Goal: Task Accomplishment & Management: Complete application form

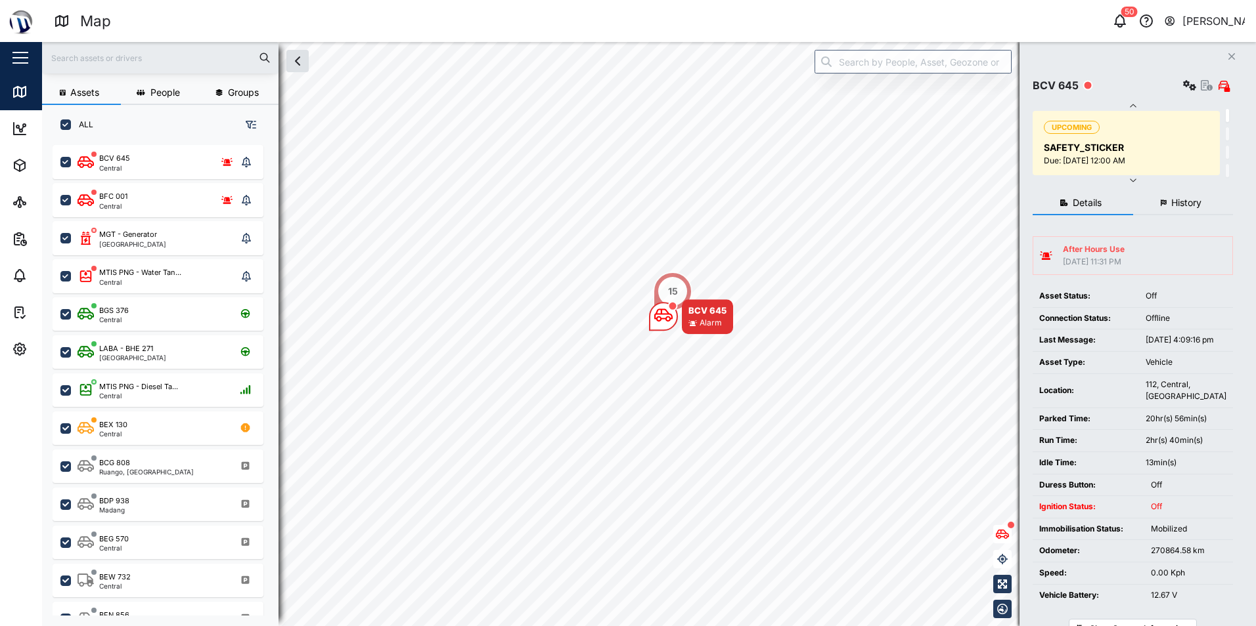
click at [1068, 247] on div "After Hours Use" at bounding box center [1094, 250] width 62 height 12
click at [14, 253] on span "Reports" at bounding box center [72, 239] width 120 height 37
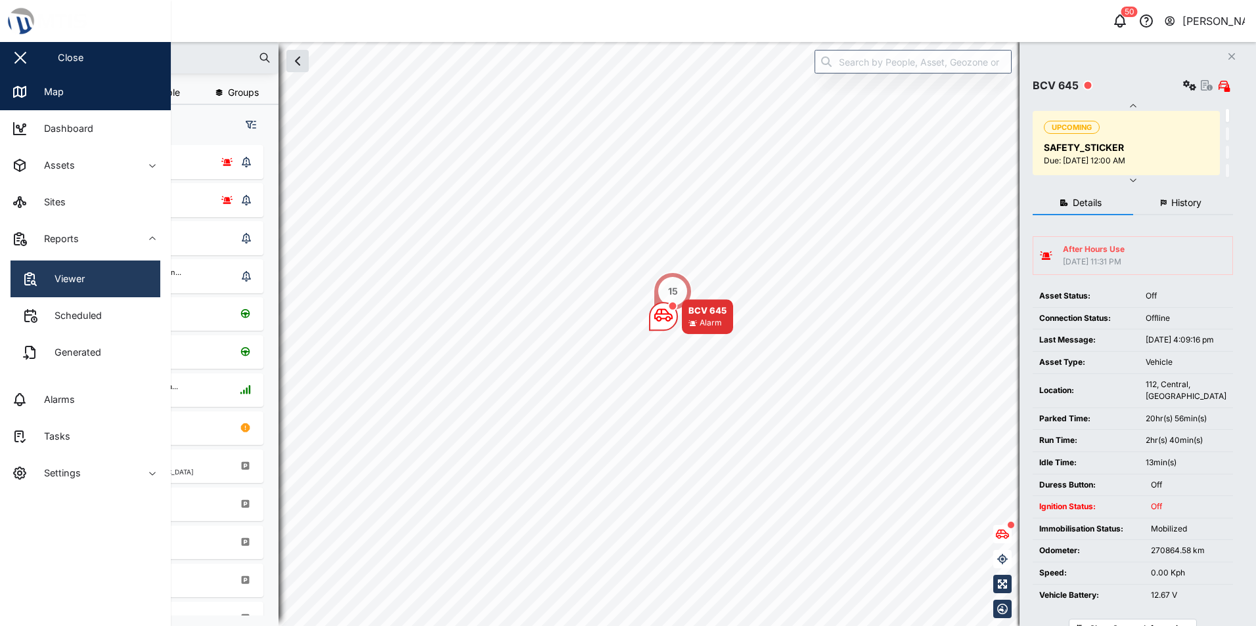
click at [58, 267] on link "Viewer" at bounding box center [86, 279] width 150 height 37
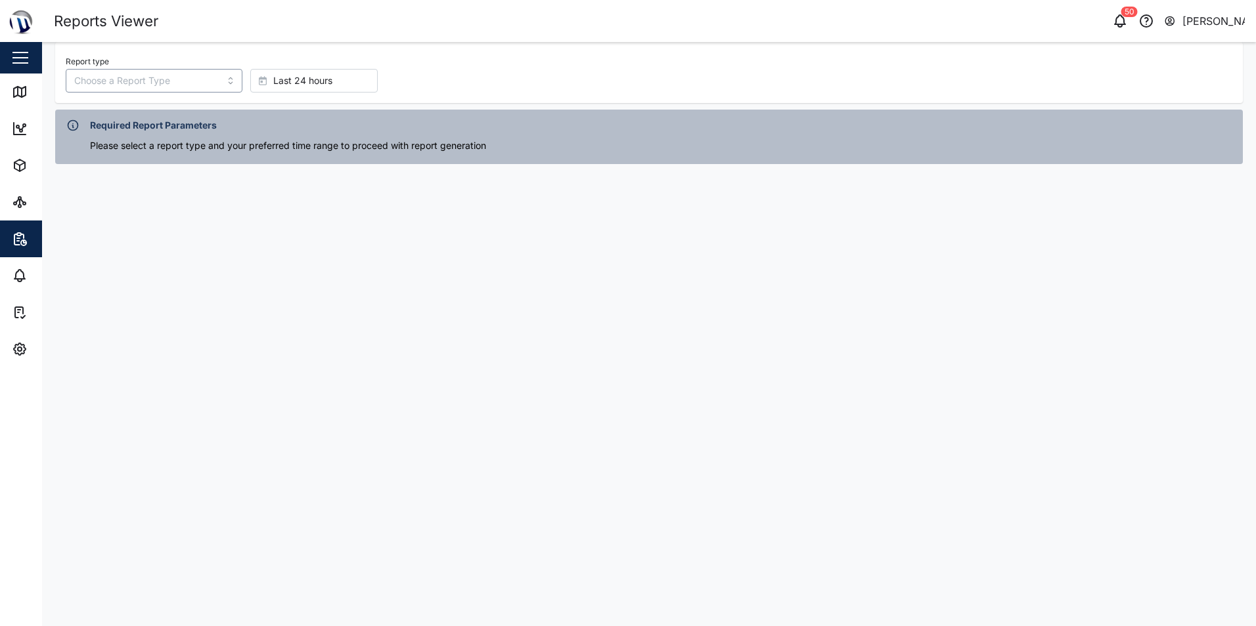
click at [170, 72] on input "Report type" at bounding box center [154, 81] width 177 height 24
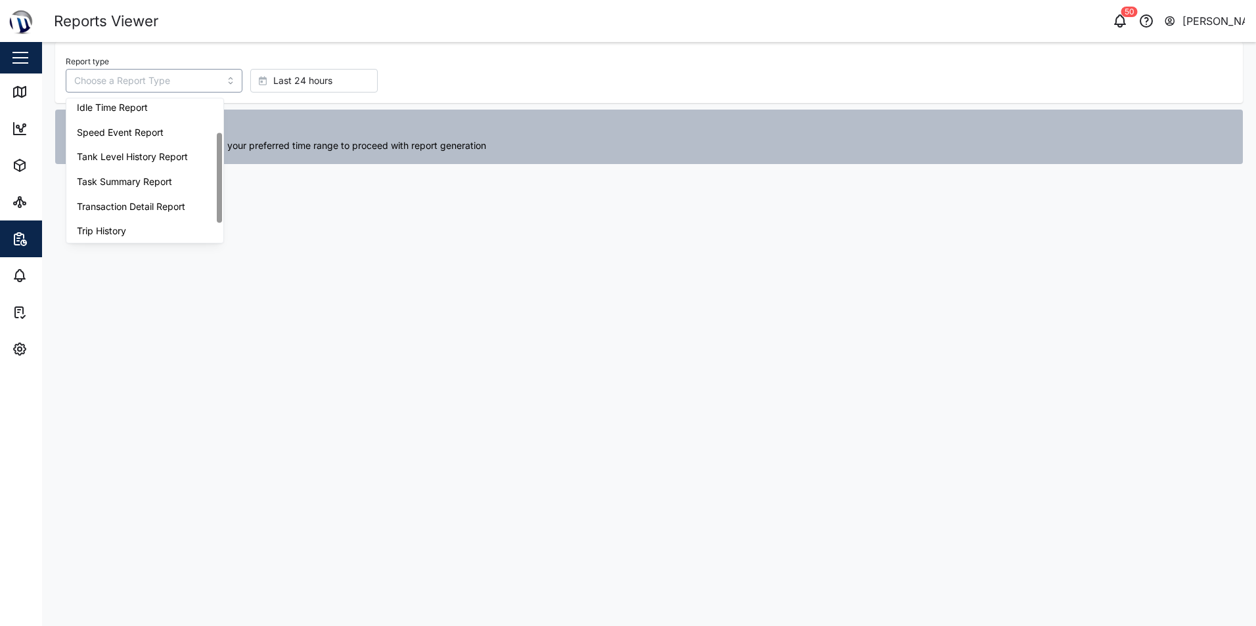
scroll to position [83, 0]
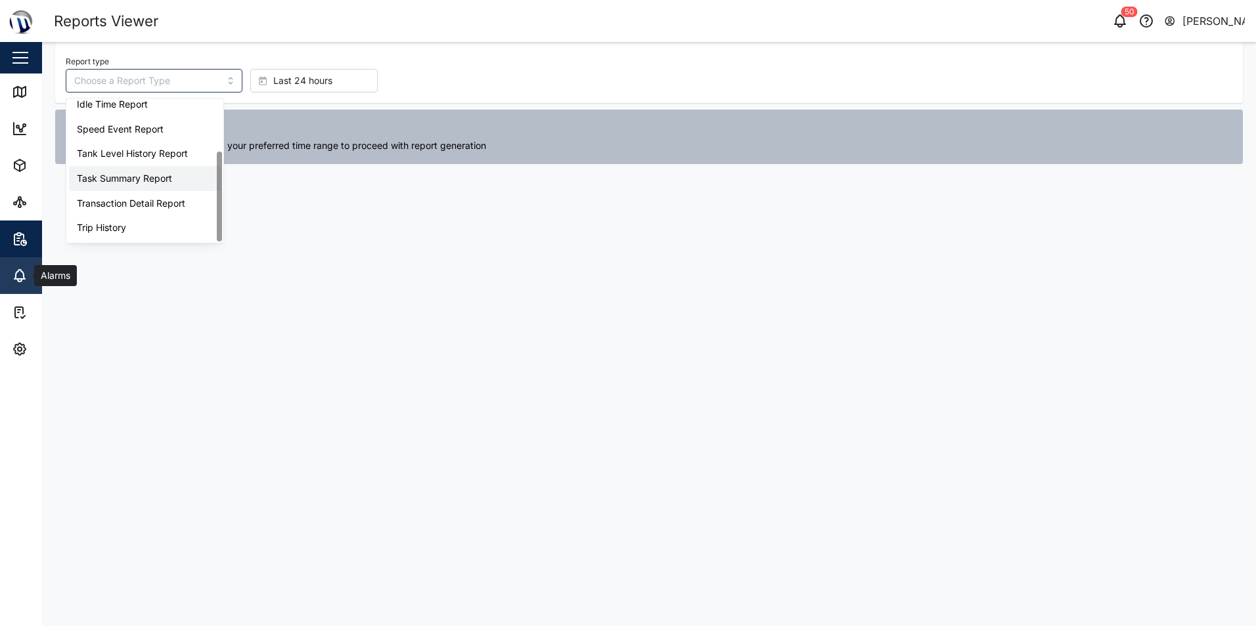
click at [18, 271] on icon at bounding box center [19, 274] width 11 height 9
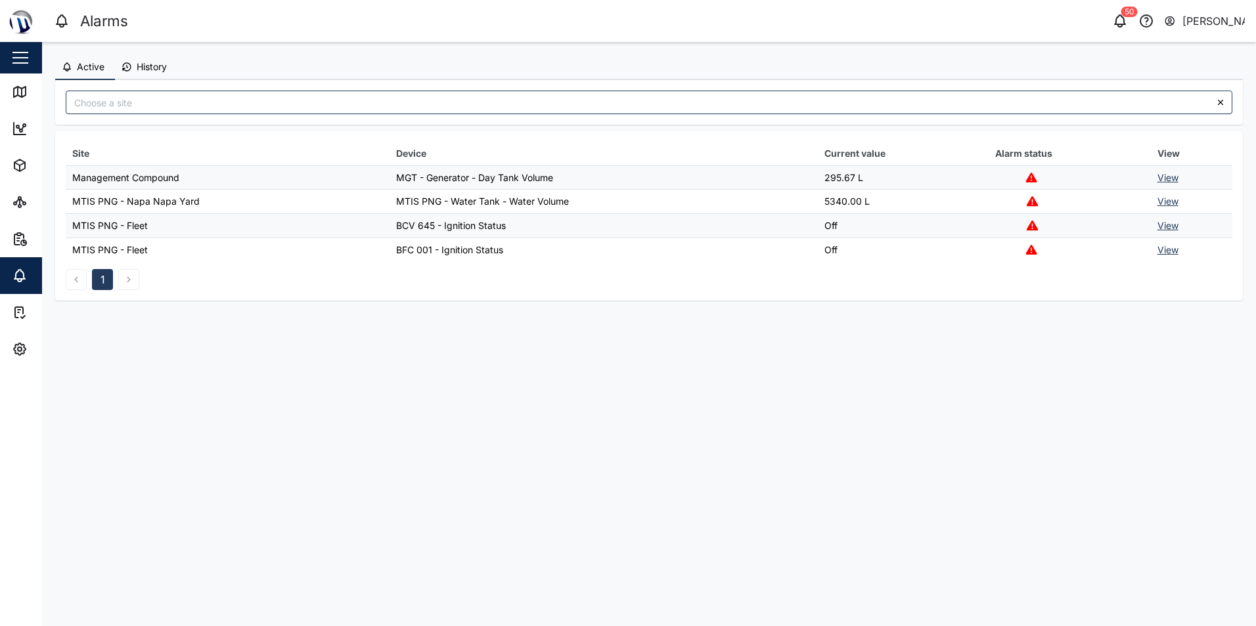
click at [205, 224] on td "MTIS PNG - Fleet" at bounding box center [228, 226] width 324 height 24
click at [1174, 225] on link "View" at bounding box center [1167, 225] width 21 height 11
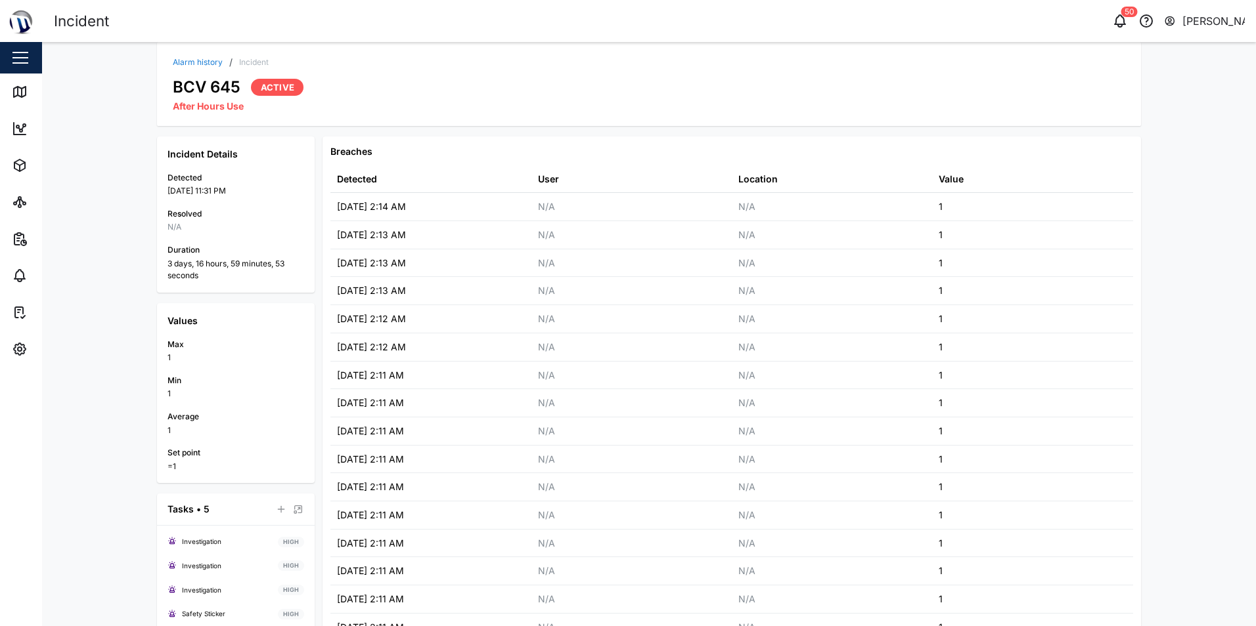
scroll to position [175, 0]
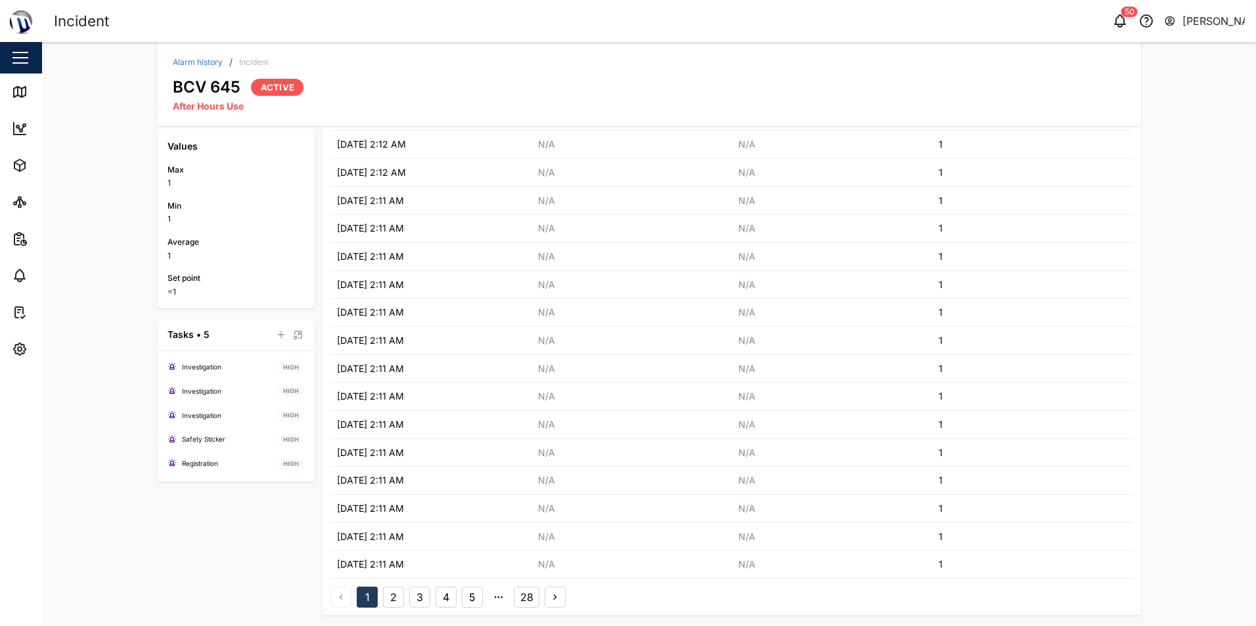
click at [391, 602] on button "2" at bounding box center [393, 597] width 21 height 21
click at [412, 598] on button "3" at bounding box center [419, 597] width 21 height 21
click at [445, 598] on button "4" at bounding box center [445, 597] width 21 height 21
click at [466, 598] on button "5" at bounding box center [472, 597] width 21 height 21
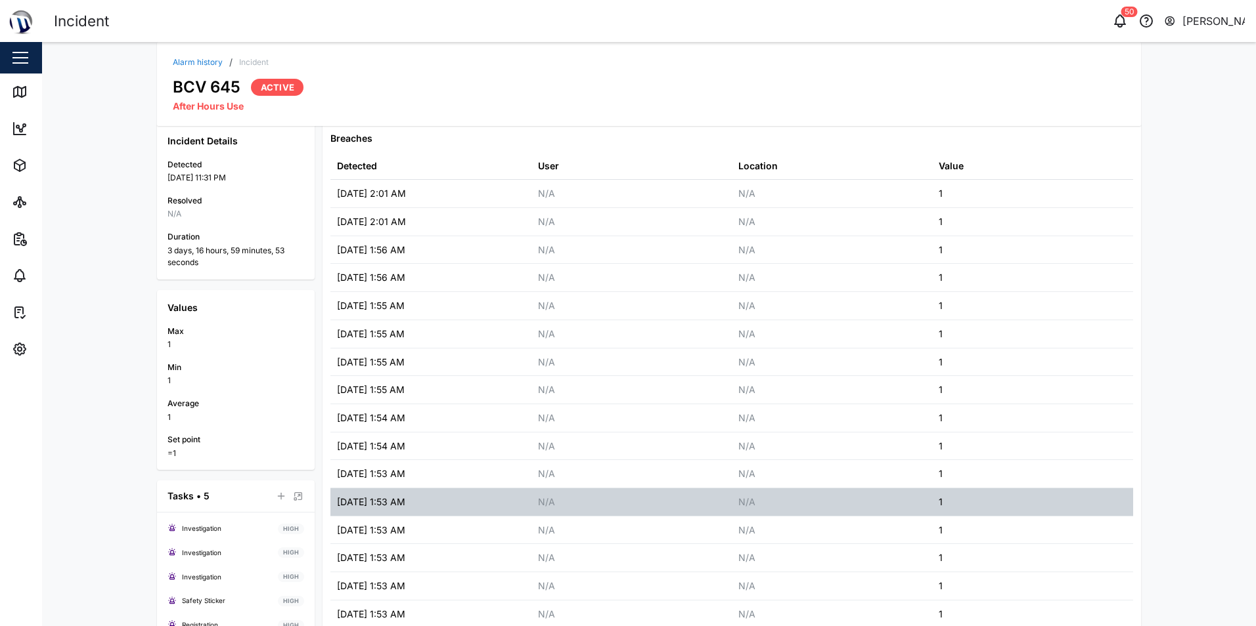
scroll to position [0, 0]
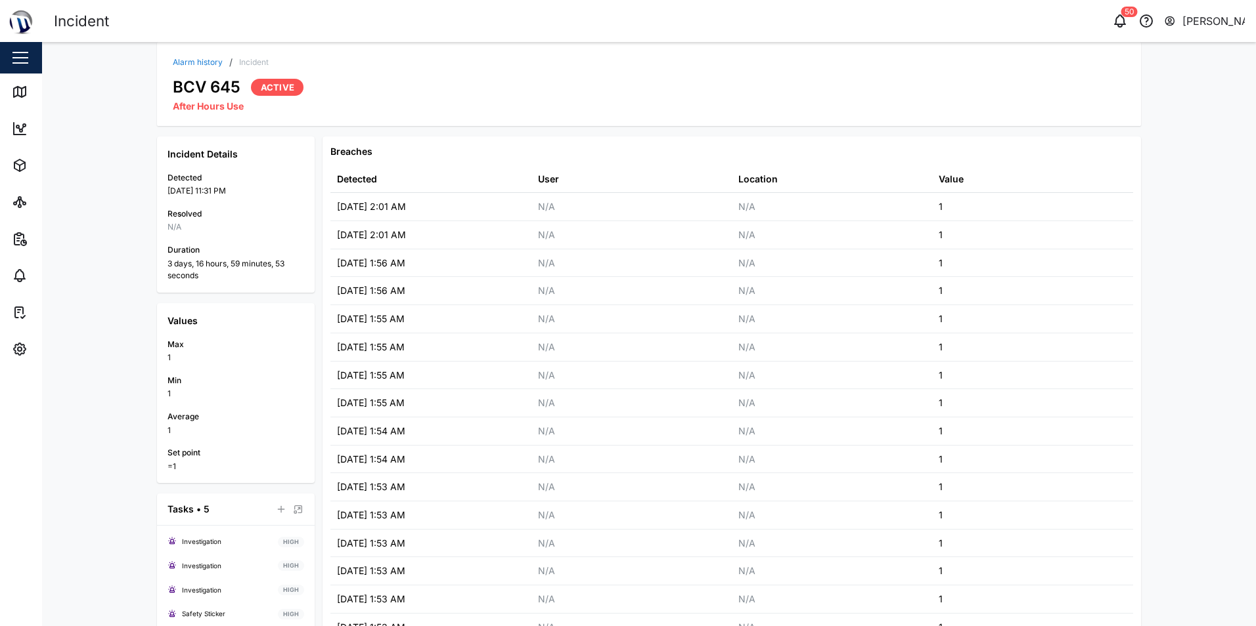
click at [267, 81] on span "Active" at bounding box center [278, 87] width 34 height 16
click at [18, 244] on icon "button" at bounding box center [16, 239] width 5 height 11
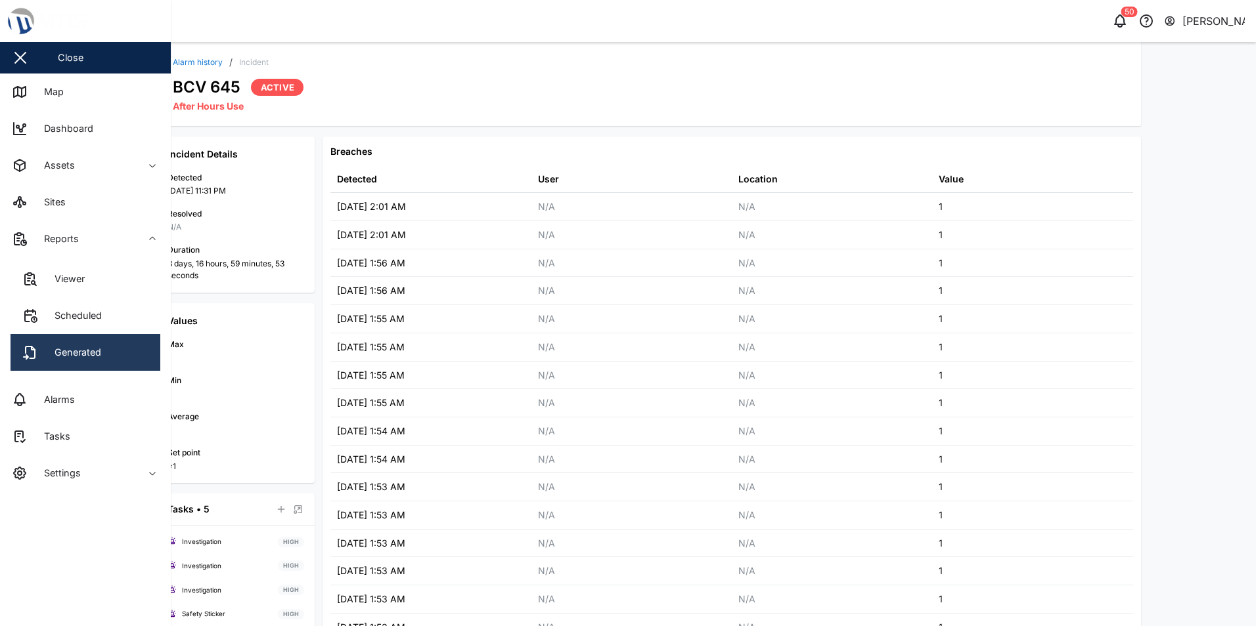
click at [73, 343] on link "Generated" at bounding box center [86, 352] width 150 height 37
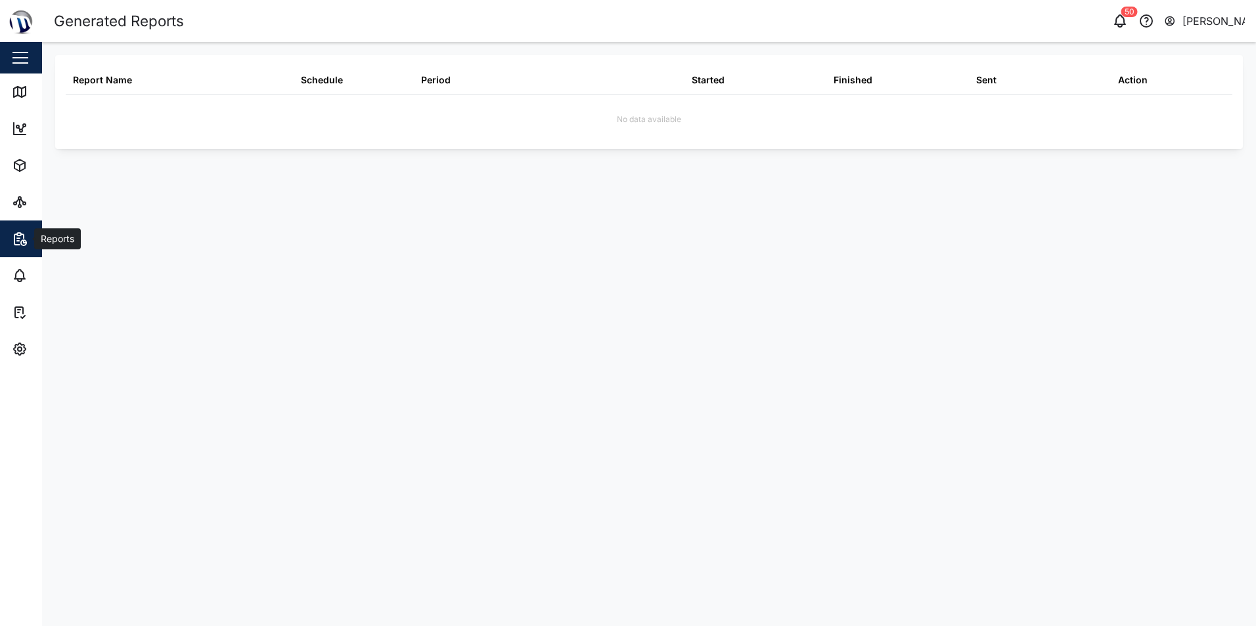
click at [12, 244] on icon "button" at bounding box center [20, 239] width 16 height 16
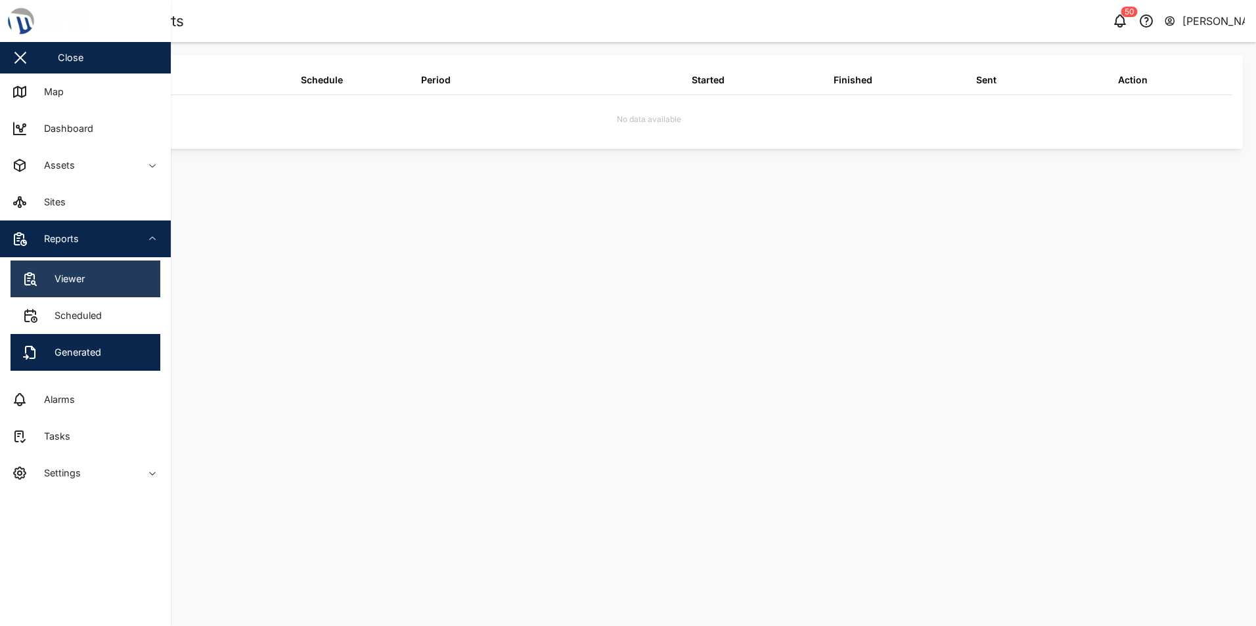
click at [47, 275] on div "Viewer" at bounding box center [65, 279] width 40 height 14
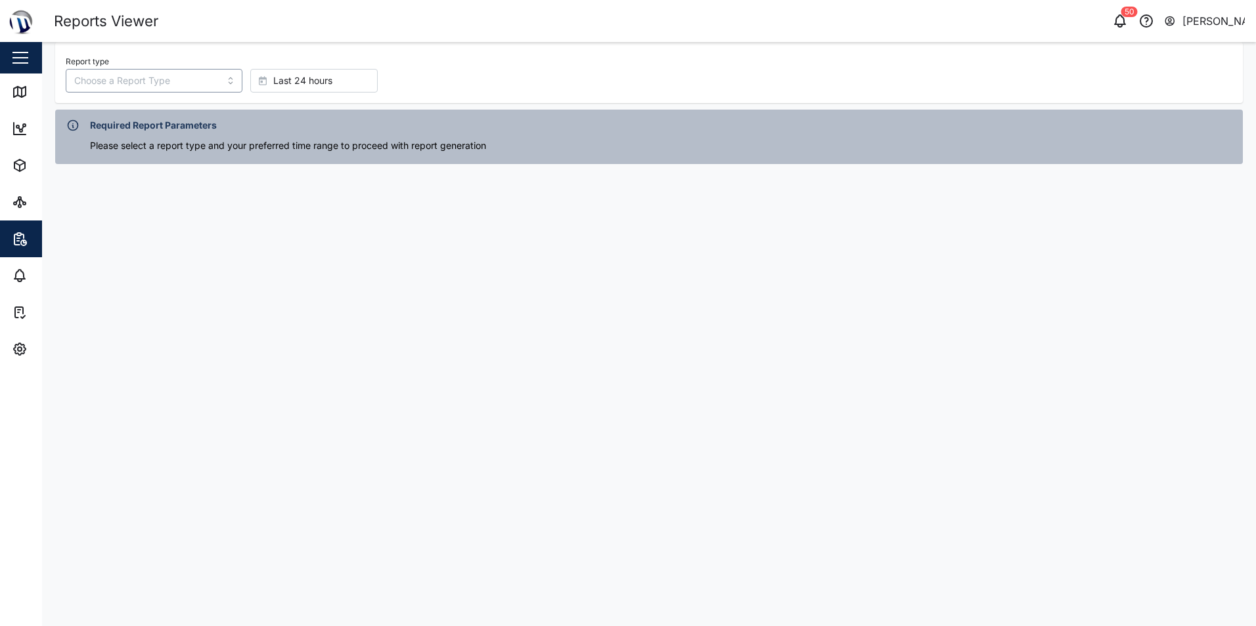
click at [133, 76] on input "Report type" at bounding box center [154, 81] width 177 height 24
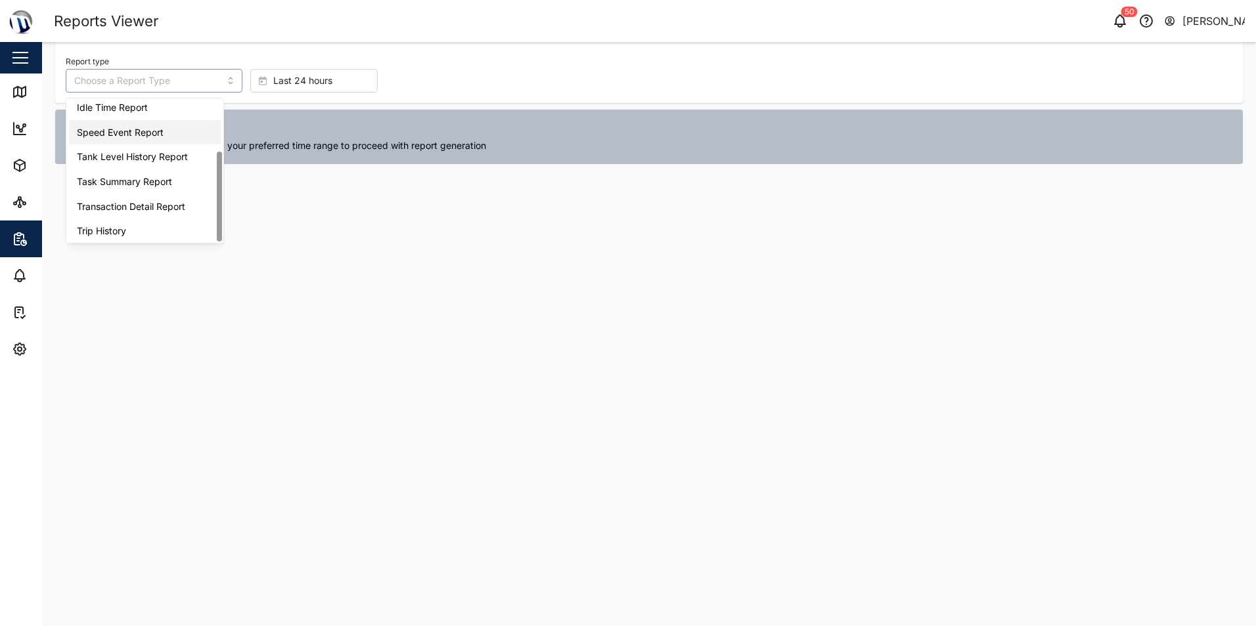
scroll to position [83, 0]
type input "Trip History"
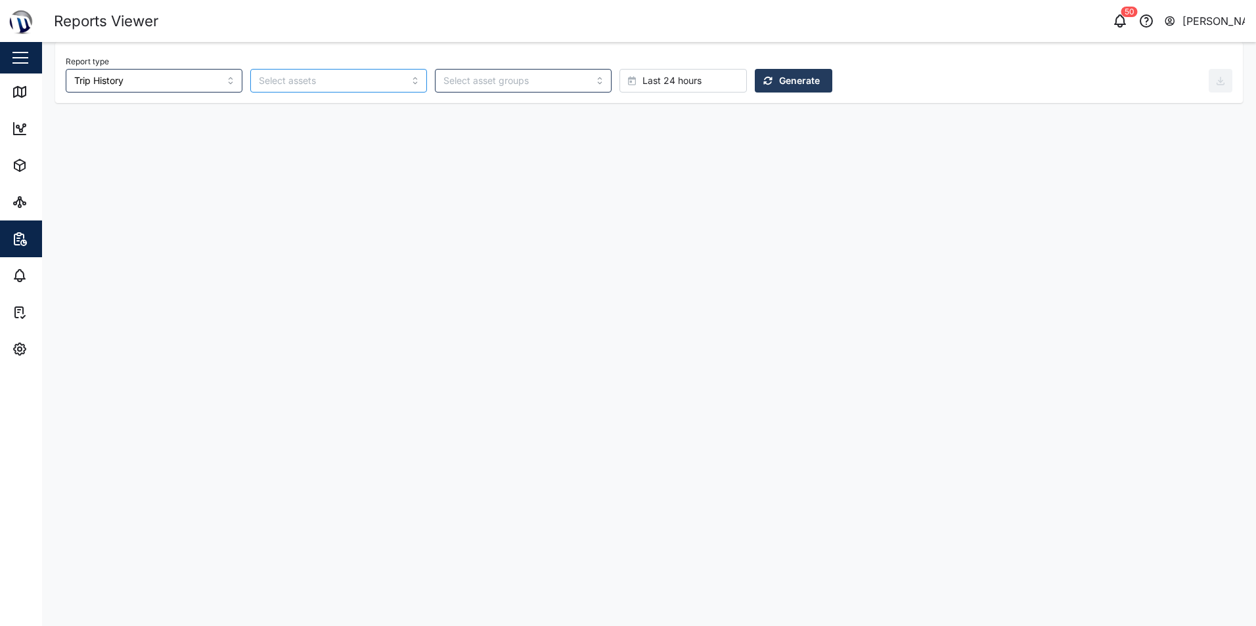
click at [315, 76] on input "search" at bounding box center [331, 81] width 144 height 11
click at [376, 79] on div at bounding box center [338, 81] width 177 height 24
click at [382, 82] on div at bounding box center [338, 81] width 177 height 24
click at [307, 83] on input "search" at bounding box center [331, 81] width 144 height 11
click at [449, 83] on input "search" at bounding box center [515, 81] width 144 height 11
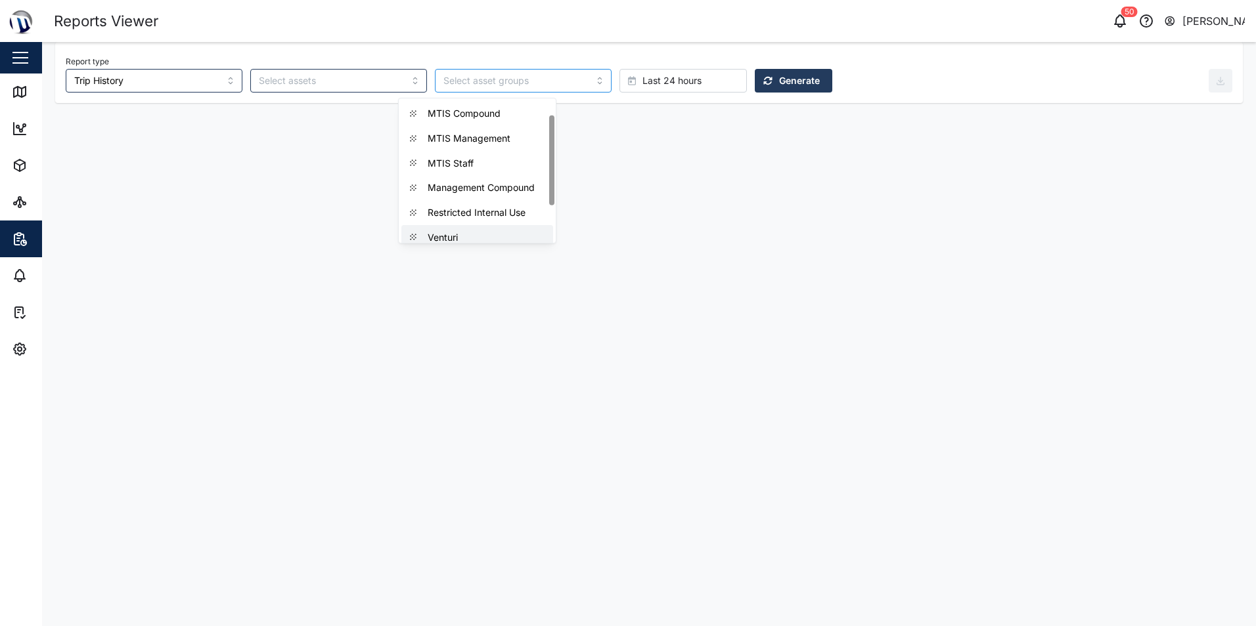
scroll to position [18, 0]
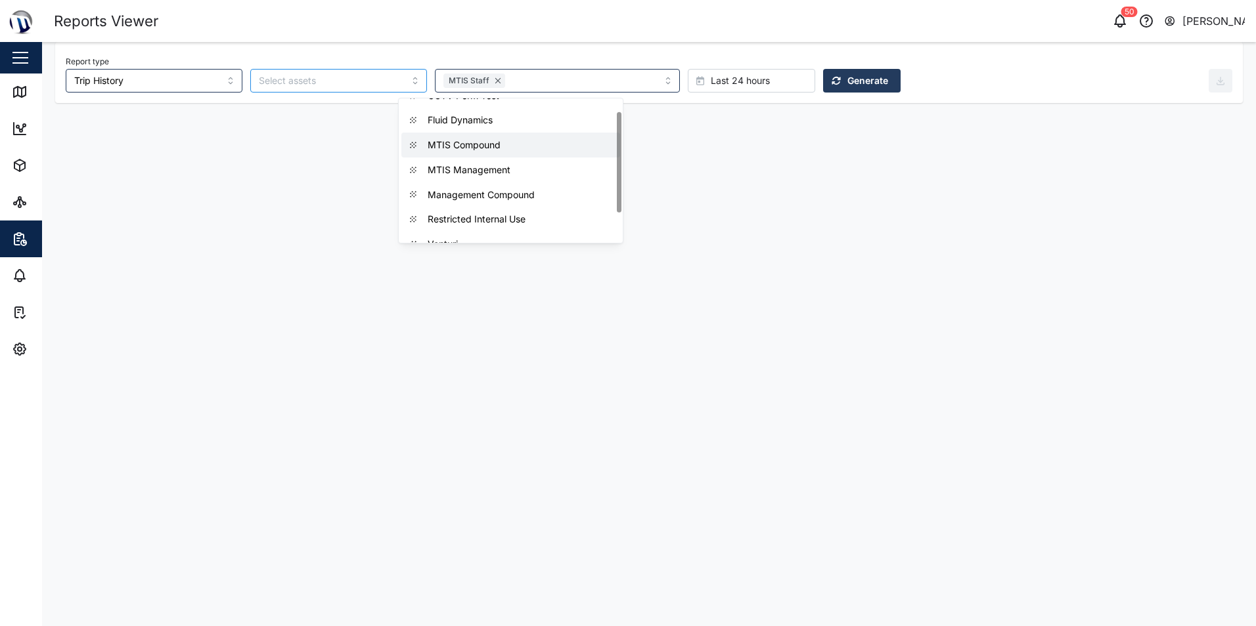
click at [336, 87] on div at bounding box center [328, 81] width 147 height 22
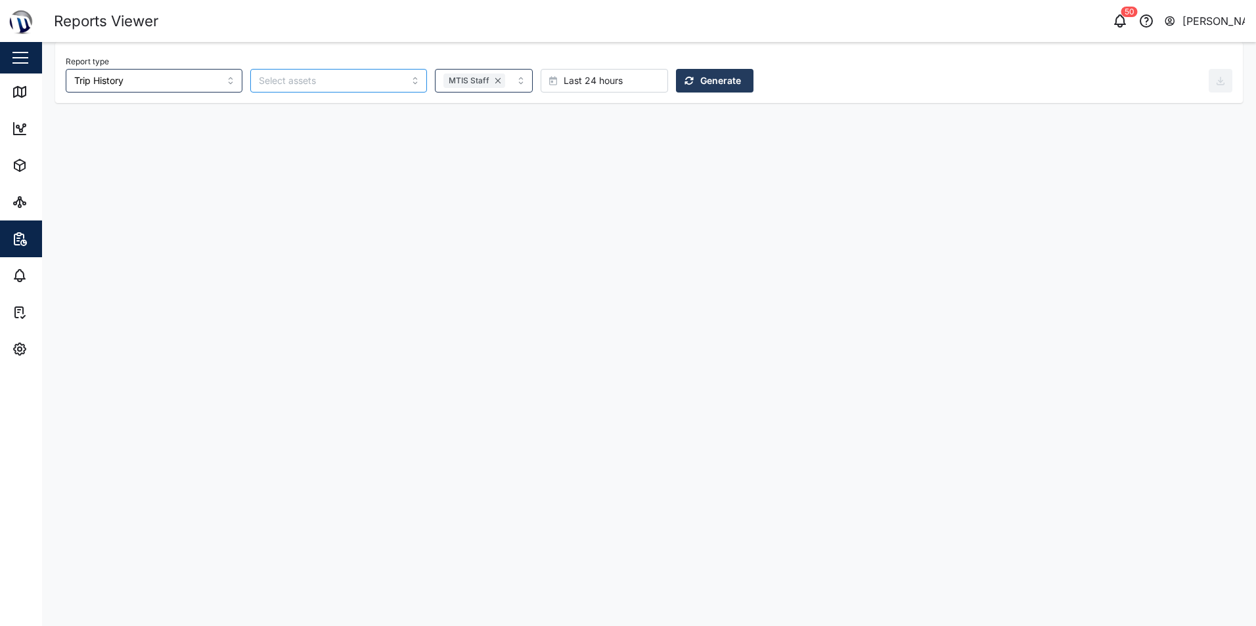
click at [350, 83] on input "search" at bounding box center [331, 81] width 144 height 11
click at [372, 81] on div at bounding box center [338, 81] width 177 height 24
click at [603, 77] on div "Last 24 hours" at bounding box center [602, 81] width 106 height 22
click at [564, 213] on span "Last 3 days" at bounding box center [550, 220] width 52 height 24
click at [561, 235] on span "Last 7 days" at bounding box center [549, 244] width 51 height 24
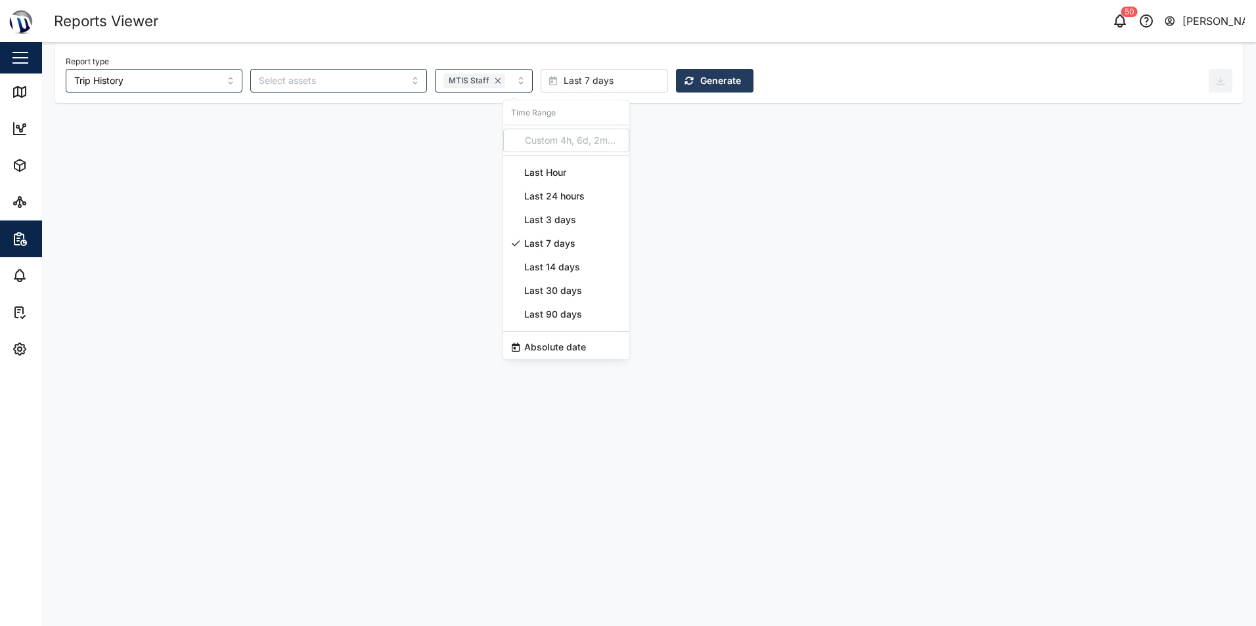
click at [700, 81] on span "Generate" at bounding box center [720, 81] width 41 height 22
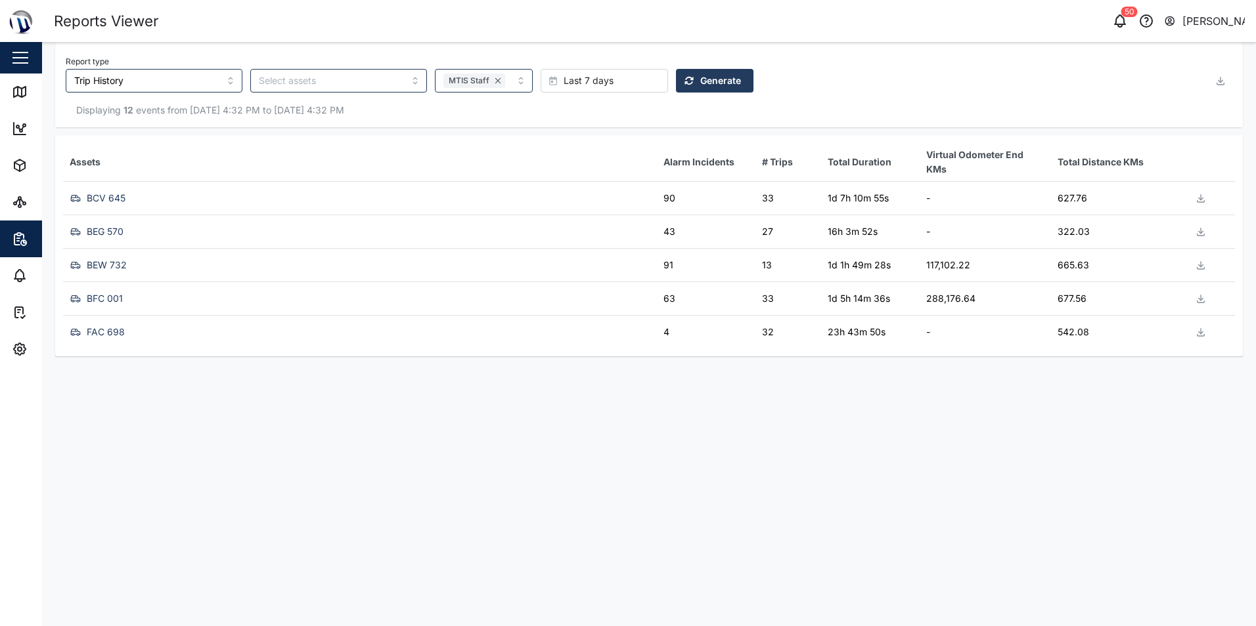
click at [233, 196] on div "BCV 645" at bounding box center [358, 198] width 583 height 17
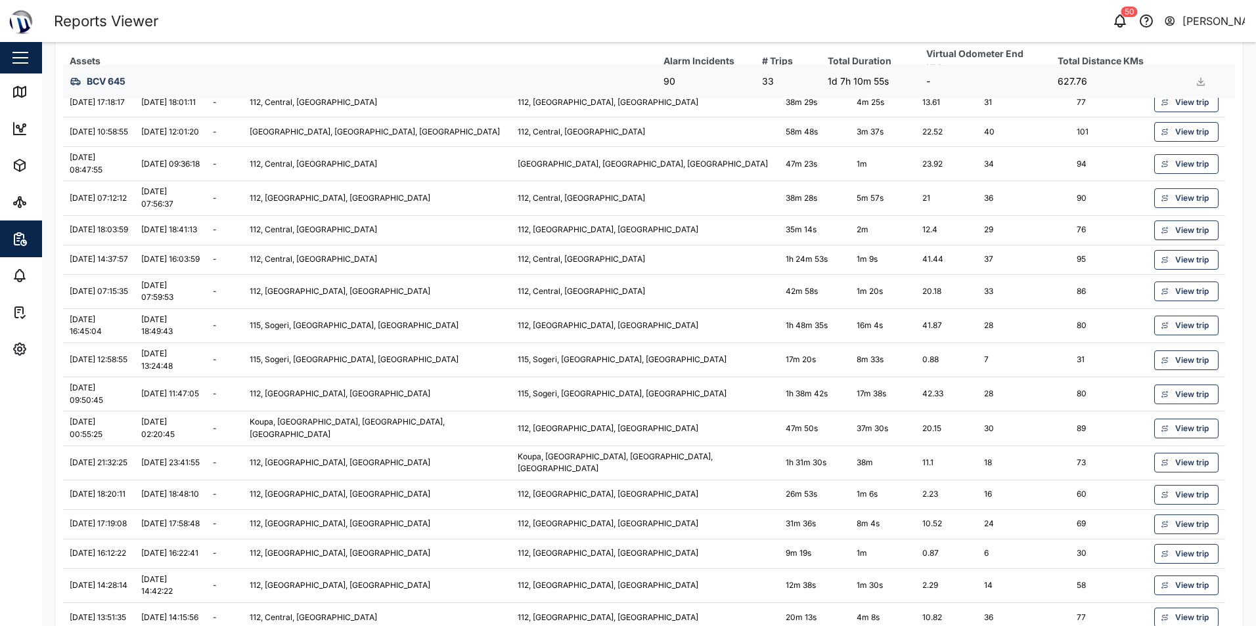
scroll to position [328, 0]
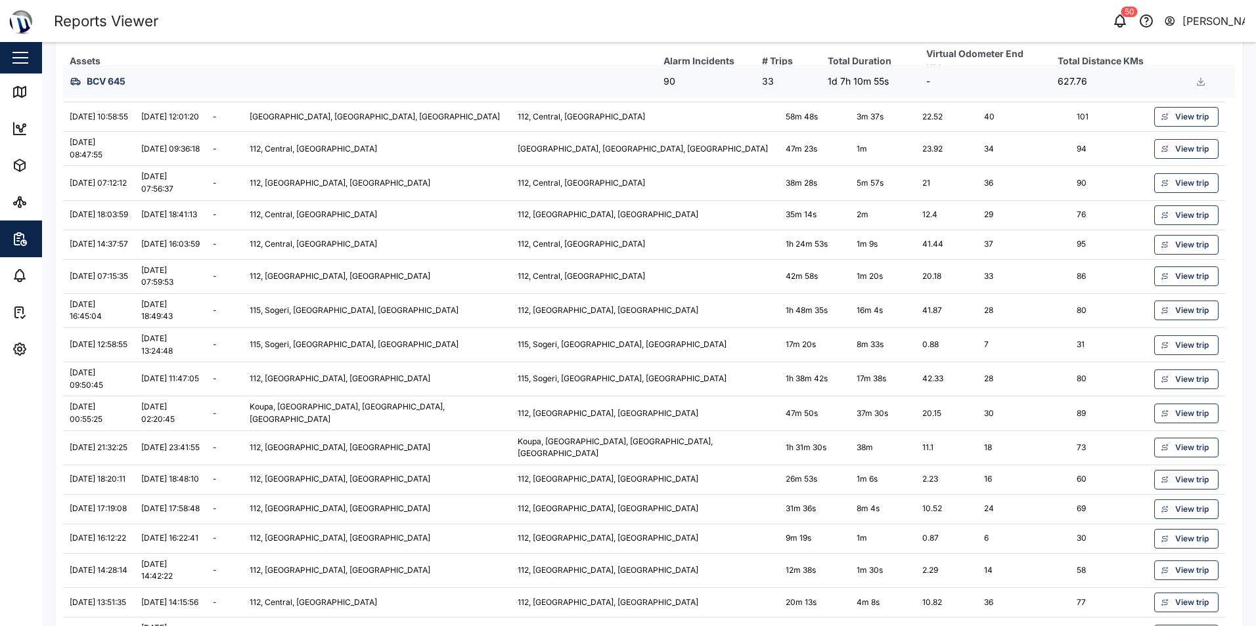
click at [1195, 82] on icon "button" at bounding box center [1200, 81] width 11 height 11
click at [1124, 143] on span "Download as CSV" at bounding box center [1140, 140] width 81 height 22
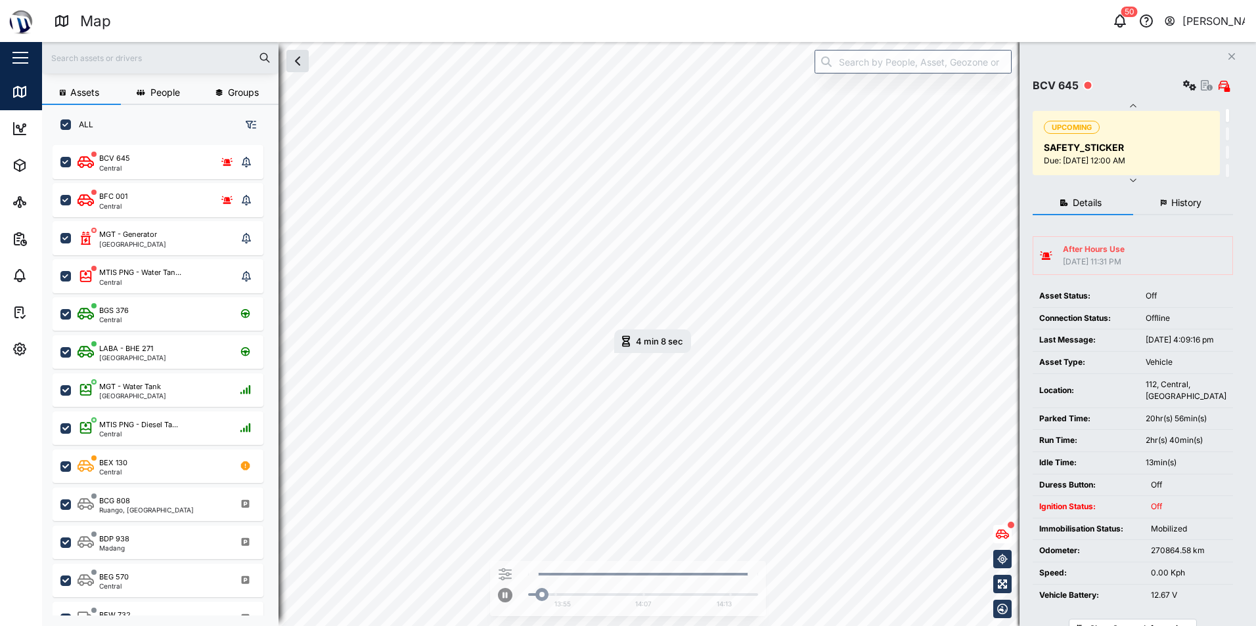
click at [1130, 104] on icon "button" at bounding box center [1133, 106] width 11 height 11
click at [1195, 198] on span "History" at bounding box center [1186, 202] width 30 height 9
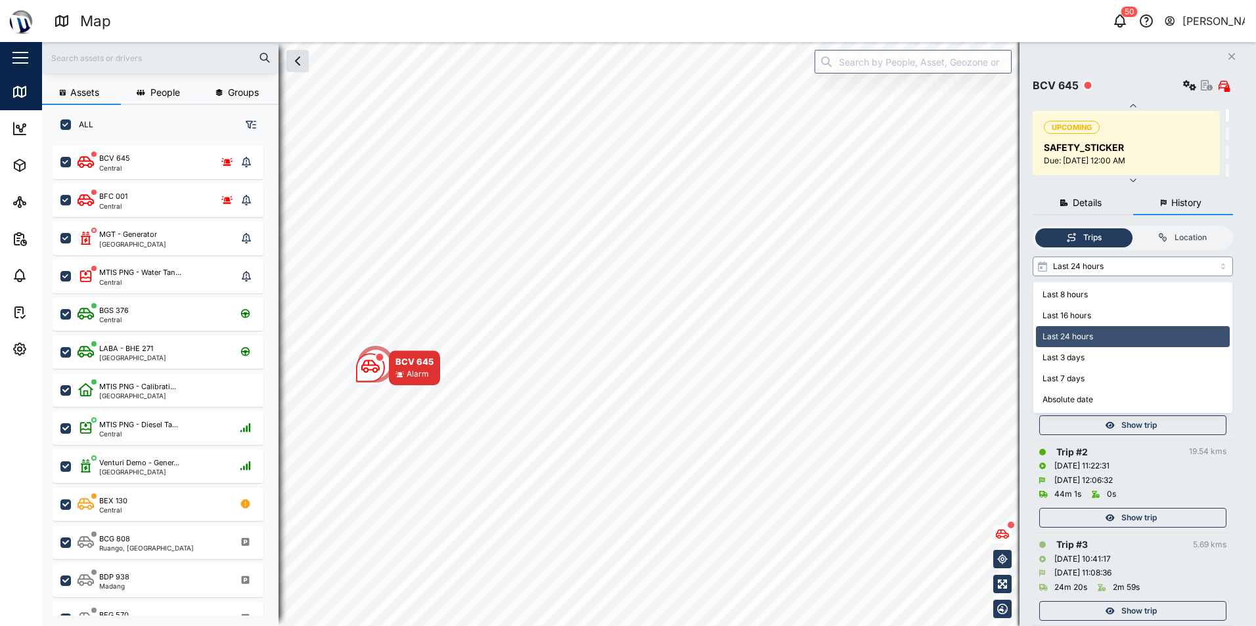
click at [1132, 271] on input "Last 24 hours" at bounding box center [1132, 267] width 200 height 20
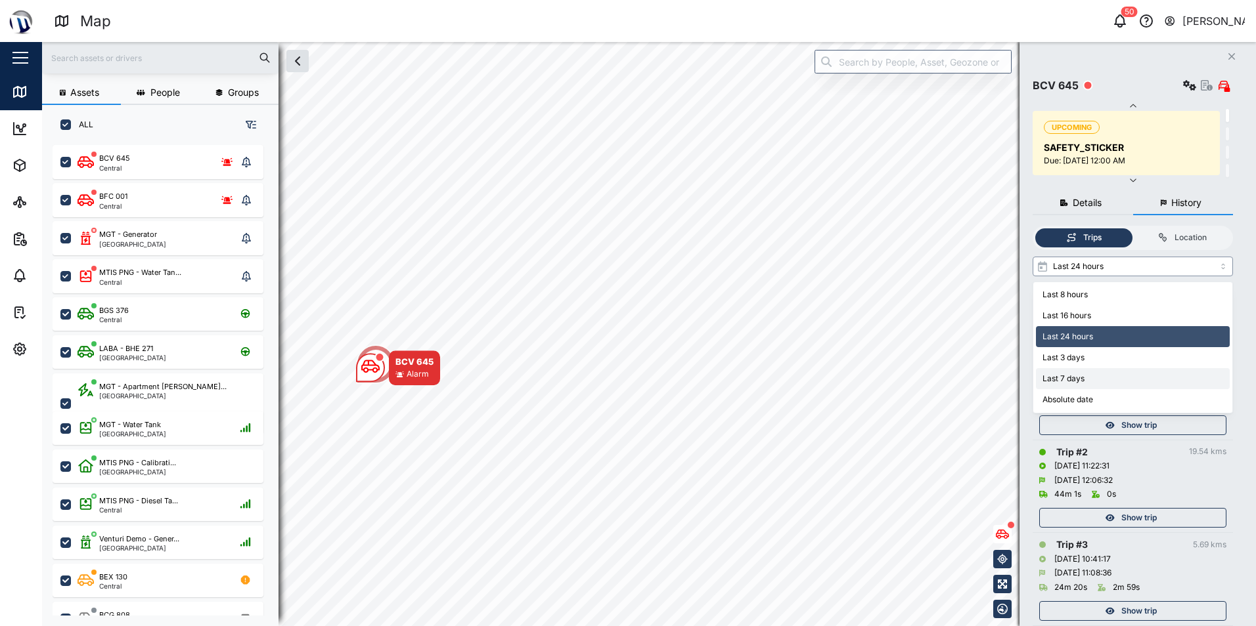
type input "Last 7 days"
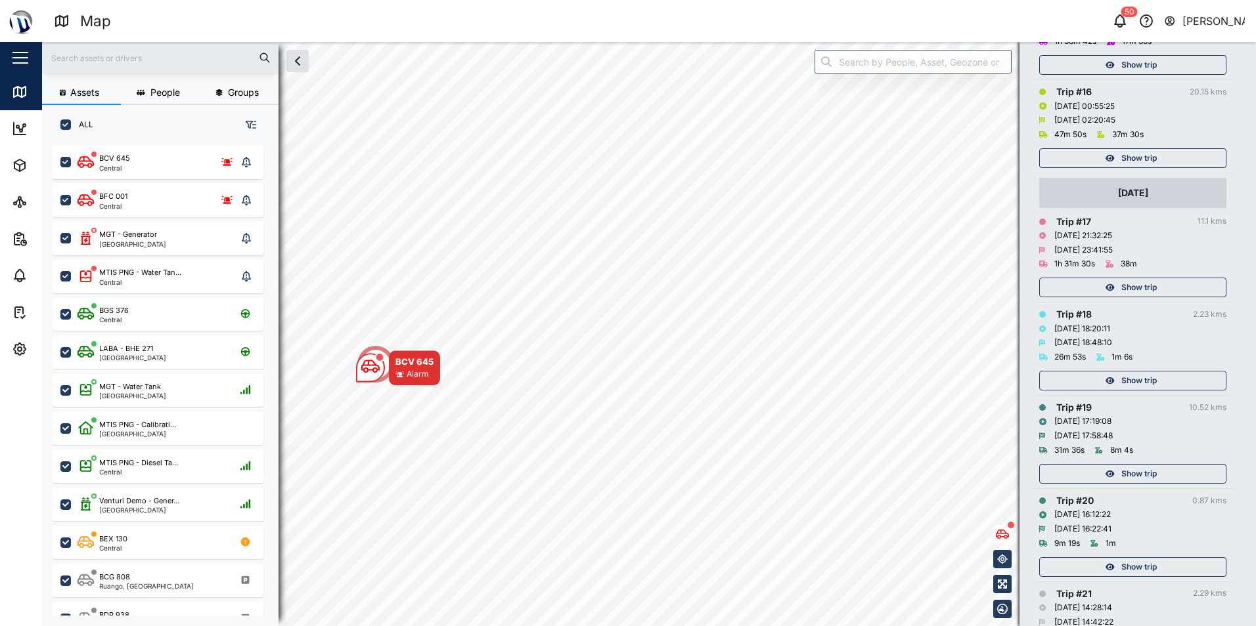
scroll to position [1970, 0]
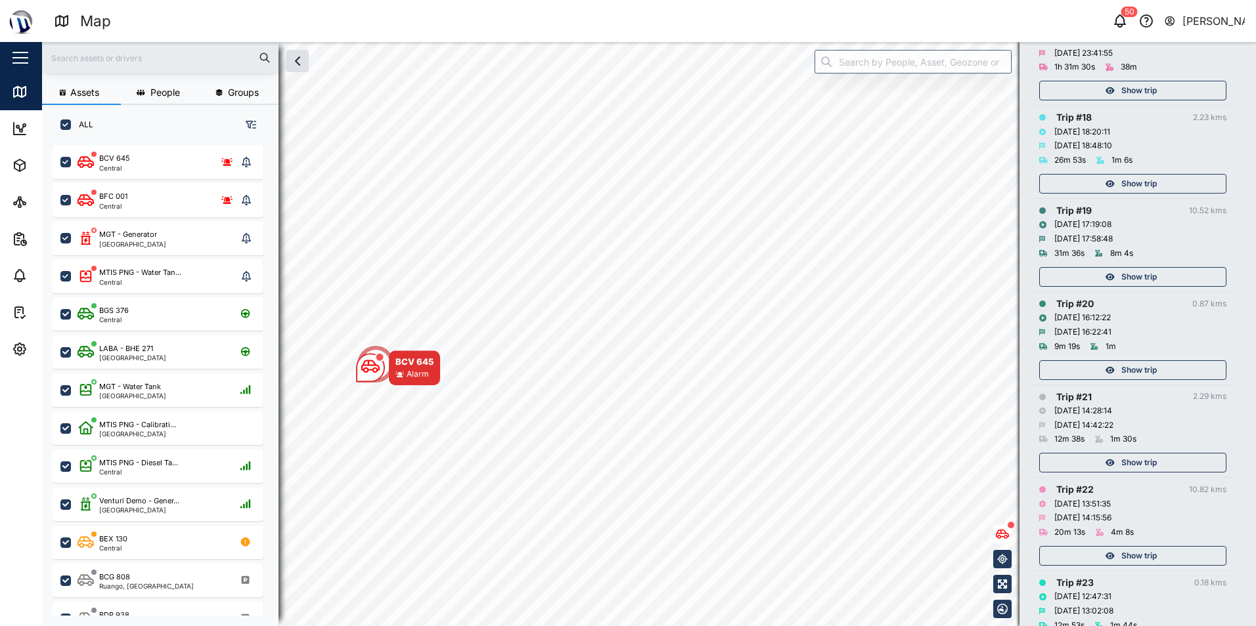
click at [1139, 461] on span "Show trip" at bounding box center [1138, 463] width 35 height 18
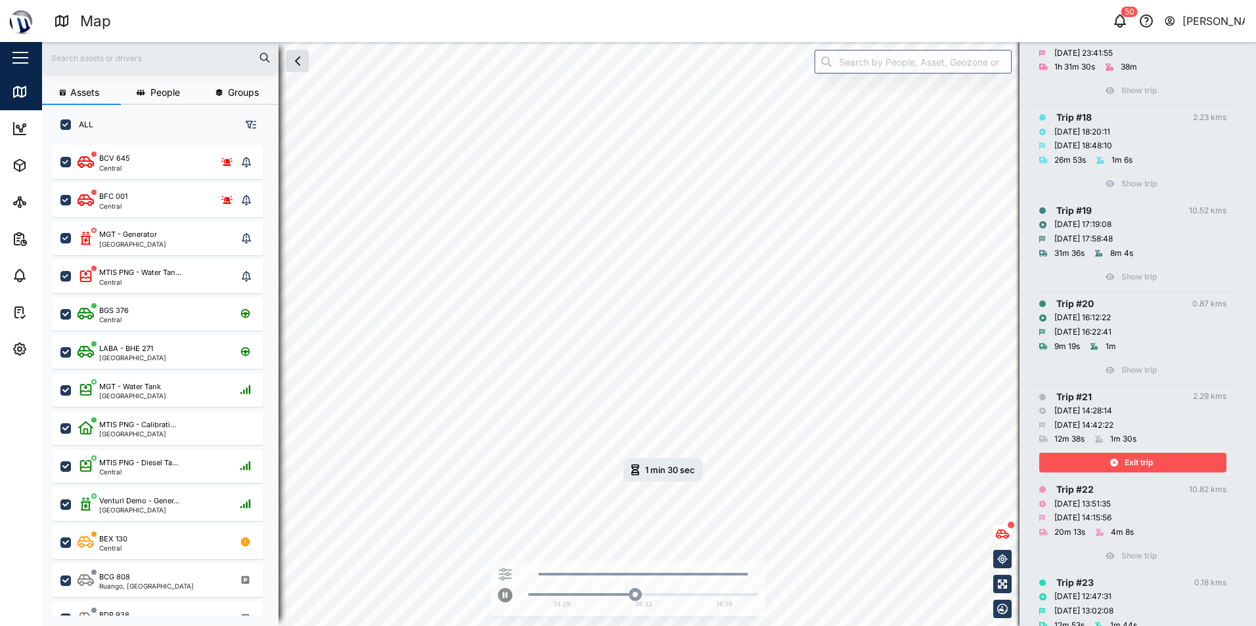
click at [1119, 458] on div "Exit trip" at bounding box center [1130, 463] width 171 height 18
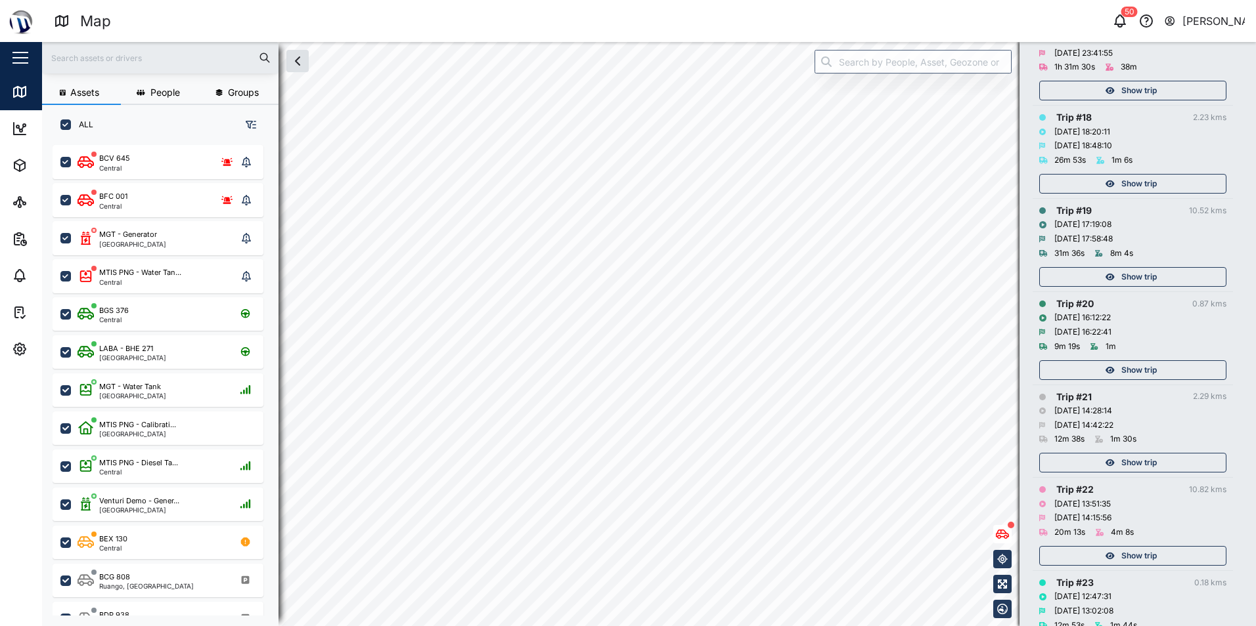
click at [1133, 372] on span "Show trip" at bounding box center [1138, 370] width 35 height 18
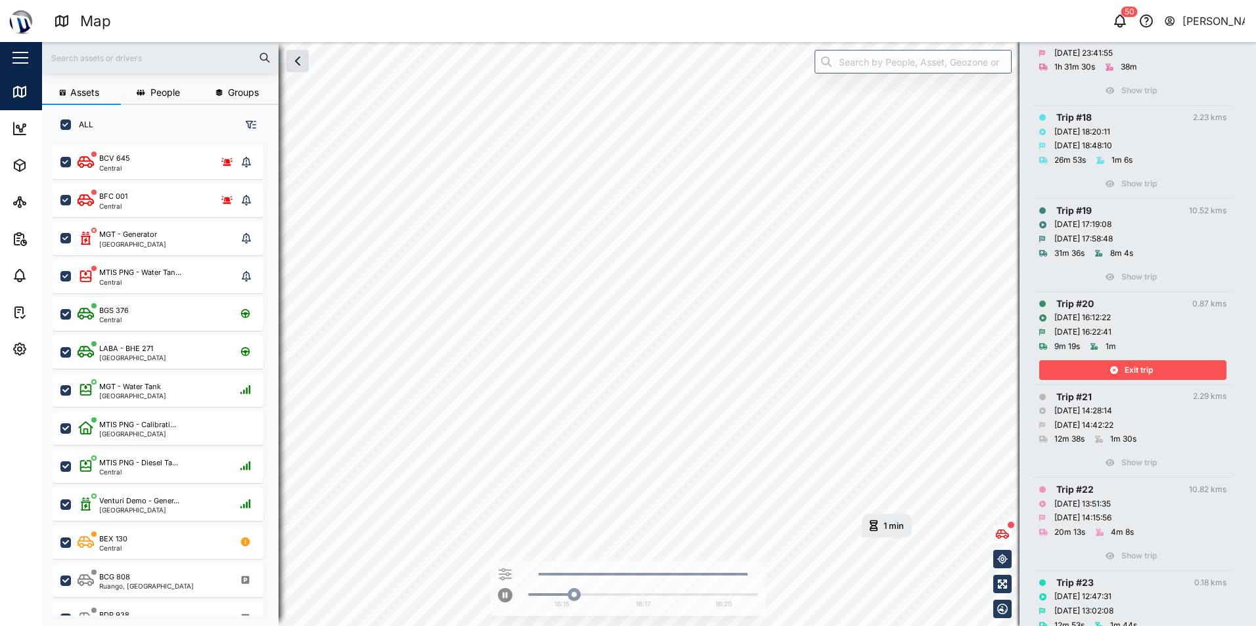
click at [1114, 372] on icon "button" at bounding box center [1114, 370] width 8 height 8
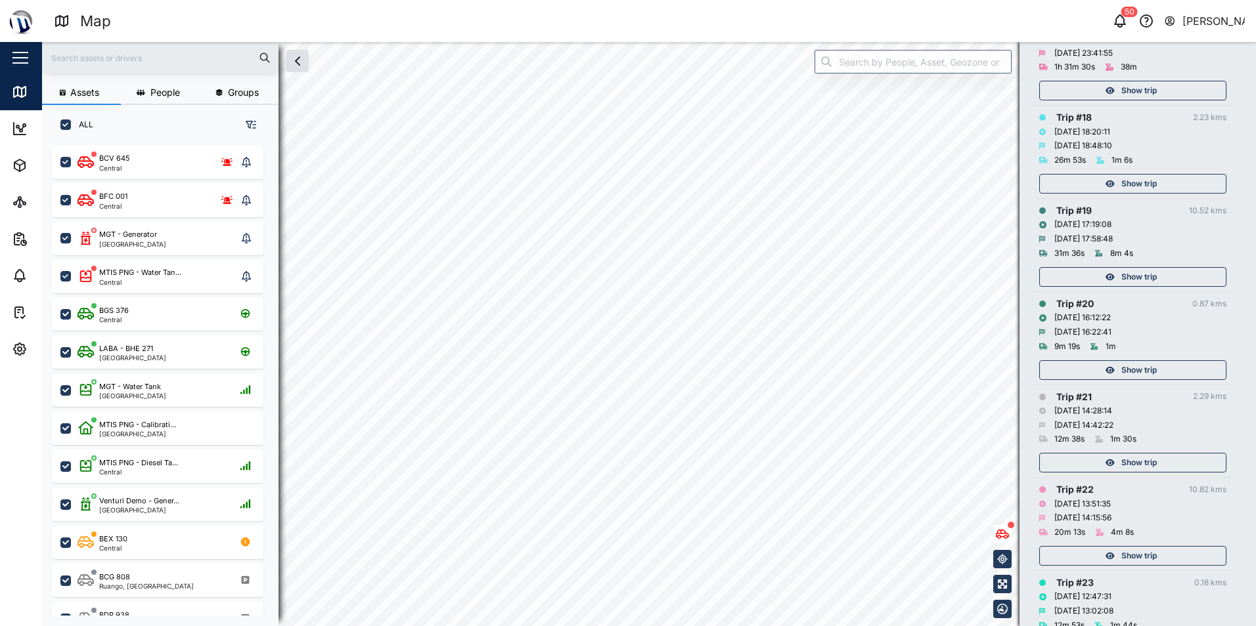
click at [1131, 267] on div "Show trip" at bounding box center [1132, 274] width 187 height 26
click at [1122, 278] on span "Show trip" at bounding box center [1138, 277] width 35 height 18
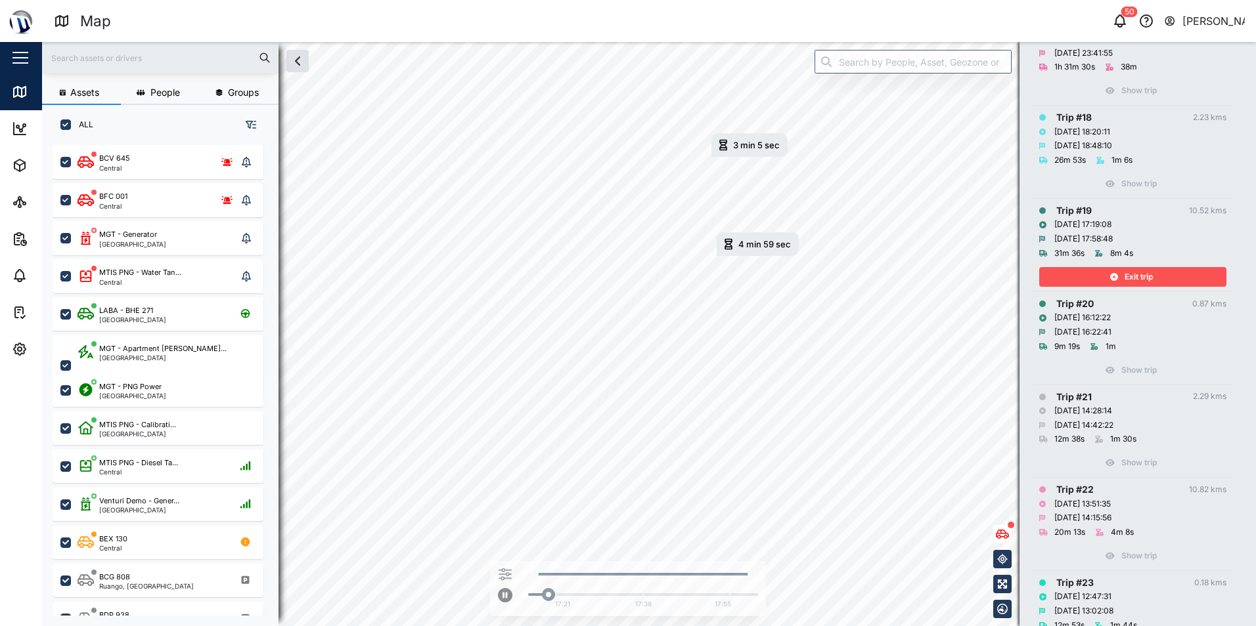
click at [1095, 280] on div "Exit trip" at bounding box center [1130, 277] width 171 height 18
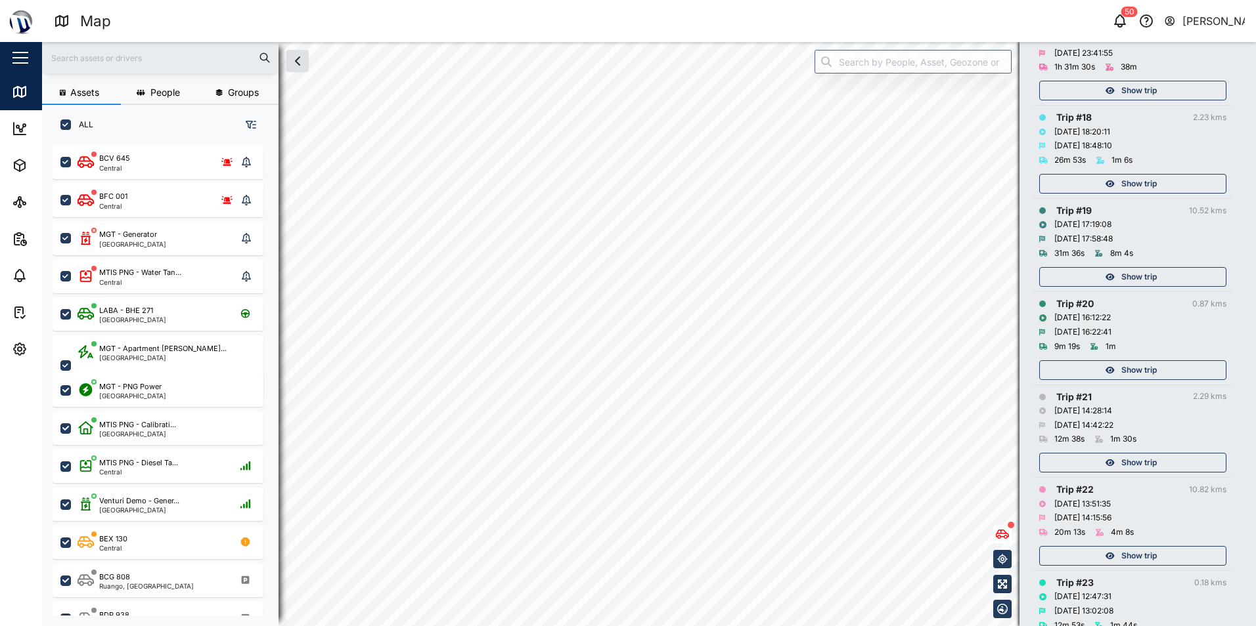
click at [1126, 183] on span "Show trip" at bounding box center [1138, 184] width 35 height 18
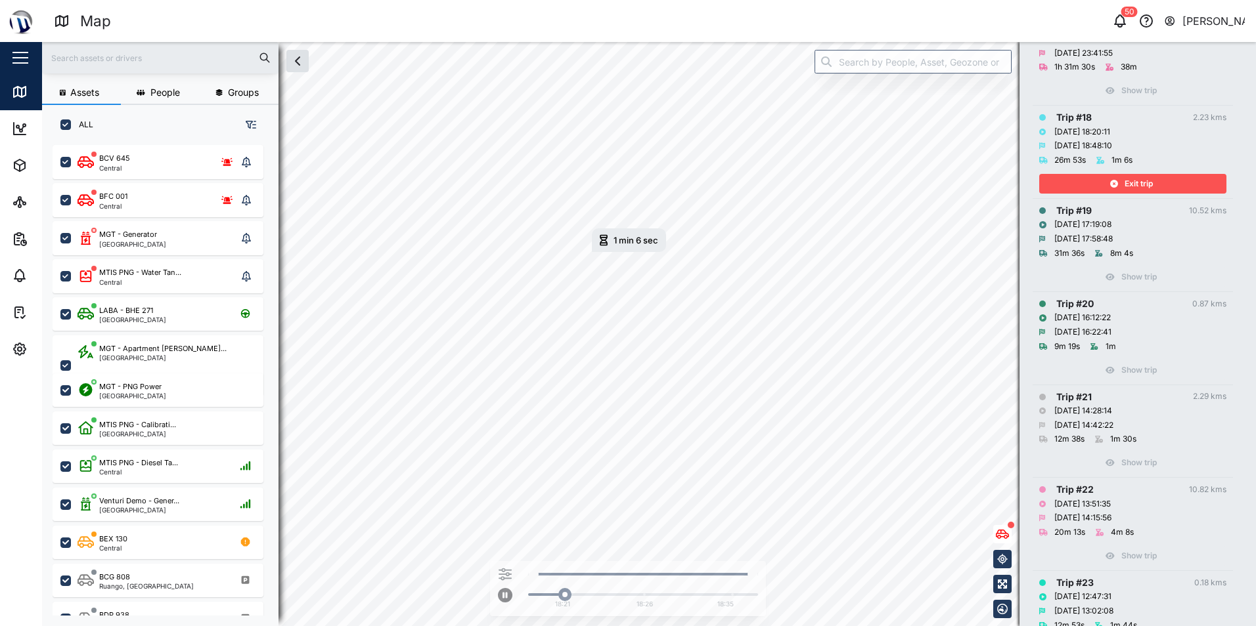
click at [1072, 194] on td "Trip # 18 2.23 kms [DATE] 18:20:11 [DATE] 18:48:10 26m 53s 1m 6s Exit trip" at bounding box center [1132, 152] width 200 height 93
click at [1082, 189] on div "Exit trip" at bounding box center [1130, 184] width 171 height 18
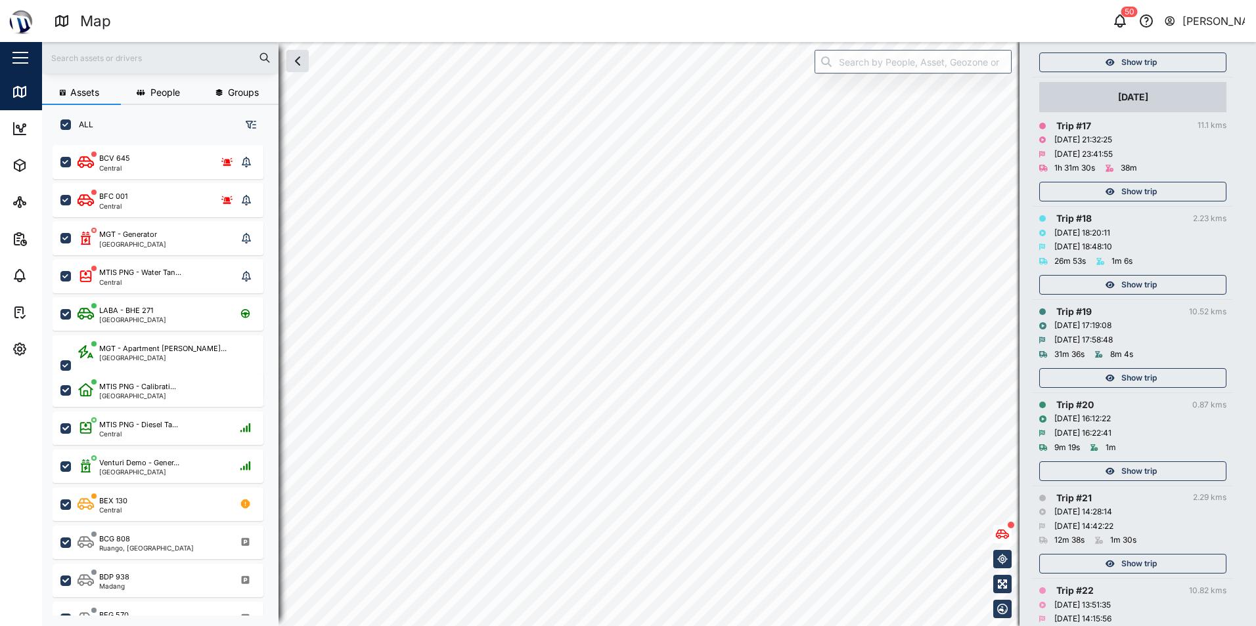
scroll to position [1839, 0]
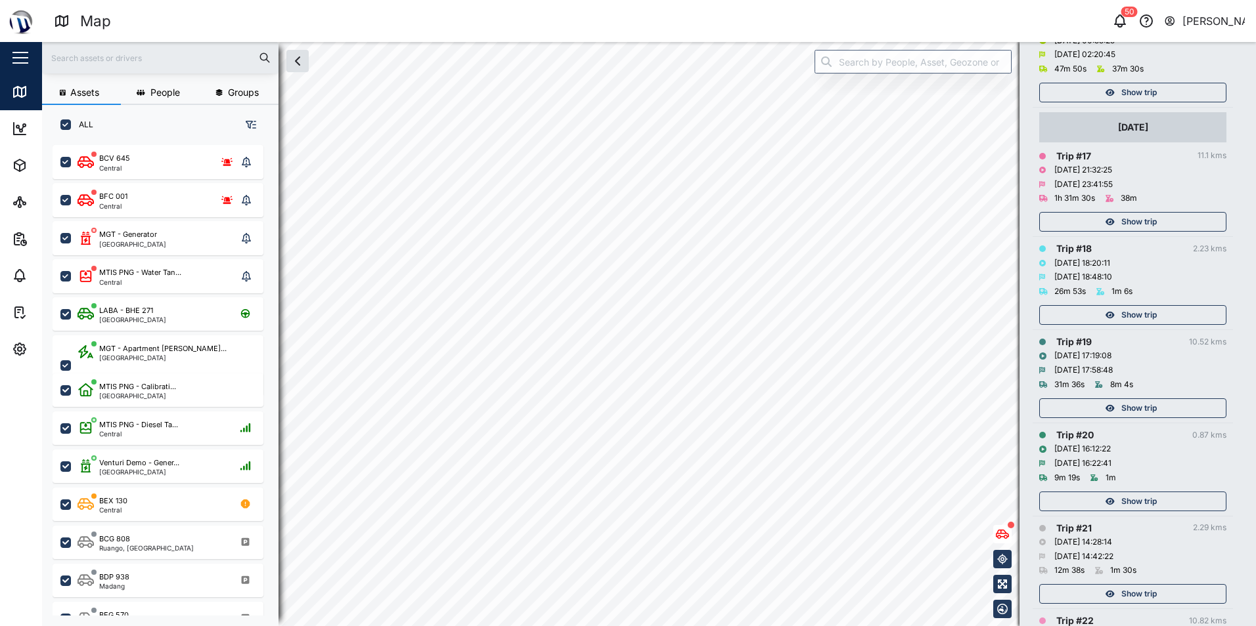
click at [1094, 220] on div "Show trip" at bounding box center [1130, 222] width 171 height 18
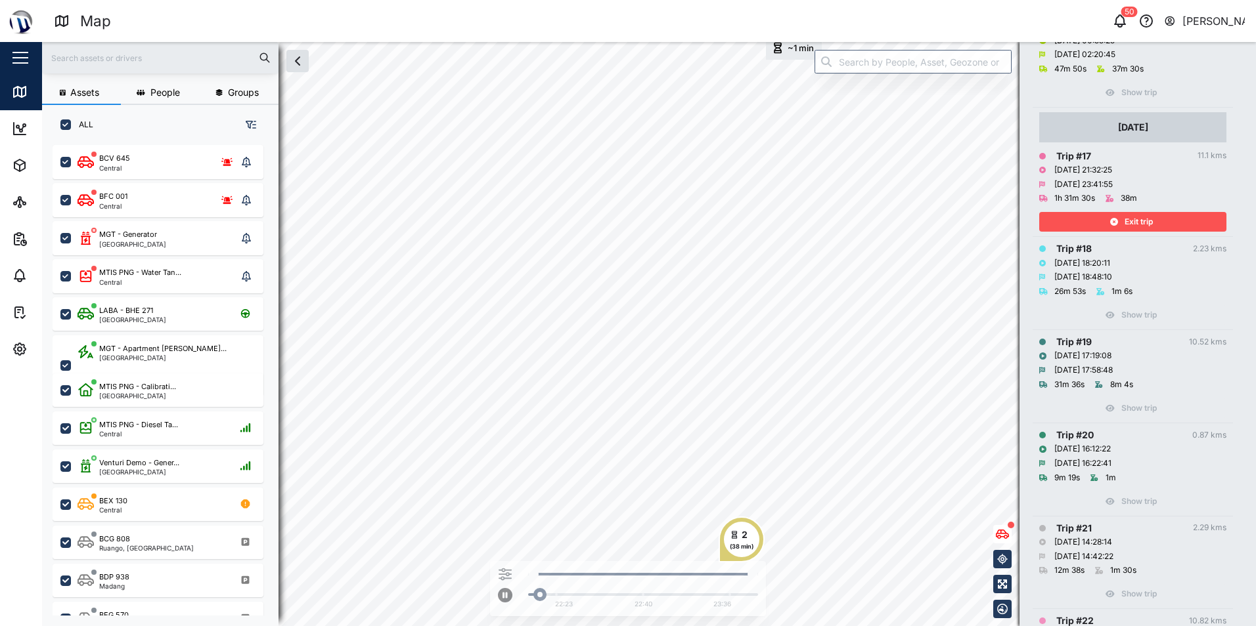
click at [1094, 220] on div "Exit trip" at bounding box center [1130, 222] width 171 height 18
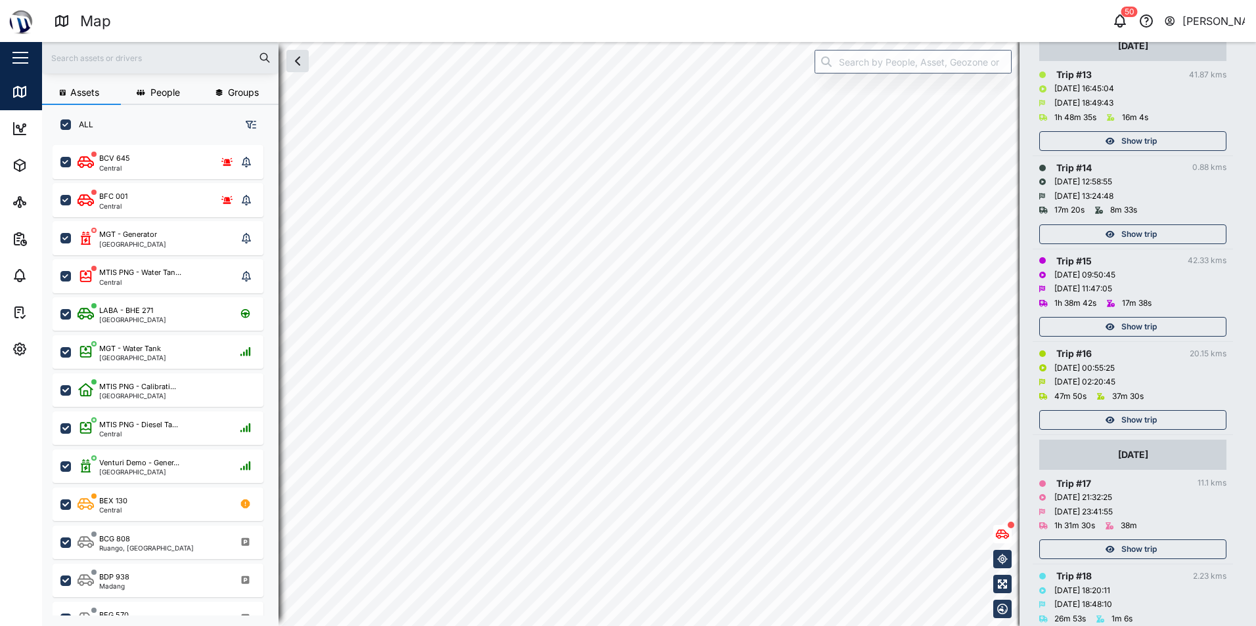
scroll to position [1510, 0]
click at [1161, 323] on div "Show trip" at bounding box center [1130, 327] width 171 height 18
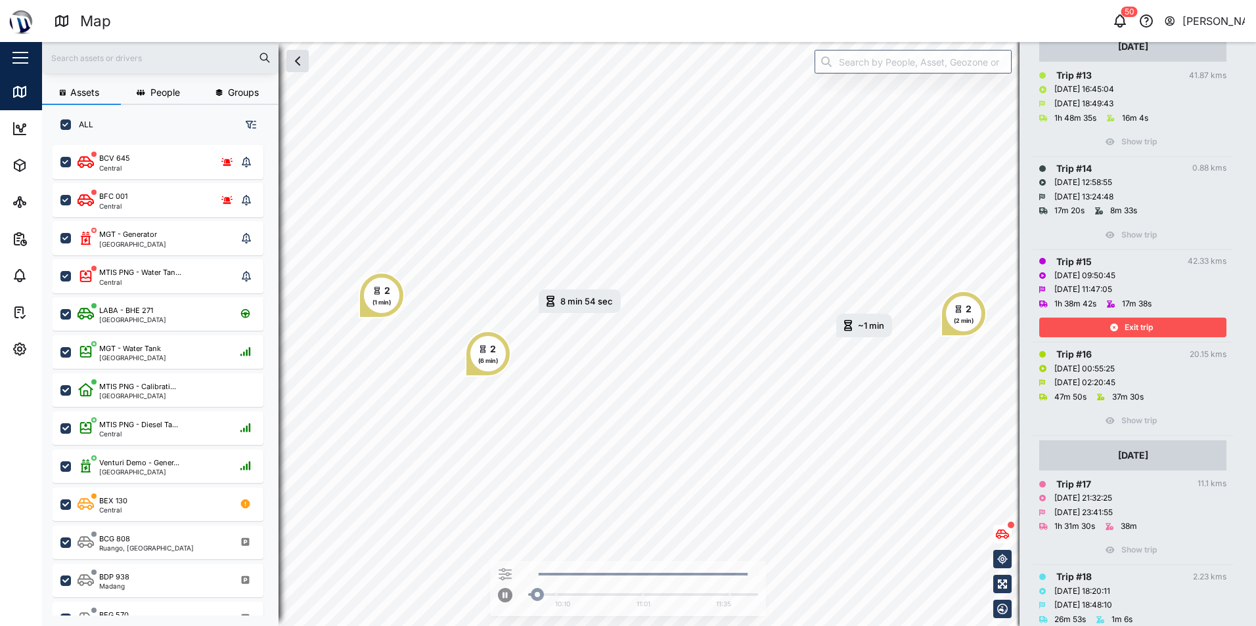
click at [1161, 323] on div "Exit trip" at bounding box center [1130, 327] width 171 height 18
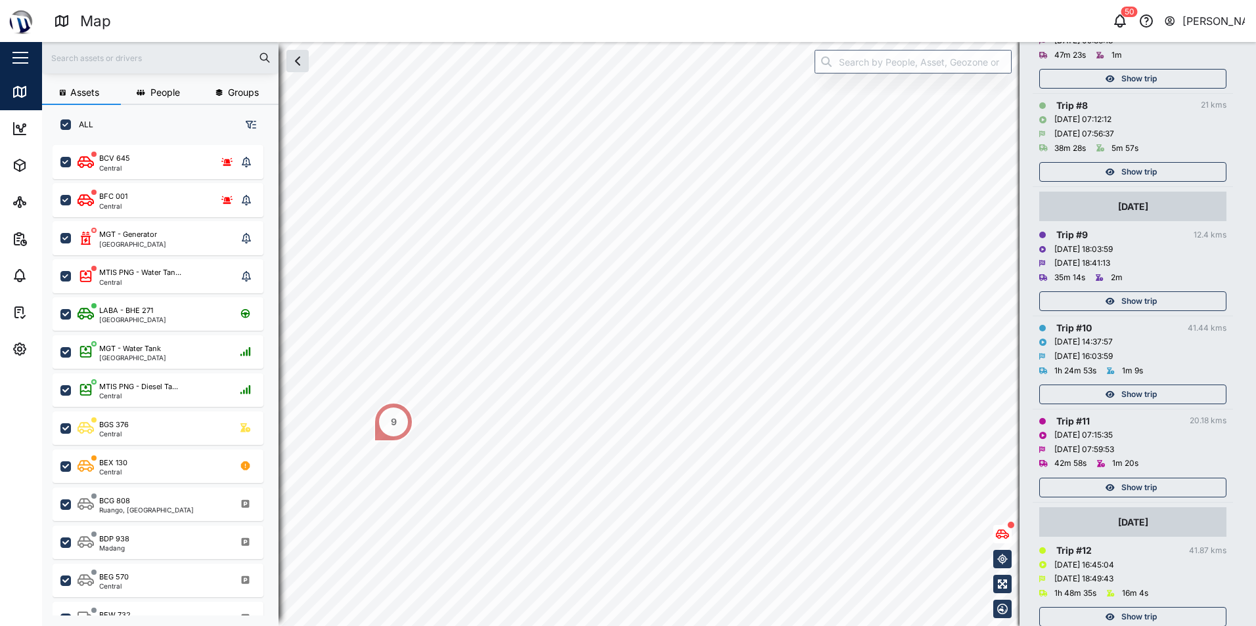
scroll to position [919, 0]
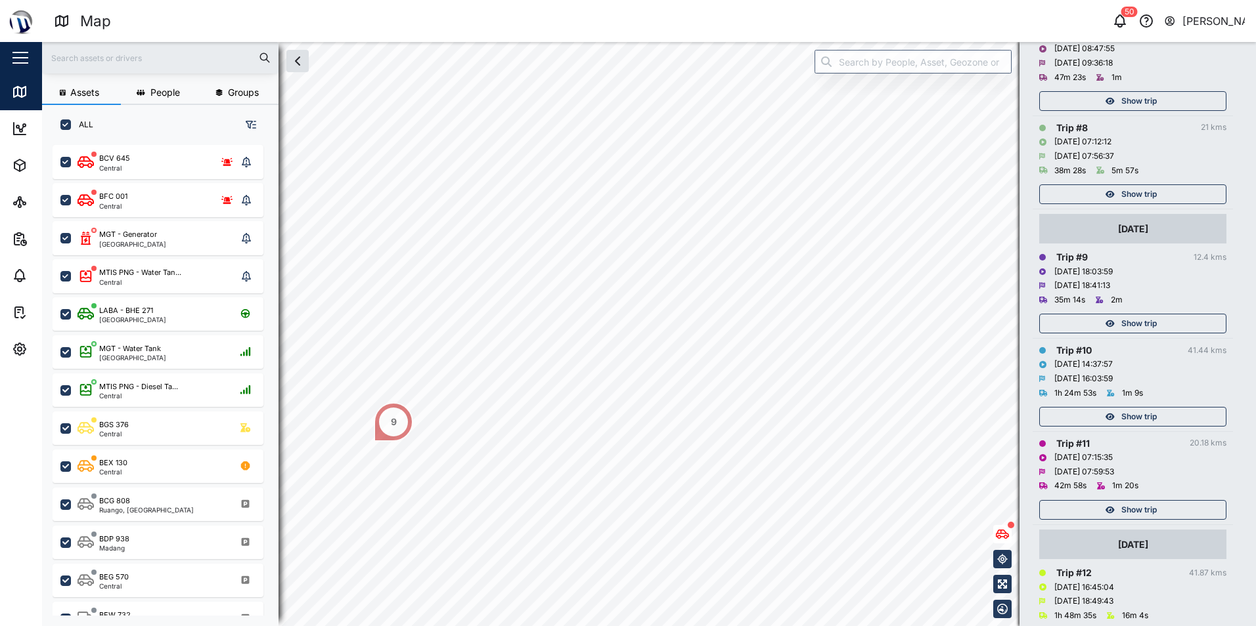
click at [1110, 326] on icon "button" at bounding box center [1109, 324] width 9 height 8
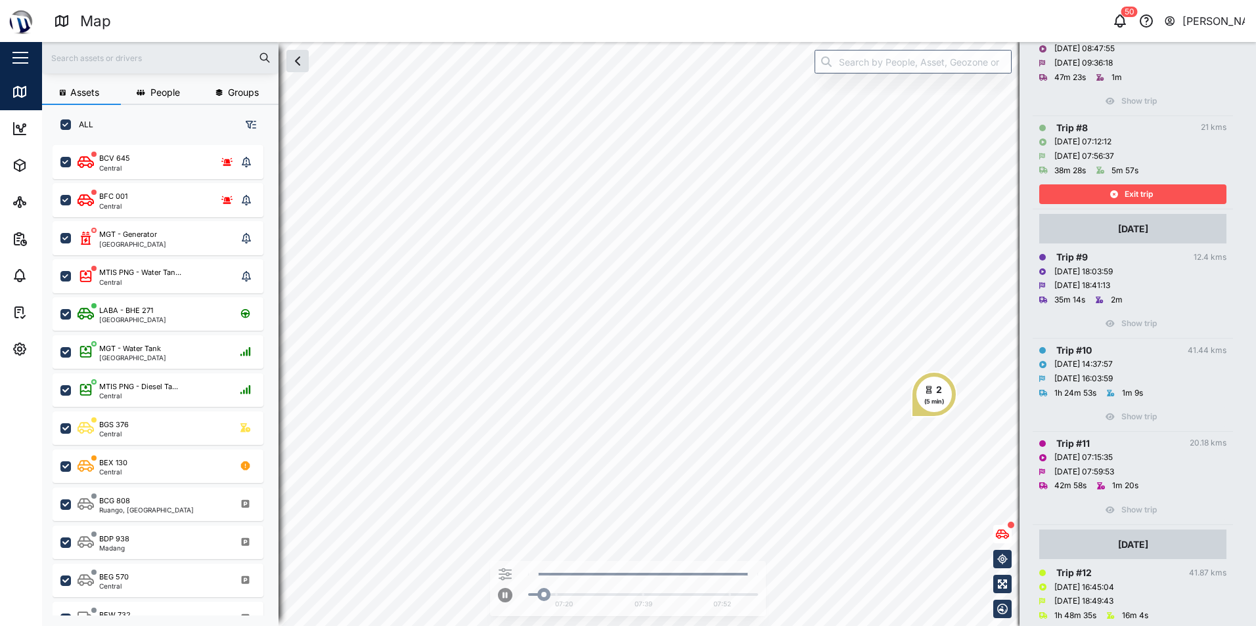
click at [1142, 193] on span "Exit trip" at bounding box center [1138, 194] width 28 height 18
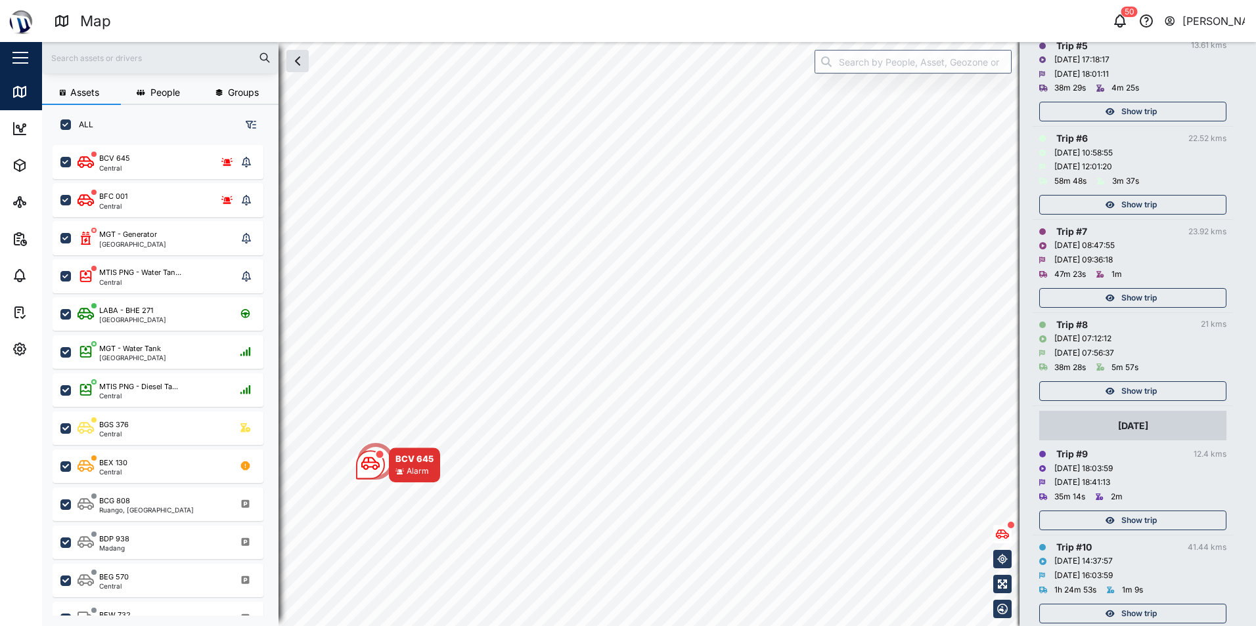
scroll to position [591, 0]
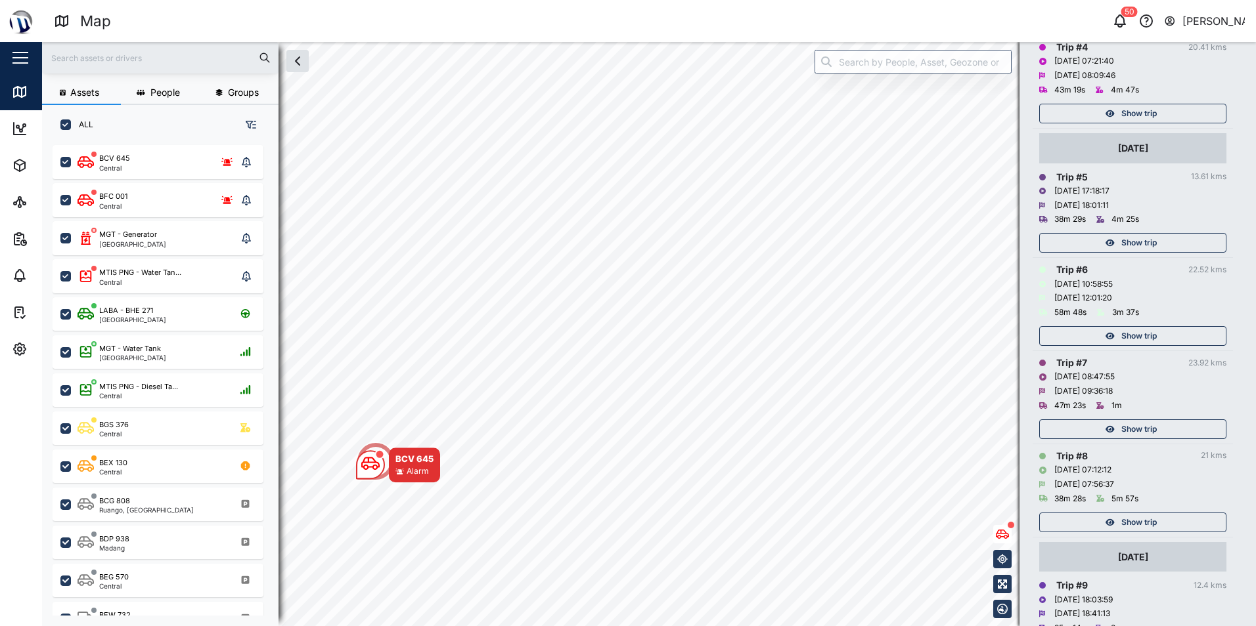
click at [1149, 238] on span "Show trip" at bounding box center [1138, 243] width 35 height 18
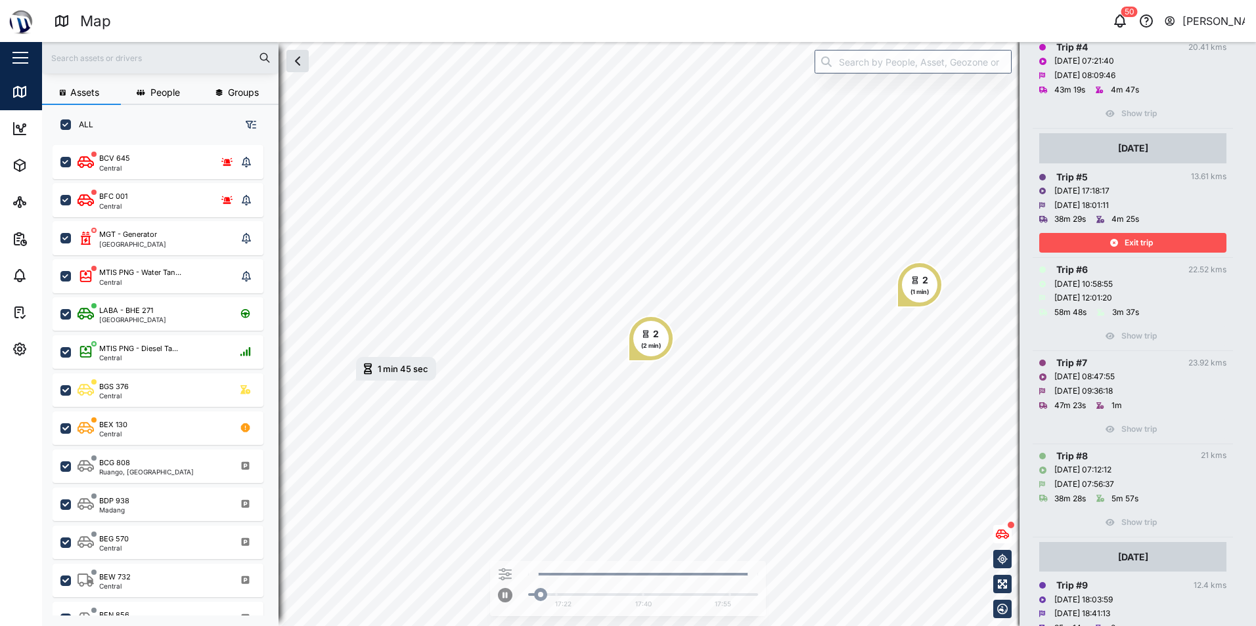
click at [1149, 238] on span "Exit trip" at bounding box center [1138, 243] width 28 height 18
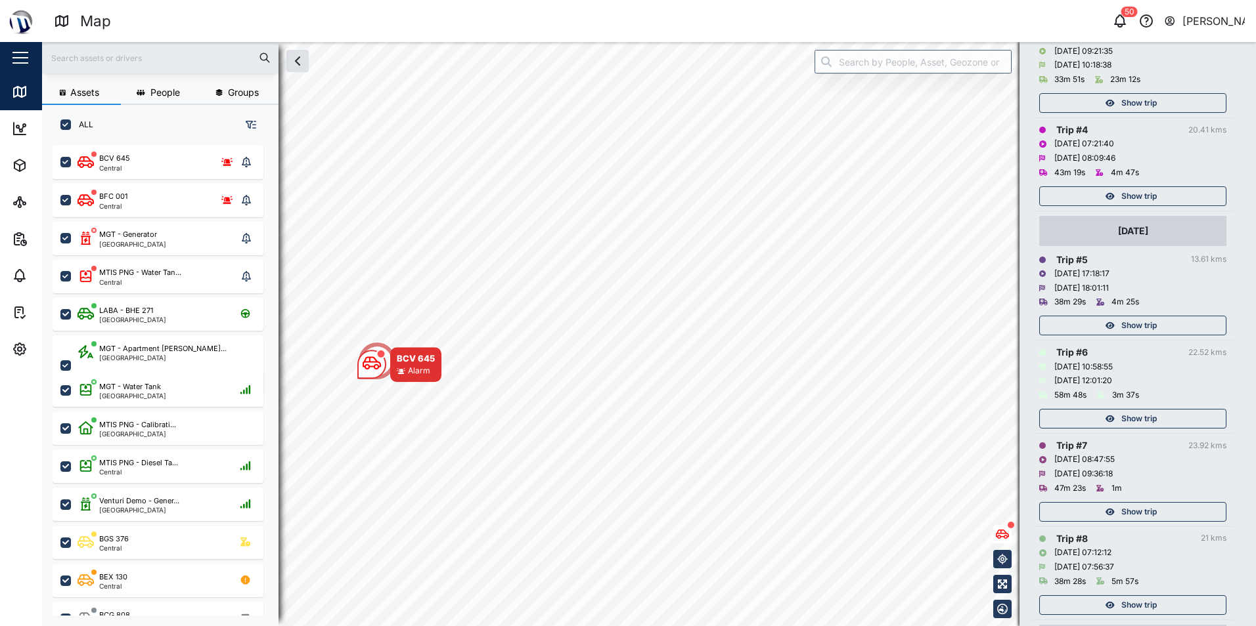
scroll to position [525, 0]
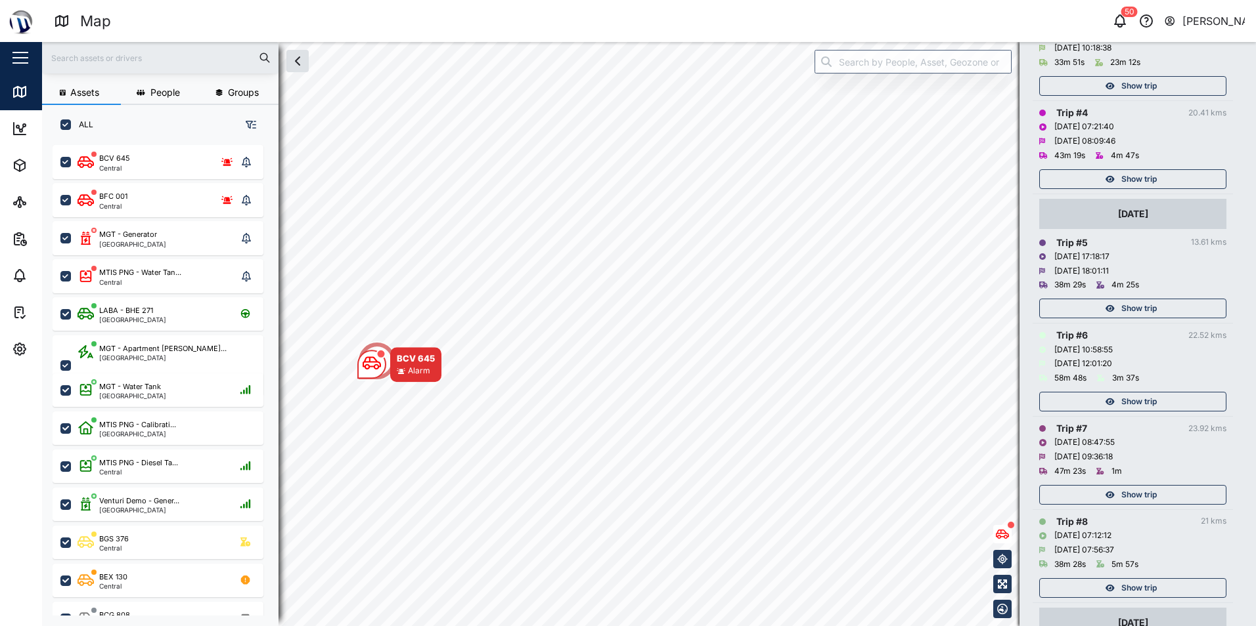
click at [1131, 406] on span "Show trip" at bounding box center [1138, 402] width 35 height 18
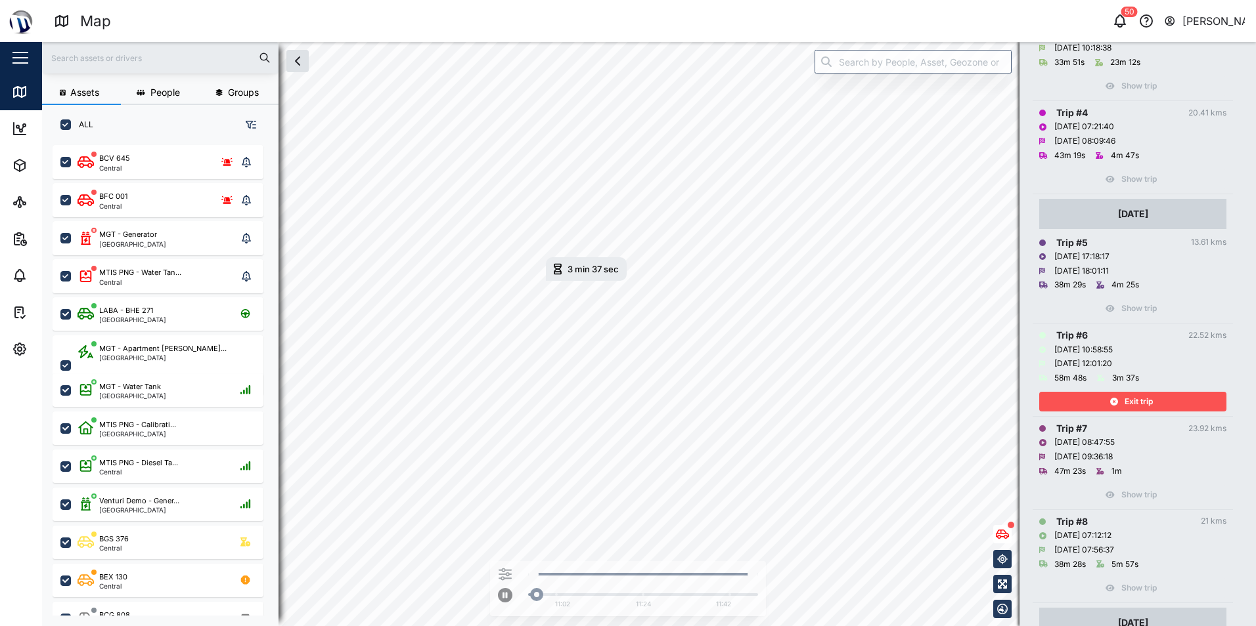
click at [1153, 401] on div "Exit trip" at bounding box center [1130, 402] width 171 height 18
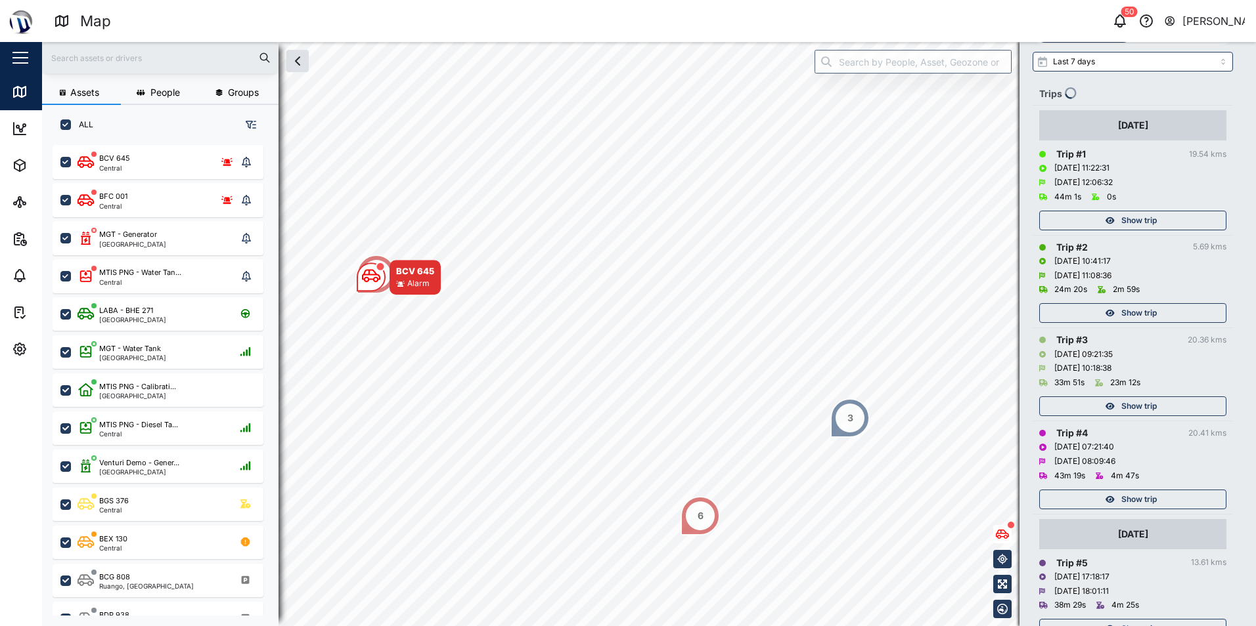
scroll to position [197, 0]
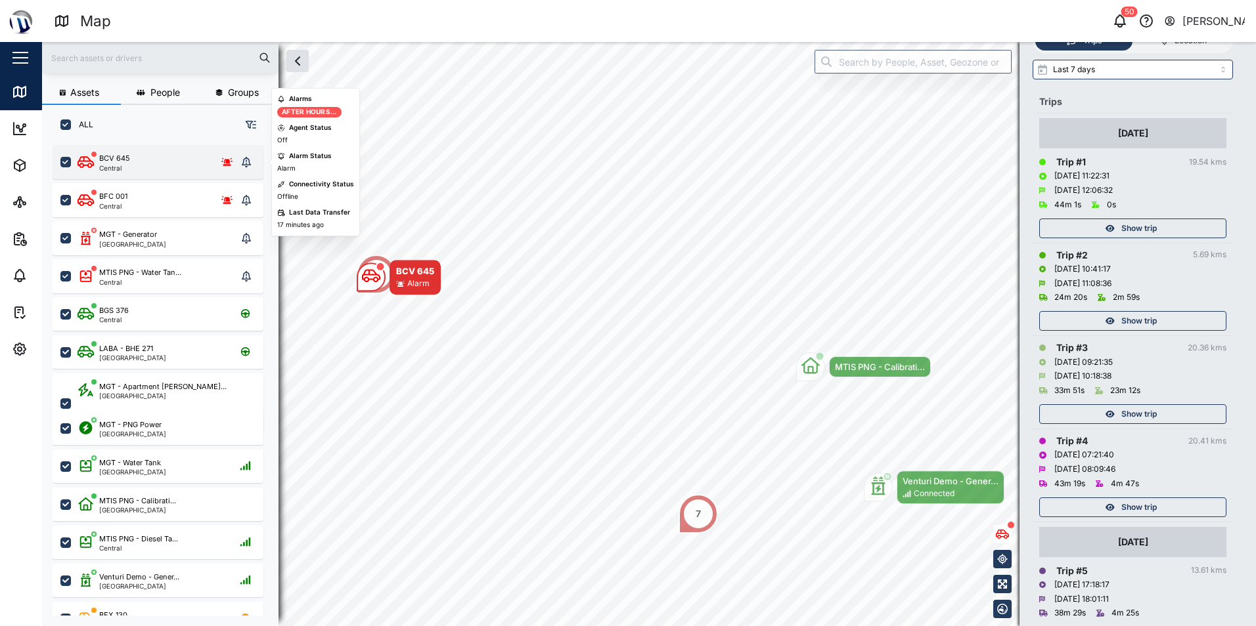
click at [122, 167] on div "Central" at bounding box center [114, 168] width 31 height 7
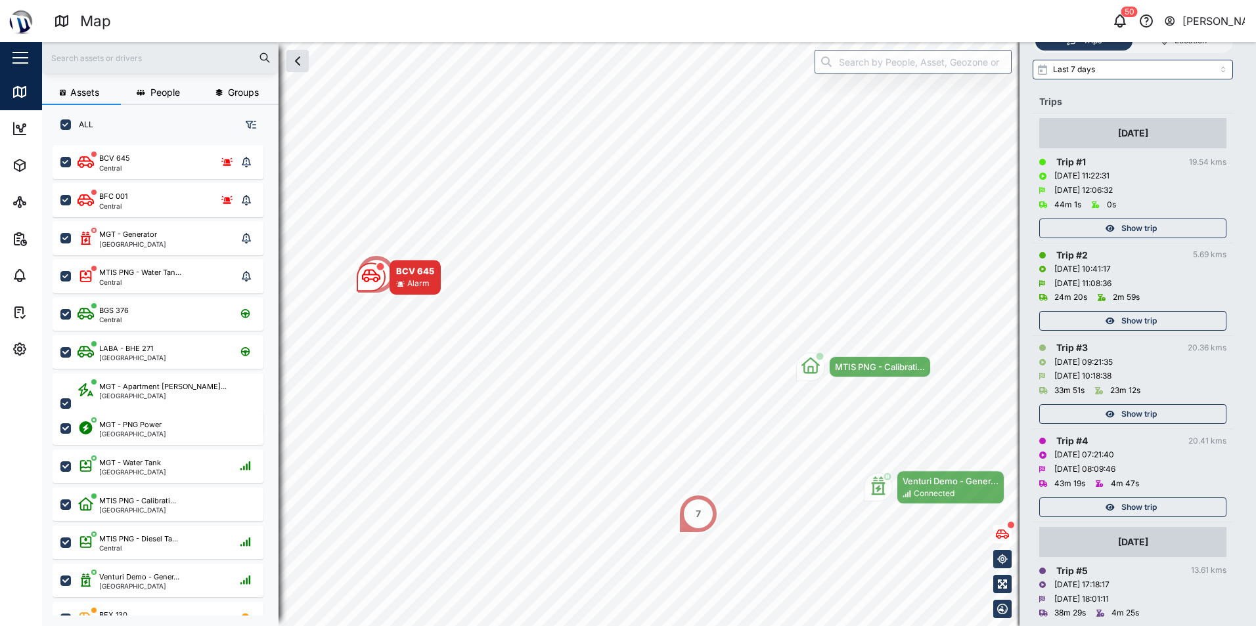
click at [162, 92] on span "People" at bounding box center [165, 92] width 30 height 9
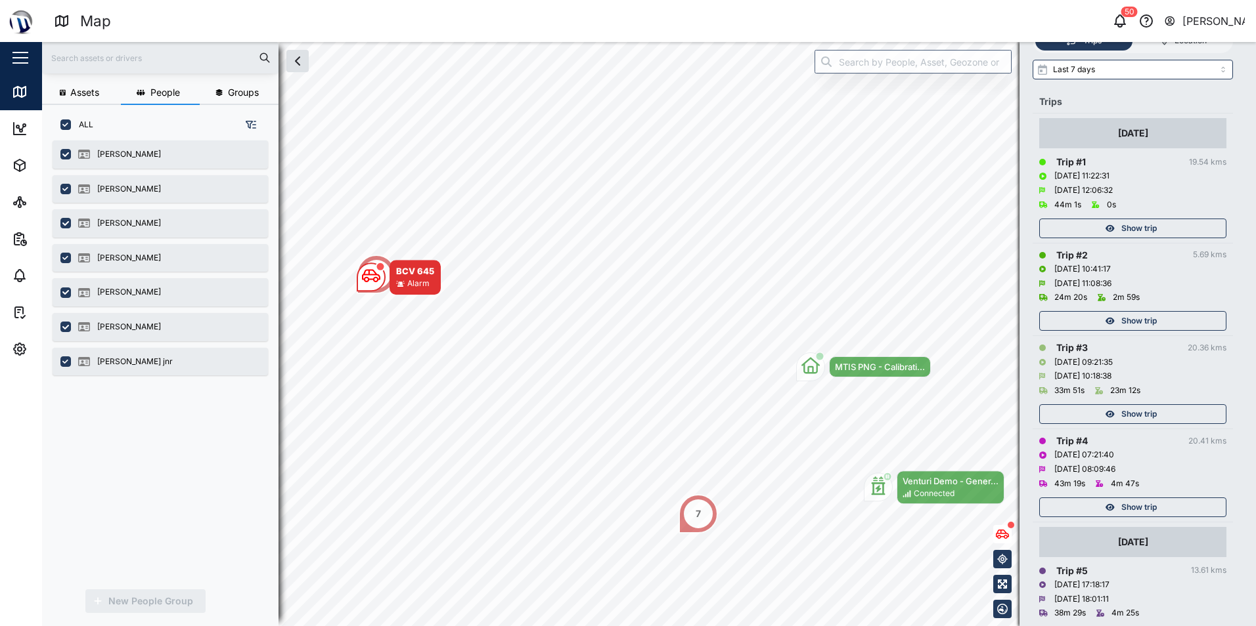
click at [95, 91] on span "Assets" at bounding box center [84, 92] width 29 height 9
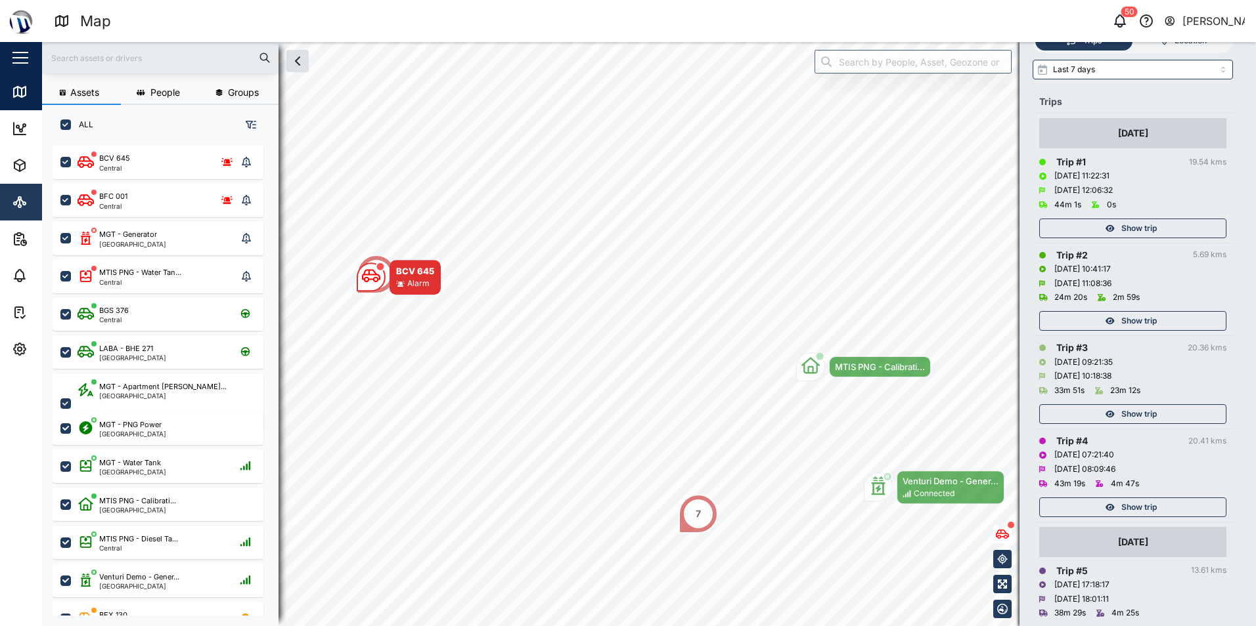
scroll to position [466, 206]
click at [22, 311] on icon at bounding box center [19, 312] width 8 height 11
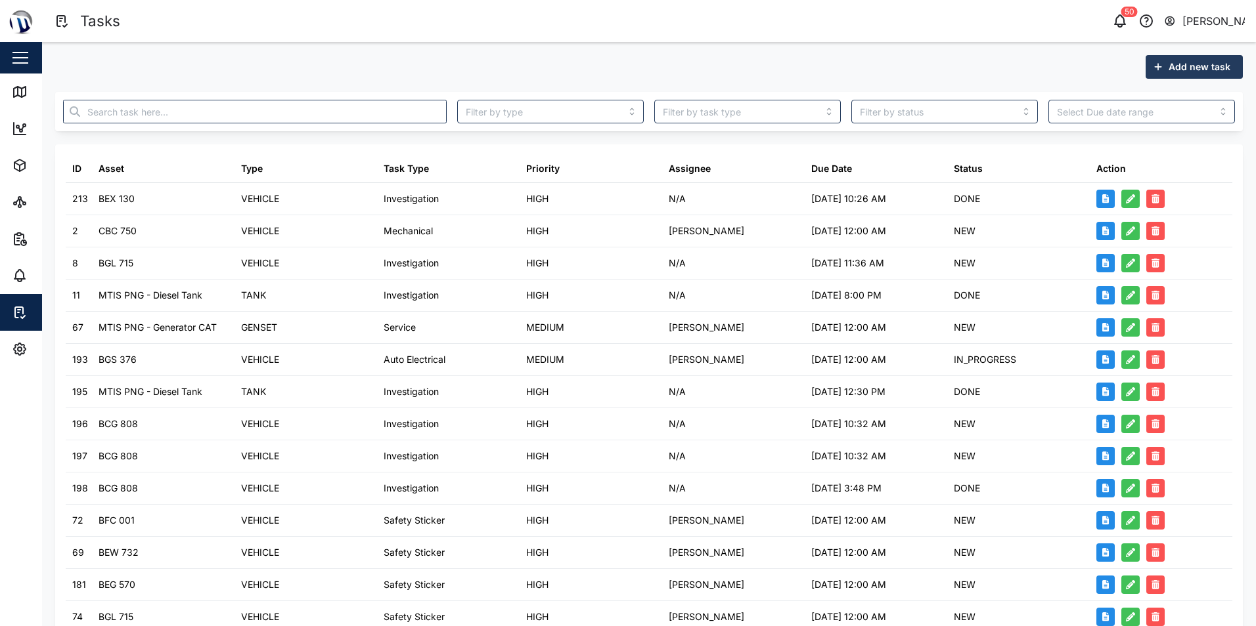
click at [1186, 72] on span "Add new task" at bounding box center [1199, 67] width 62 height 22
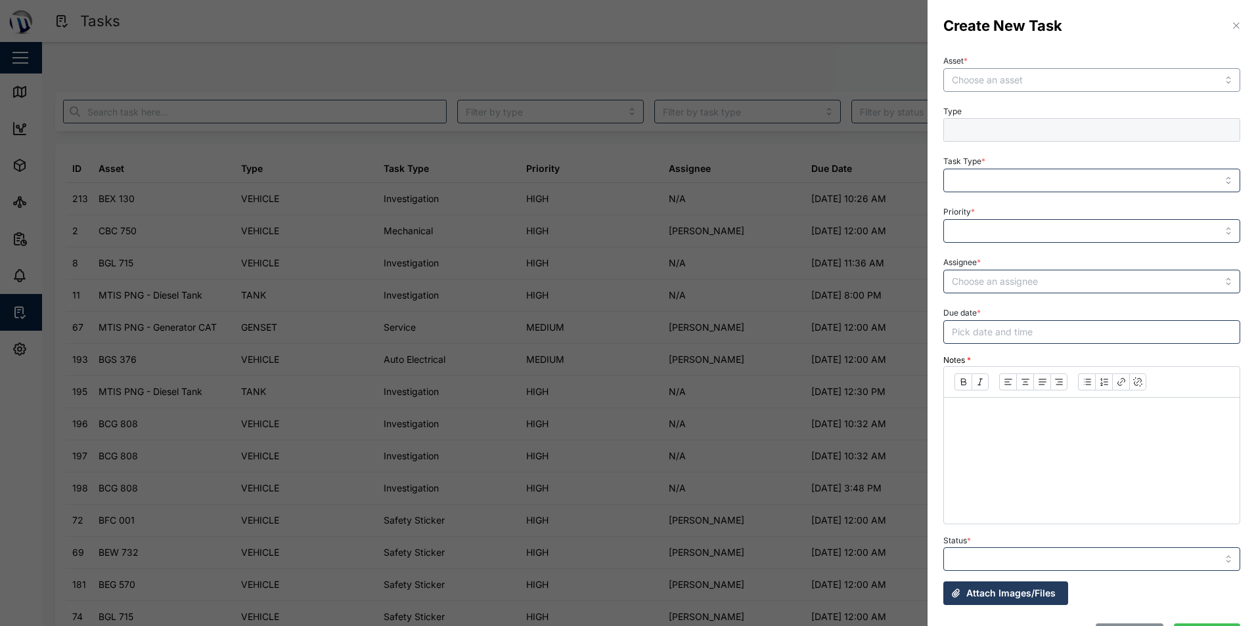
click at [1058, 88] on input "Asset *" at bounding box center [1091, 80] width 297 height 24
type input "BCV 645"
type input "VEHICLE"
click at [1055, 179] on input "Task Type *" at bounding box center [1091, 181] width 297 height 24
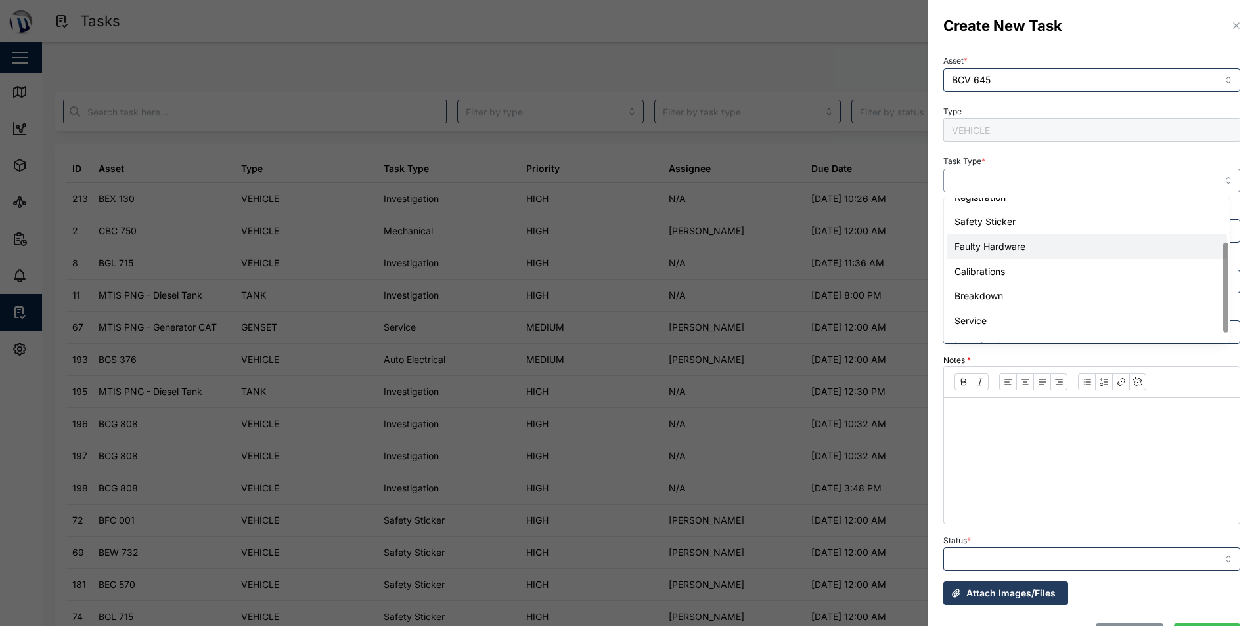
scroll to position [83, 0]
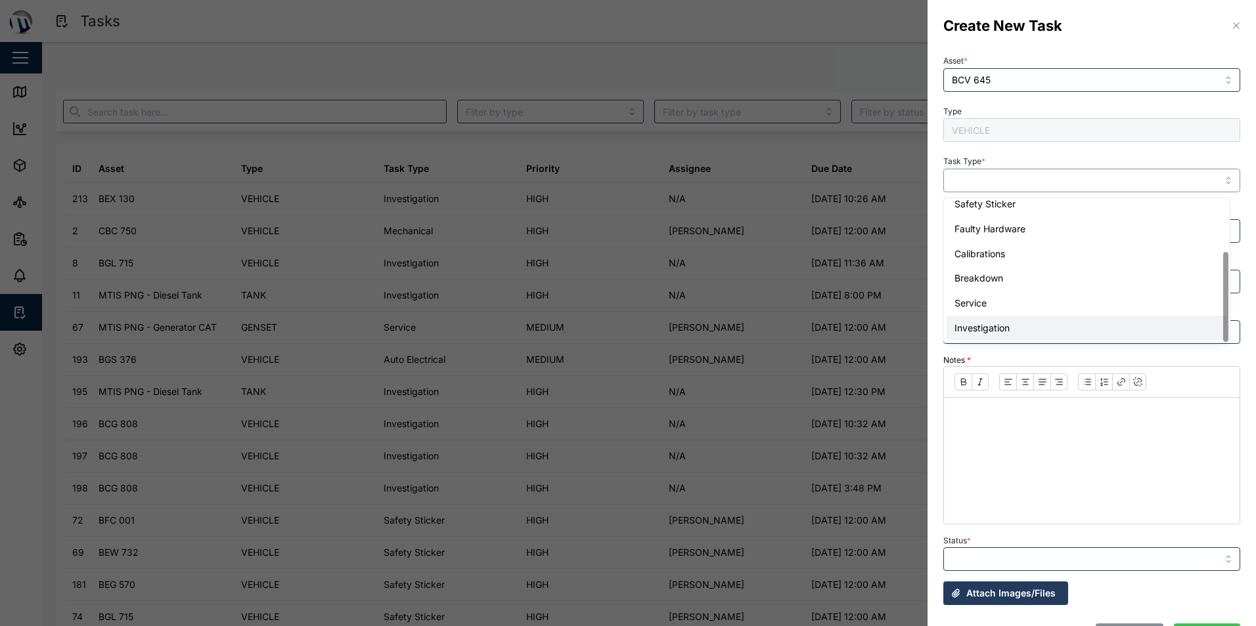
type input "Investigation"
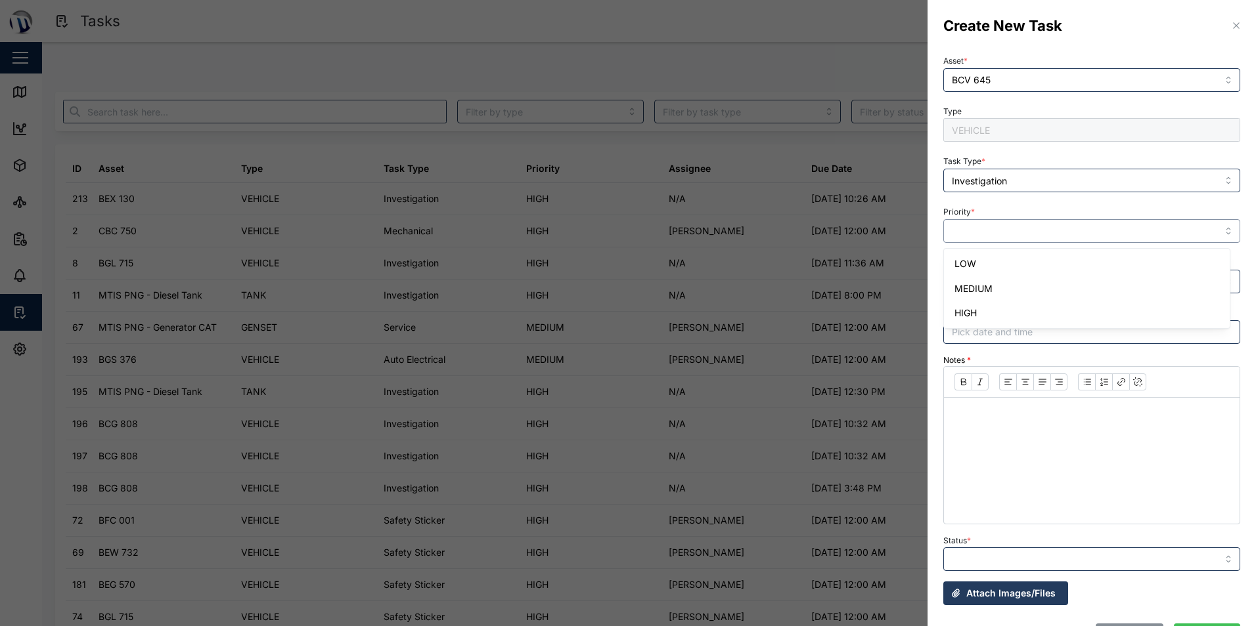
click at [1053, 231] on input "Priority *" at bounding box center [1091, 231] width 297 height 24
type input "MEDIUM"
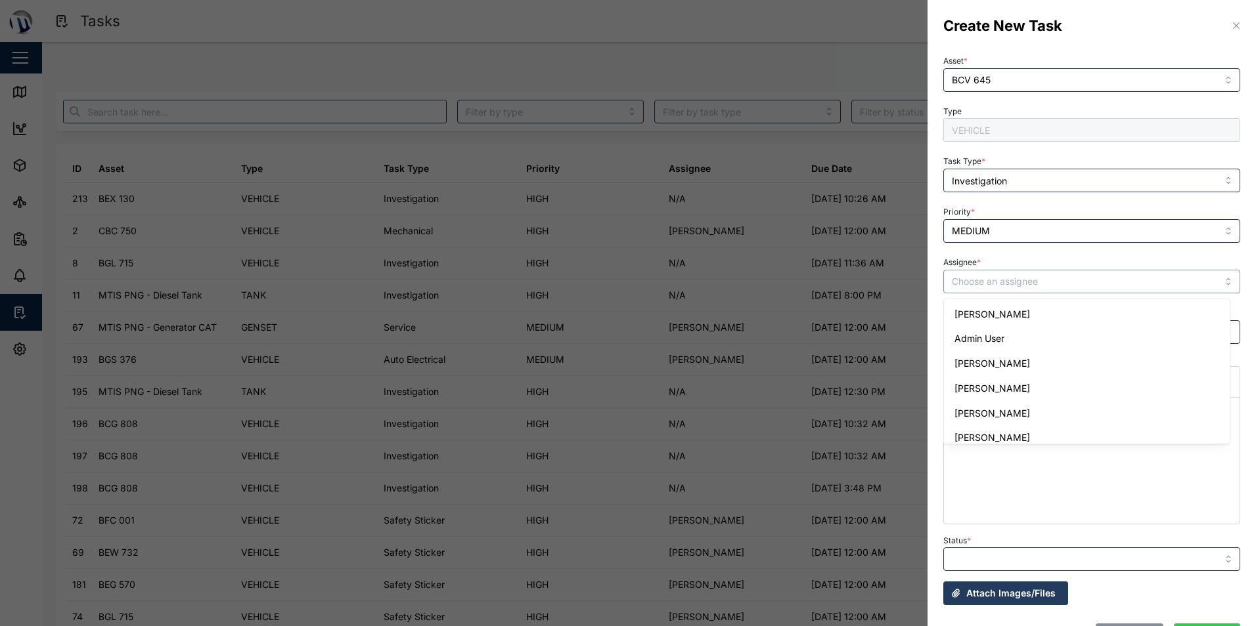
click at [1028, 286] on input "Assignee *" at bounding box center [1091, 282] width 297 height 24
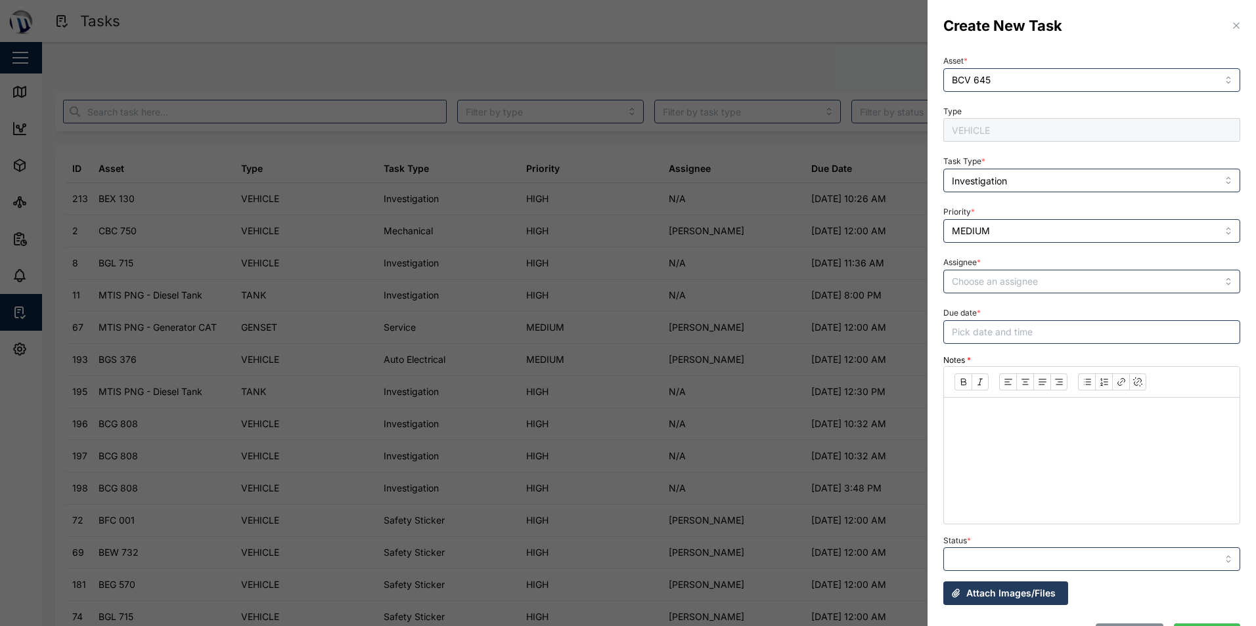
click at [1076, 258] on div "Assignee *" at bounding box center [1091, 273] width 297 height 40
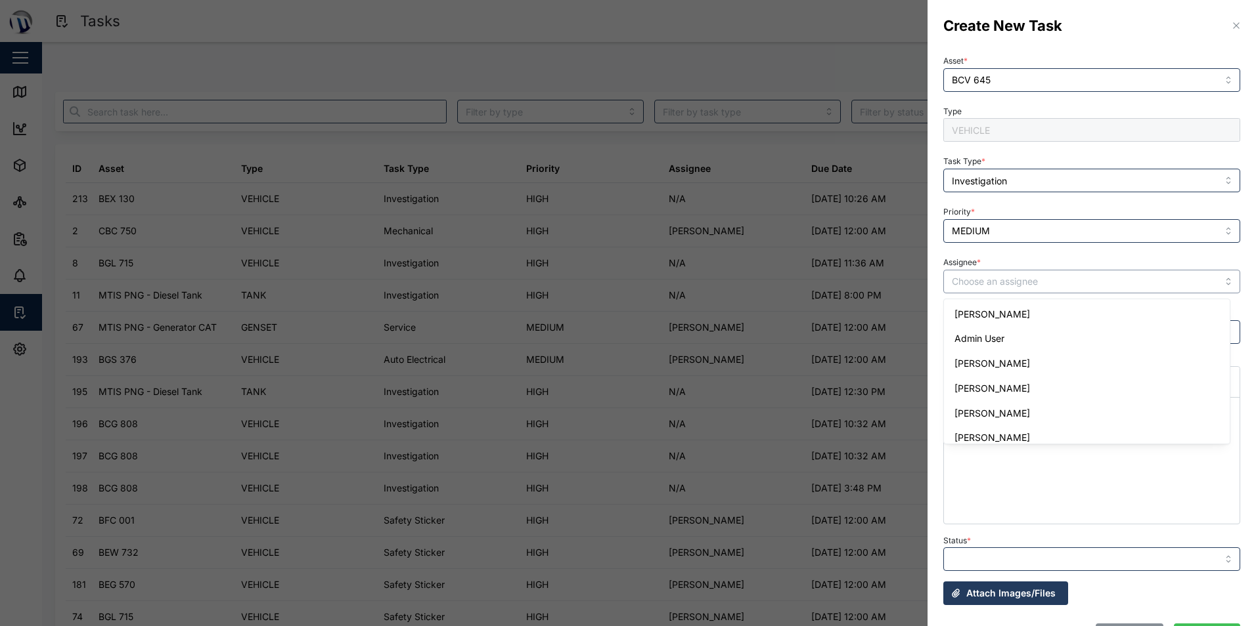
click at [1038, 283] on input "Assignee *" at bounding box center [1091, 282] width 297 height 24
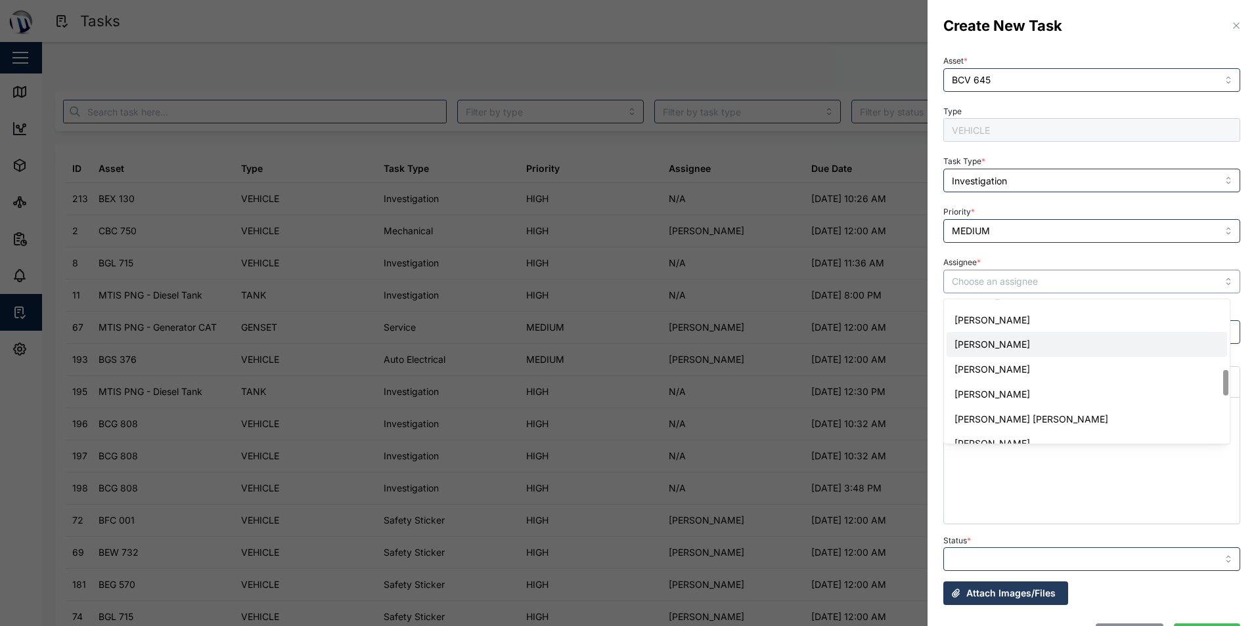
scroll to position [456, 0]
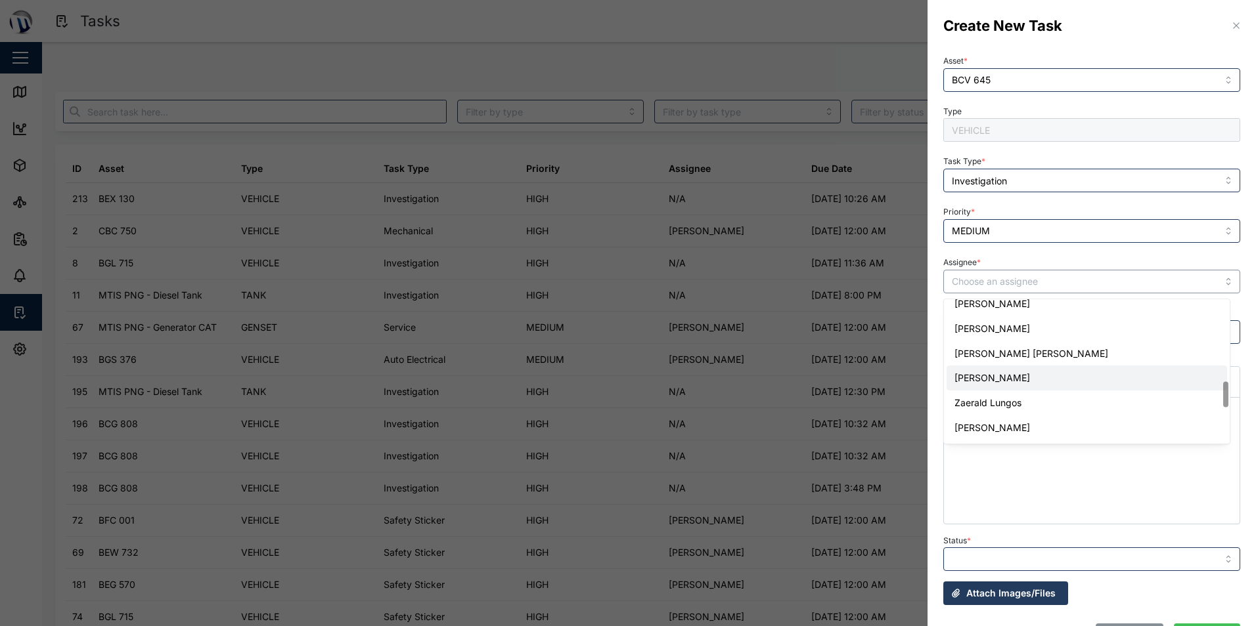
type input "[PERSON_NAME]"
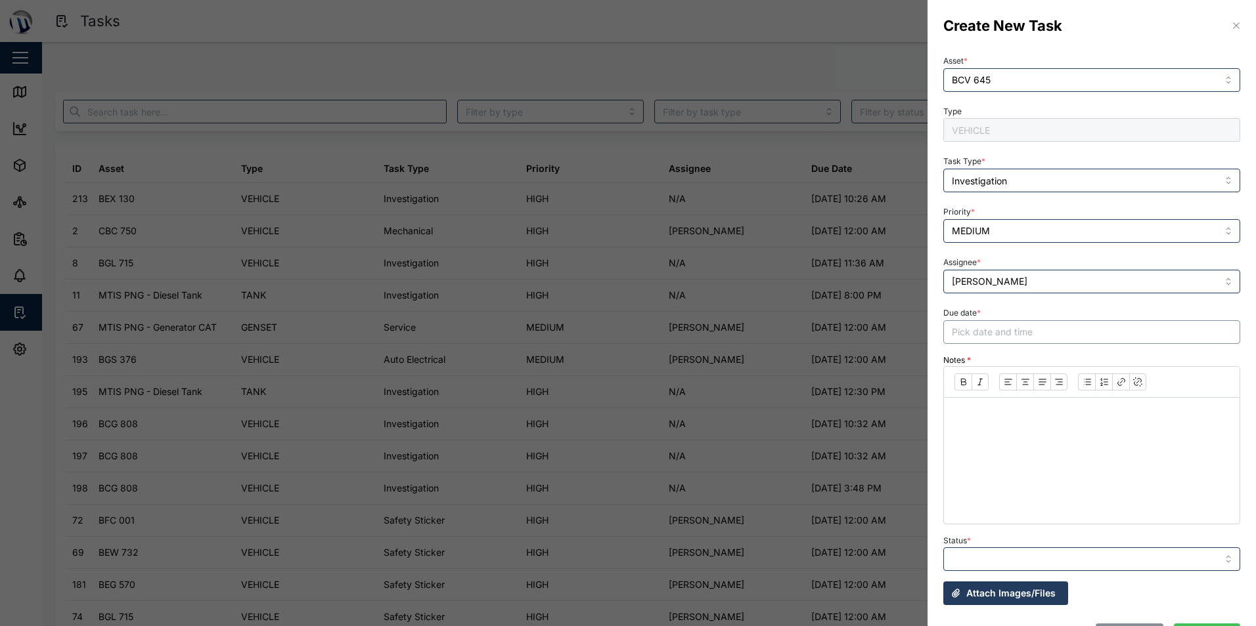
click at [1033, 329] on button "Pick date and time" at bounding box center [1091, 332] width 297 height 24
click at [1064, 414] on button "5" at bounding box center [1064, 419] width 24 height 24
click at [1105, 548] on button "button" at bounding box center [1113, 550] width 24 height 24
type input "00:00"
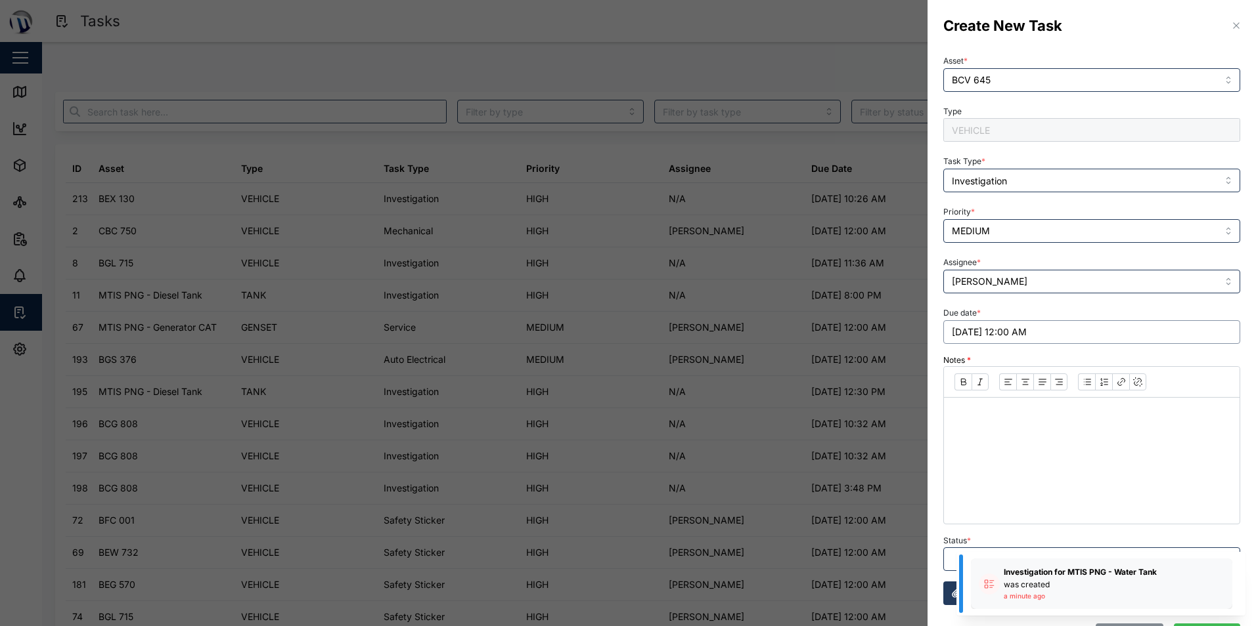
click at [1053, 336] on button "[DATE] 12:00 AM" at bounding box center [1091, 332] width 297 height 24
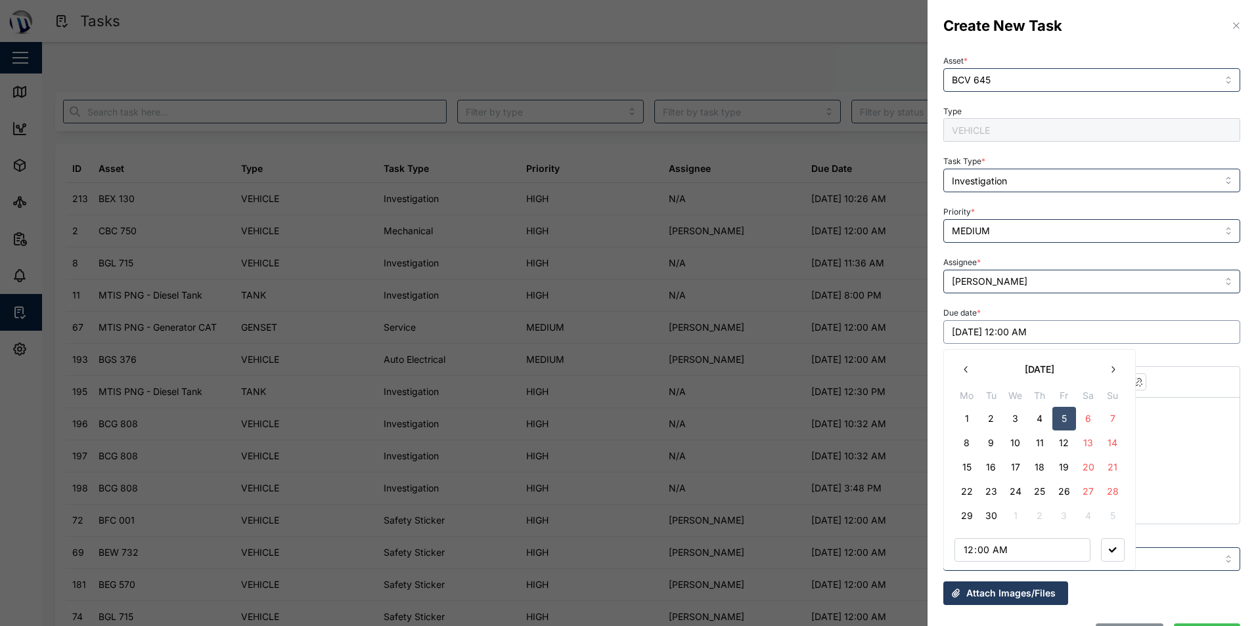
click at [1022, 333] on button "[DATE] 12:00 AM" at bounding box center [1091, 332] width 297 height 24
click at [1016, 331] on button "[DATE] 12:00 AM" at bounding box center [1091, 332] width 297 height 24
click at [1009, 549] on input "00:00" at bounding box center [1022, 550] width 136 height 24
type input "10:00"
click at [1112, 547] on button "button" at bounding box center [1113, 550] width 24 height 24
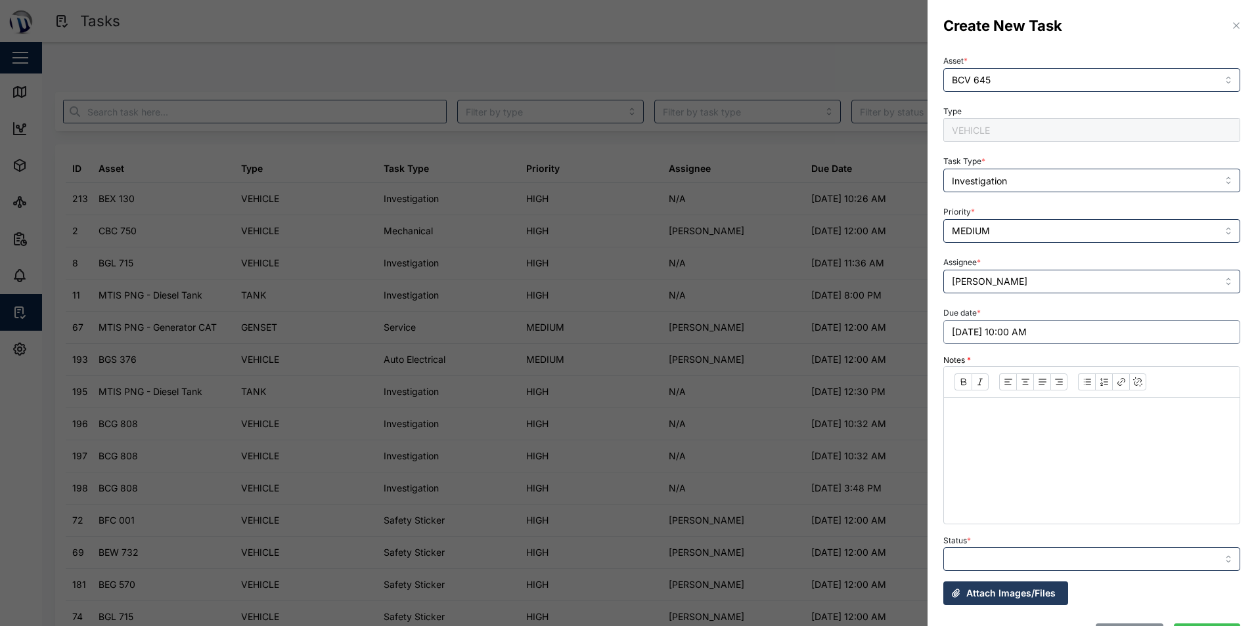
scroll to position [37, 0]
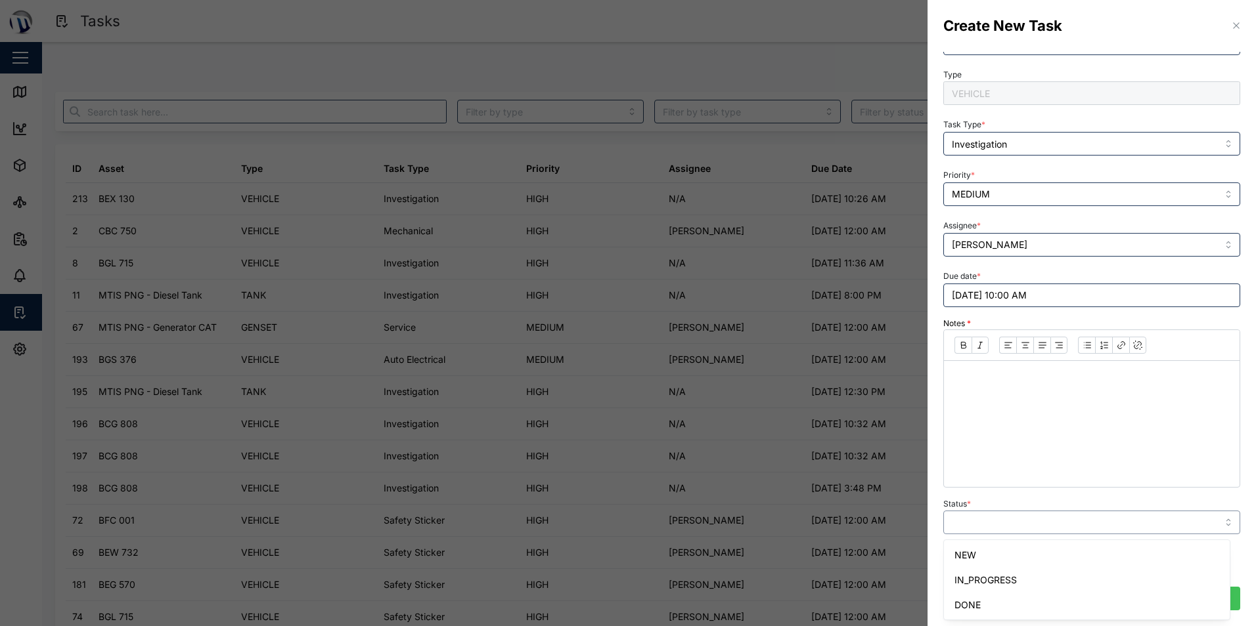
click at [1115, 514] on input "Status *" at bounding box center [1091, 523] width 297 height 24
click at [1041, 384] on p at bounding box center [1091, 380] width 274 height 16
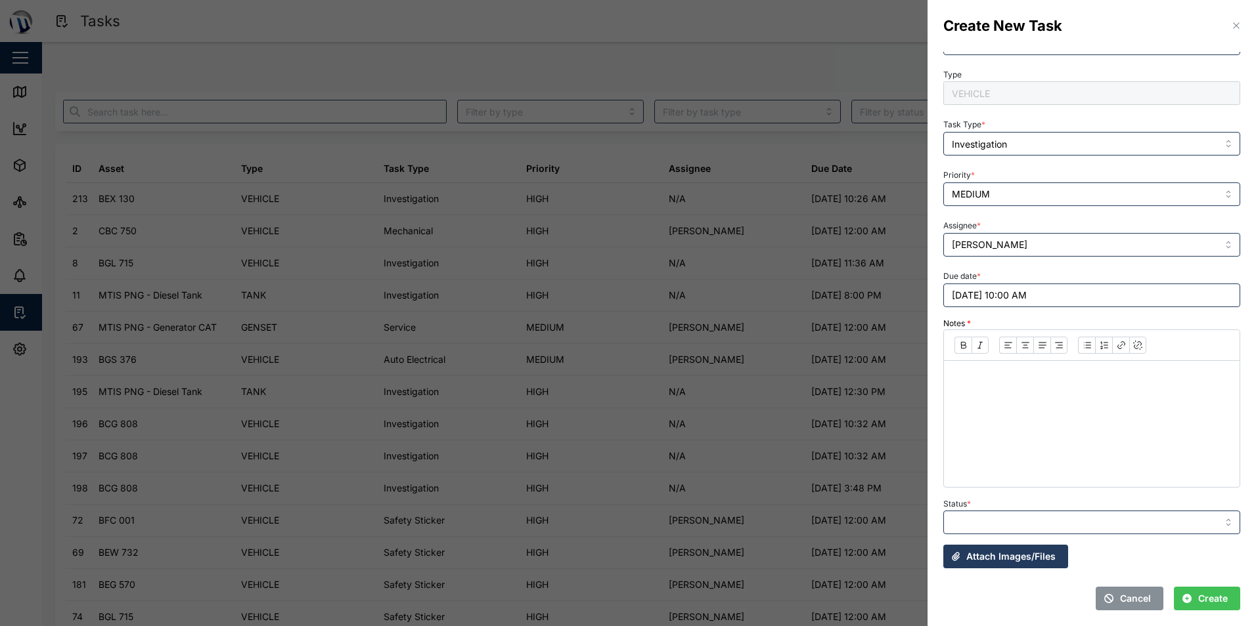
scroll to position [0, 0]
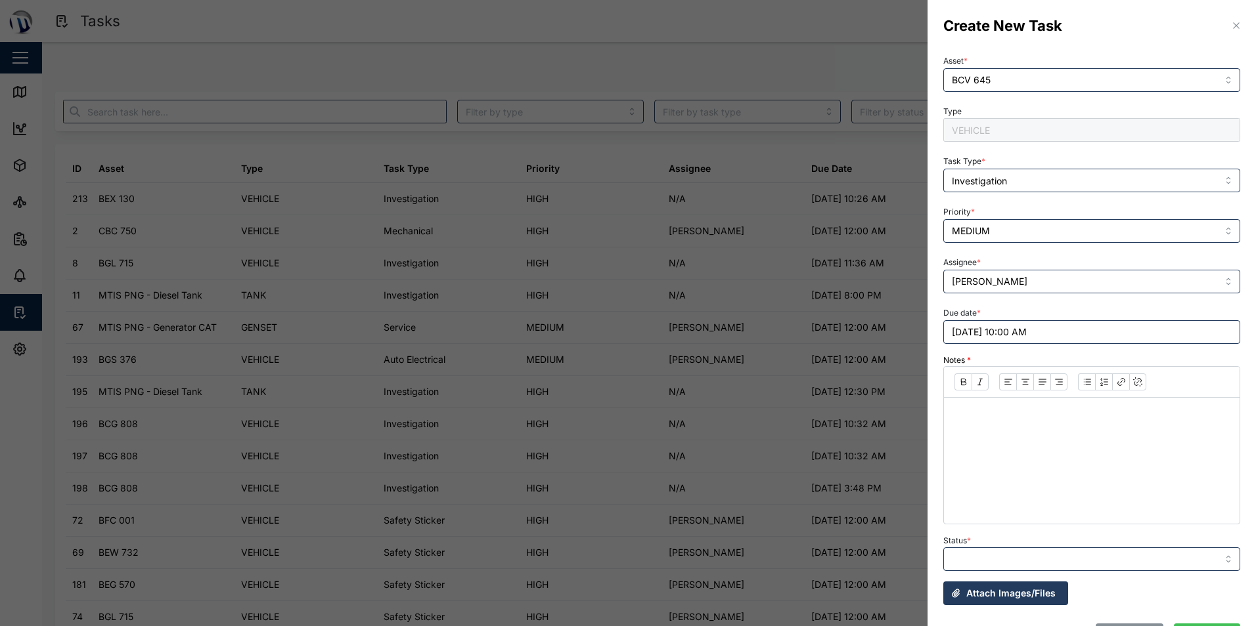
drag, startPoint x: 1223, startPoint y: 22, endPoint x: 1218, endPoint y: 25, distance: 6.8
click at [1231, 22] on icon "button" at bounding box center [1236, 25] width 11 height 11
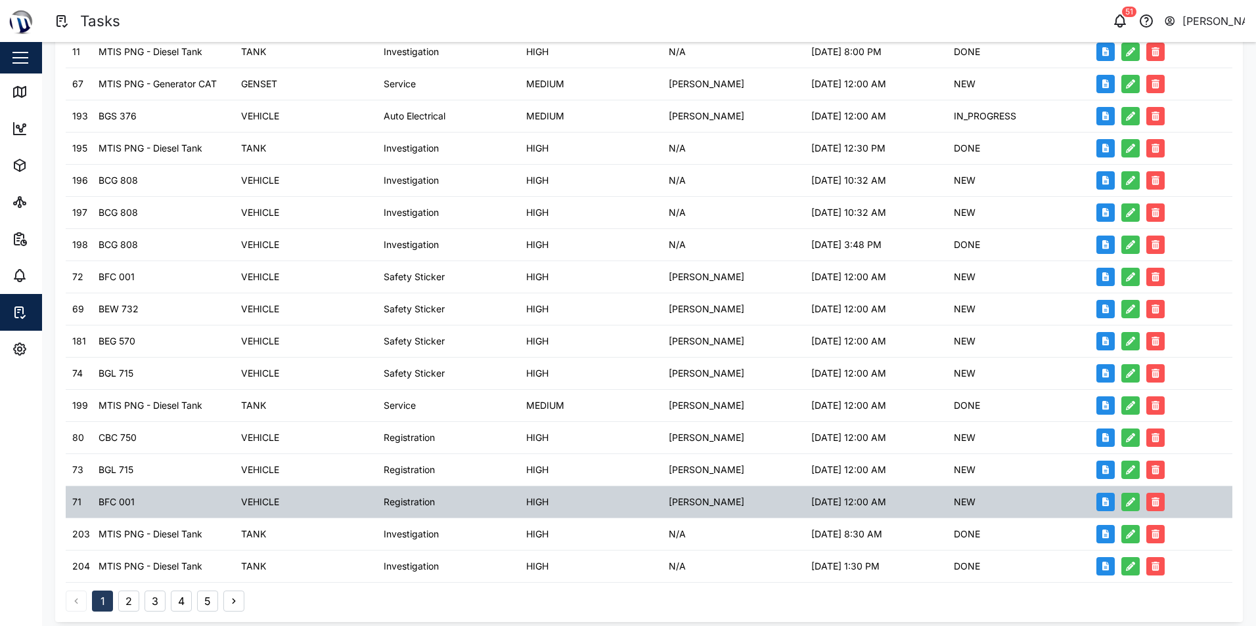
scroll to position [253, 0]
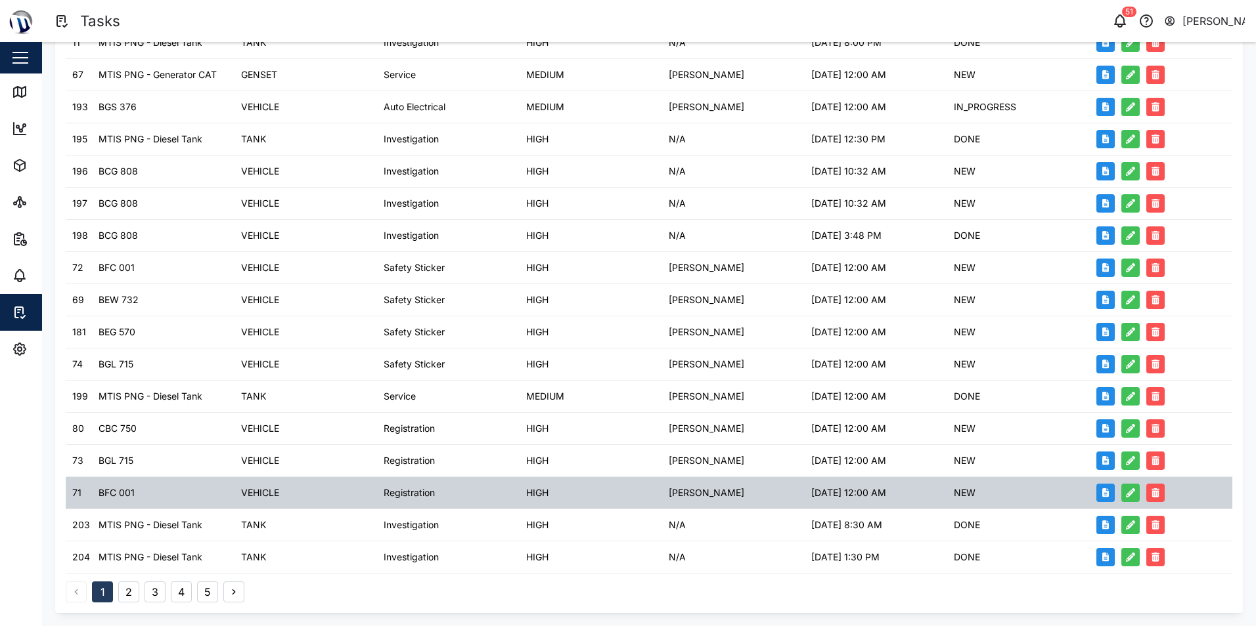
click at [641, 503] on div "HIGH" at bounding box center [590, 493] width 143 height 32
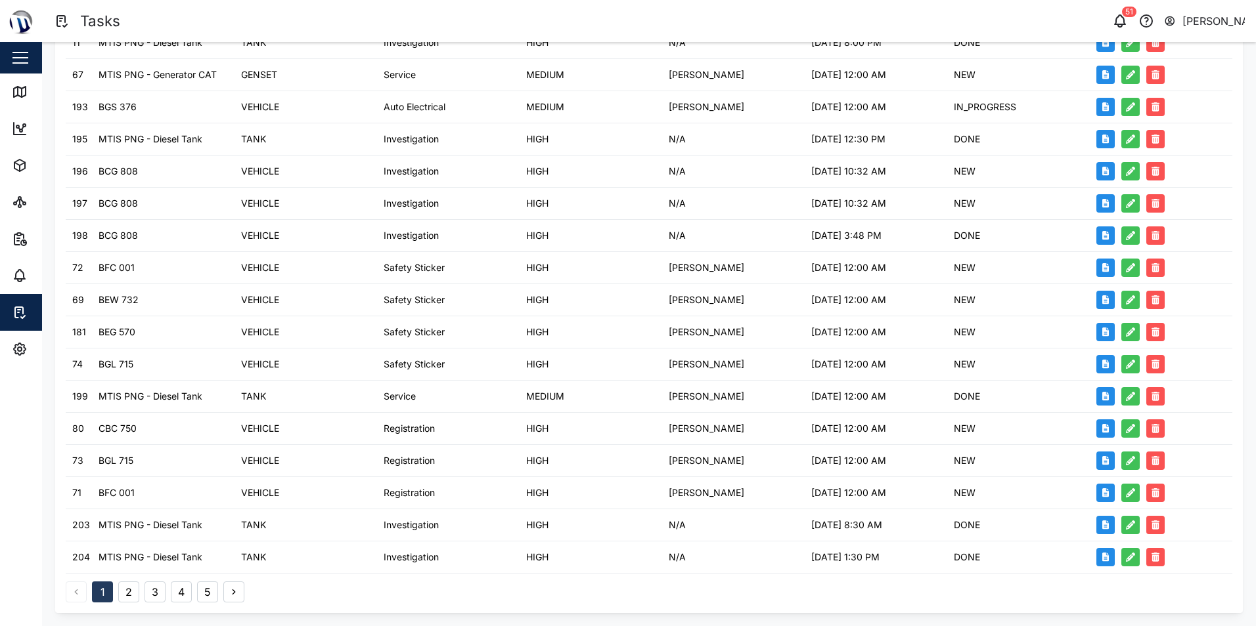
click at [135, 590] on button "2" at bounding box center [128, 592] width 21 height 21
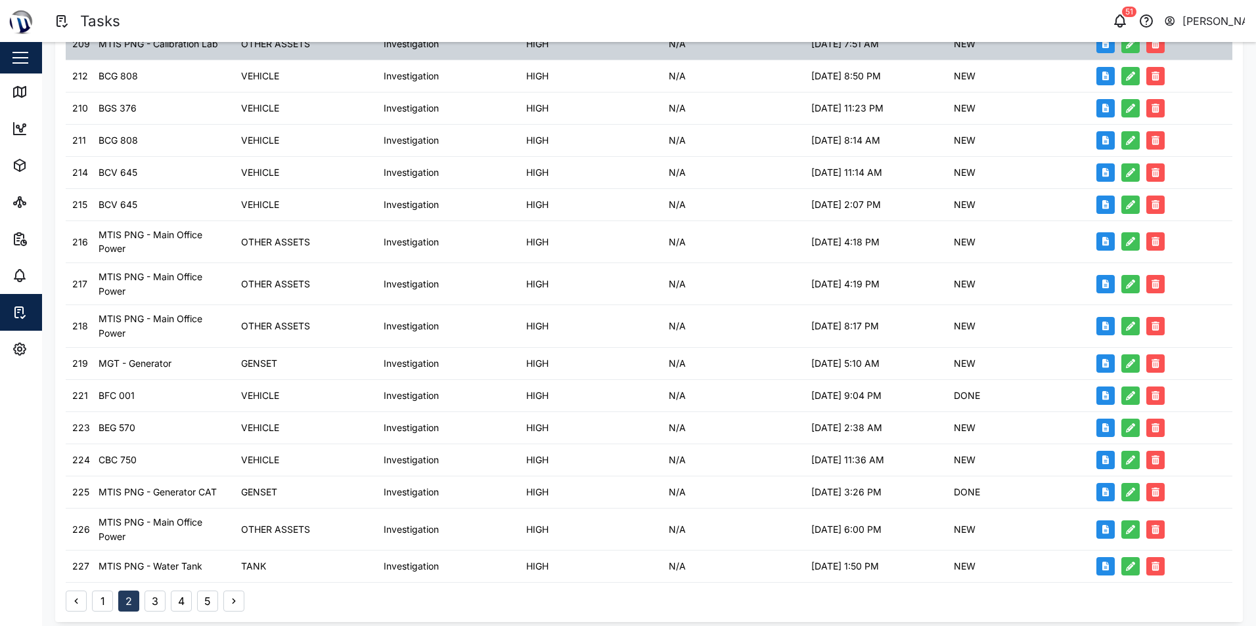
scroll to position [293, 0]
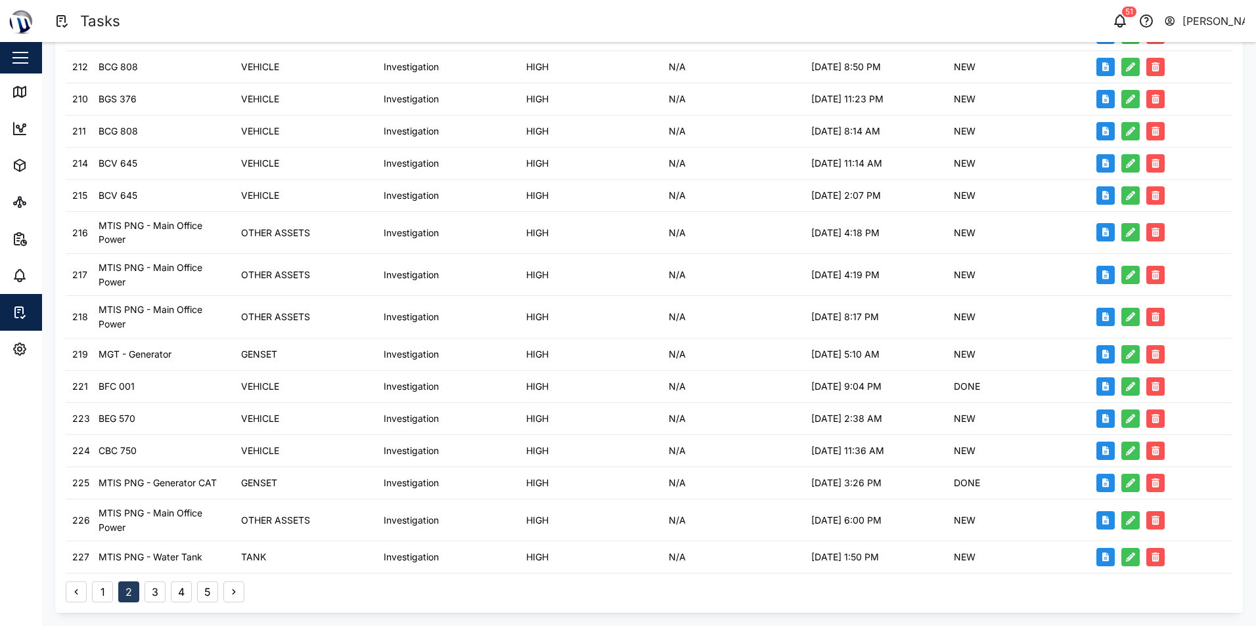
click at [152, 588] on button "3" at bounding box center [154, 592] width 21 height 21
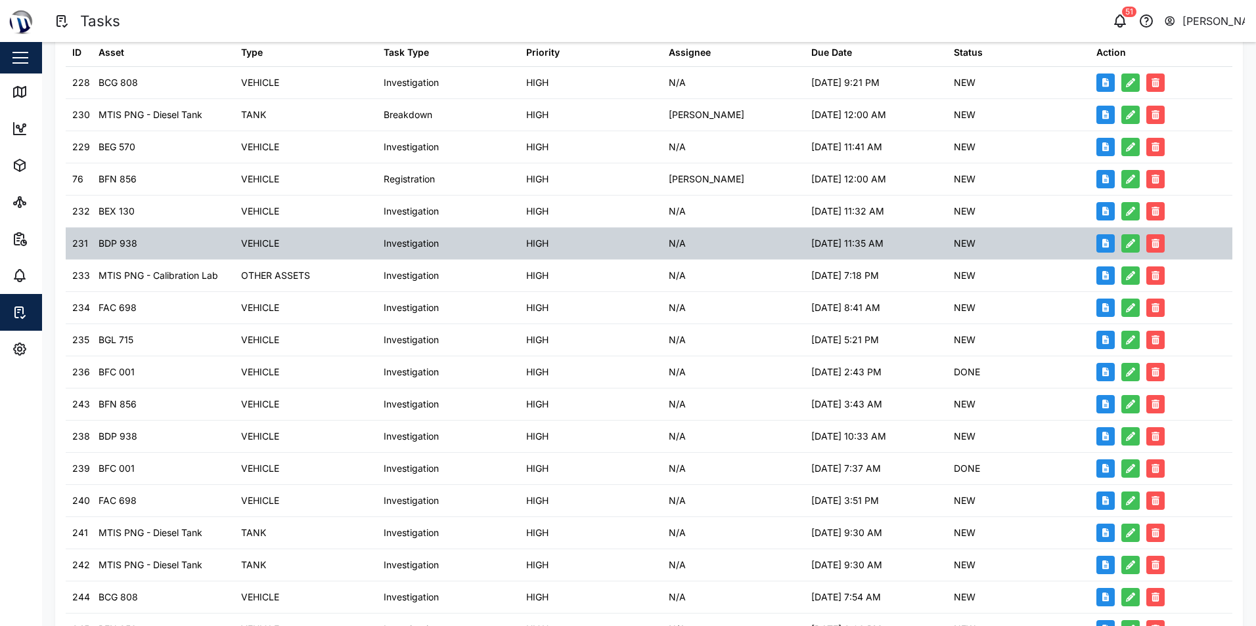
scroll to position [253, 0]
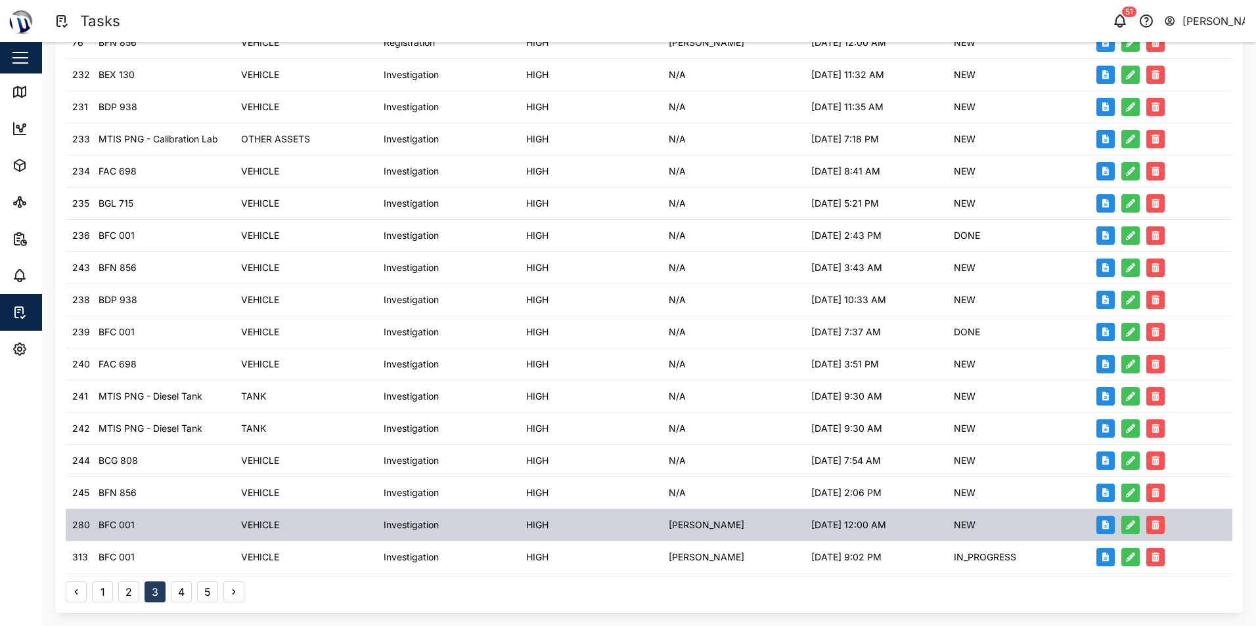
click at [416, 514] on div "Investigation" at bounding box center [448, 526] width 143 height 32
click at [994, 525] on div "NEW" at bounding box center [1018, 526] width 143 height 32
drag, startPoint x: 994, startPoint y: 525, endPoint x: 1038, endPoint y: 525, distance: 43.3
click at [1047, 525] on div "NEW" at bounding box center [1018, 526] width 143 height 32
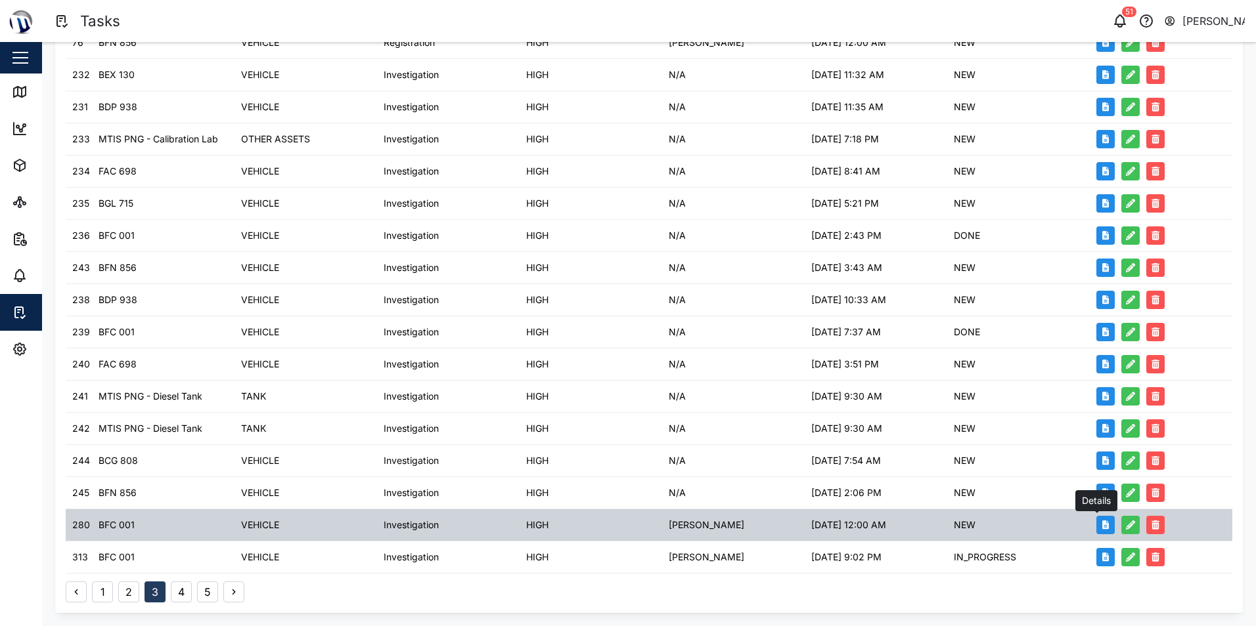
click at [1096, 527] on button "button" at bounding box center [1105, 525] width 18 height 18
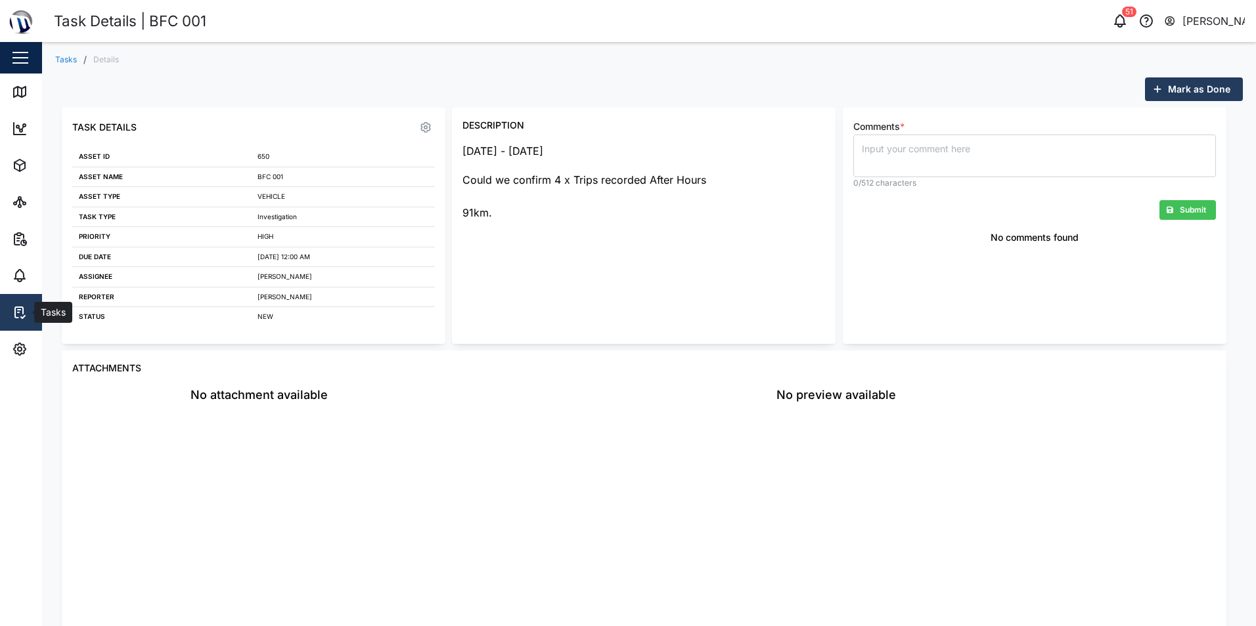
click at [17, 315] on icon at bounding box center [20, 313] width 16 height 16
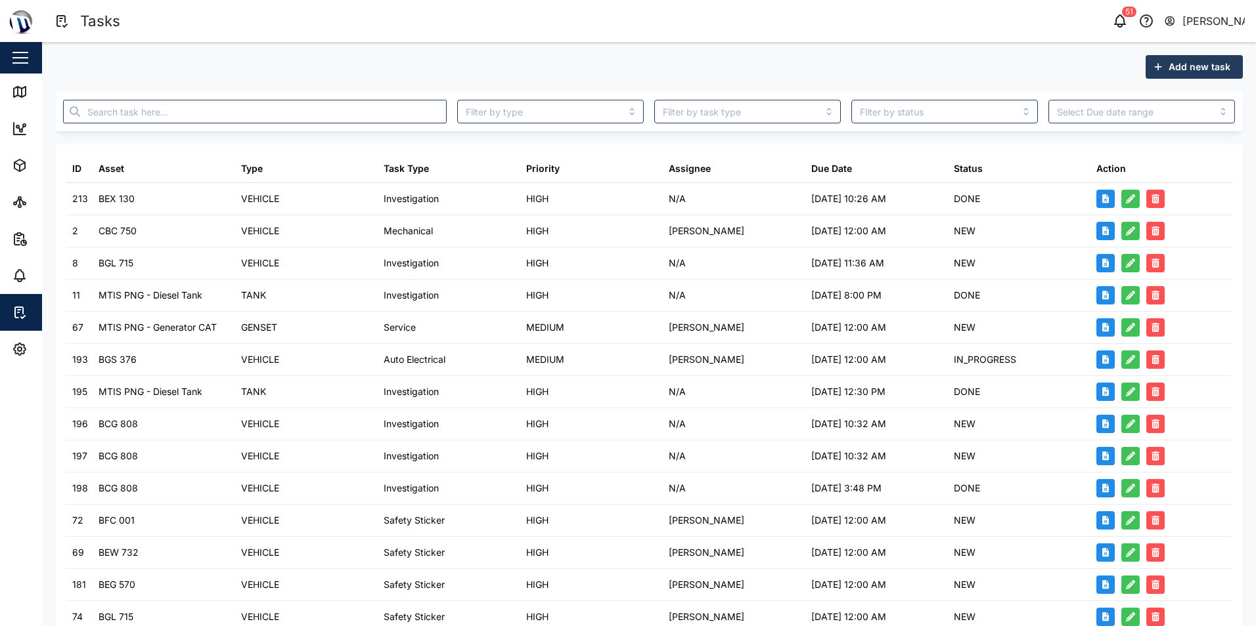
click at [1168, 67] on span "Add new task" at bounding box center [1199, 67] width 62 height 22
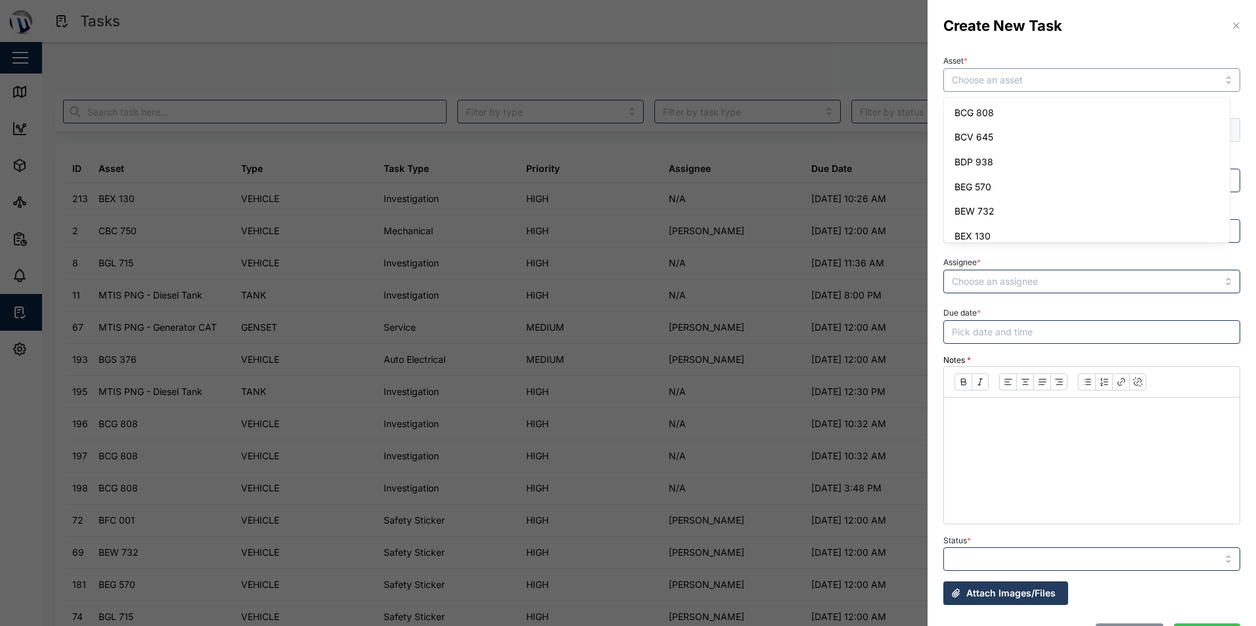
click at [1040, 81] on input "Asset *" at bounding box center [1091, 80] width 297 height 24
type input "BCV 645"
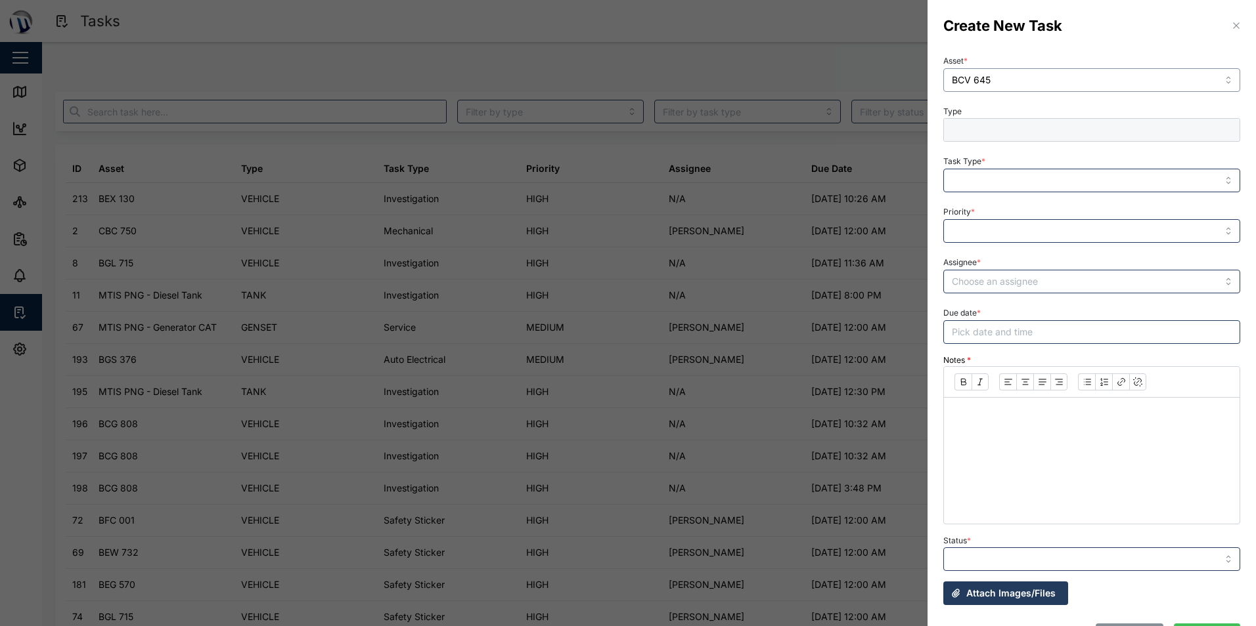
type input "VEHICLE"
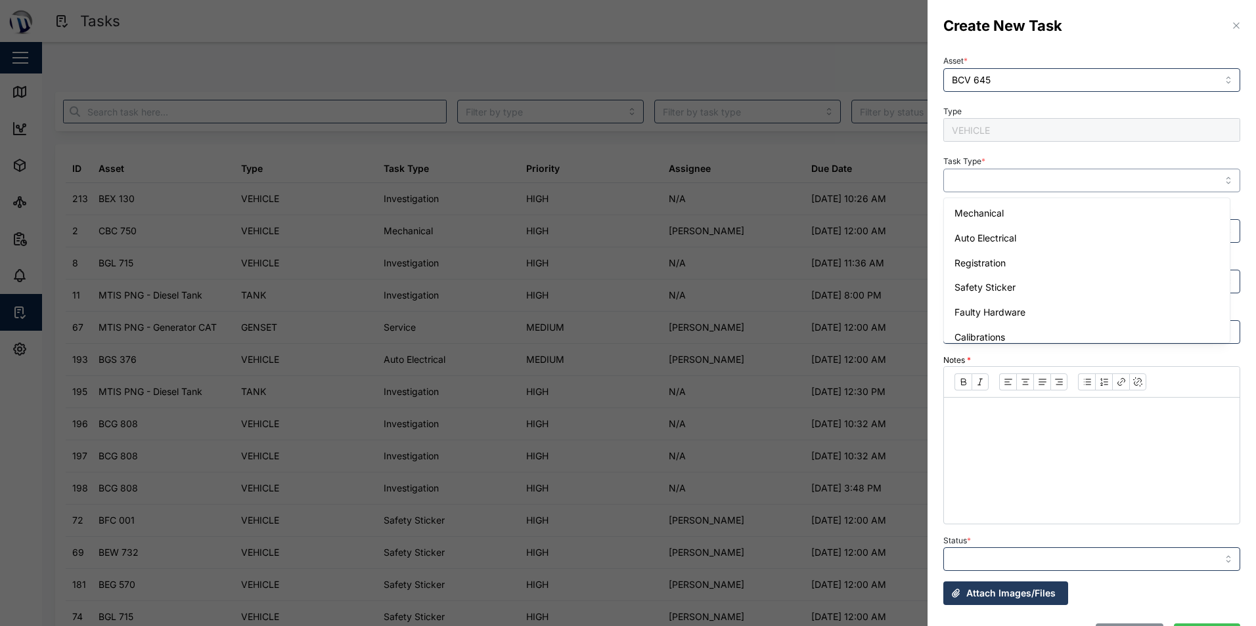
click at [1016, 172] on input "Task Type *" at bounding box center [1091, 181] width 297 height 24
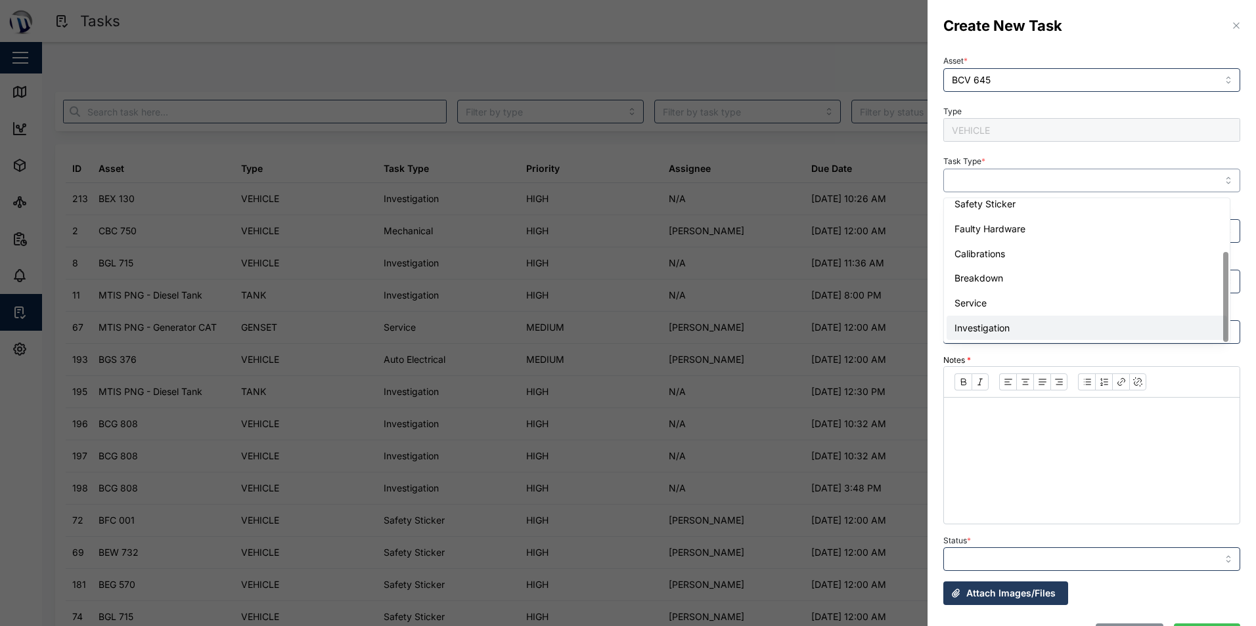
type input "Investigation"
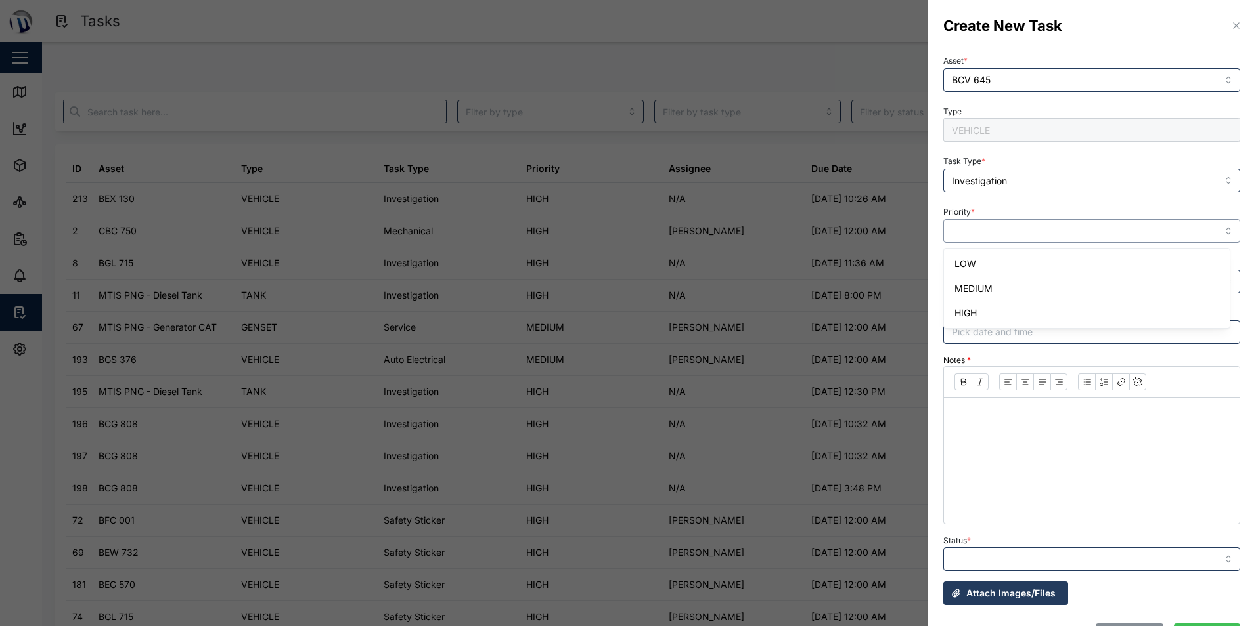
click at [1026, 234] on input "Priority *" at bounding box center [1091, 231] width 297 height 24
type input "HIGH"
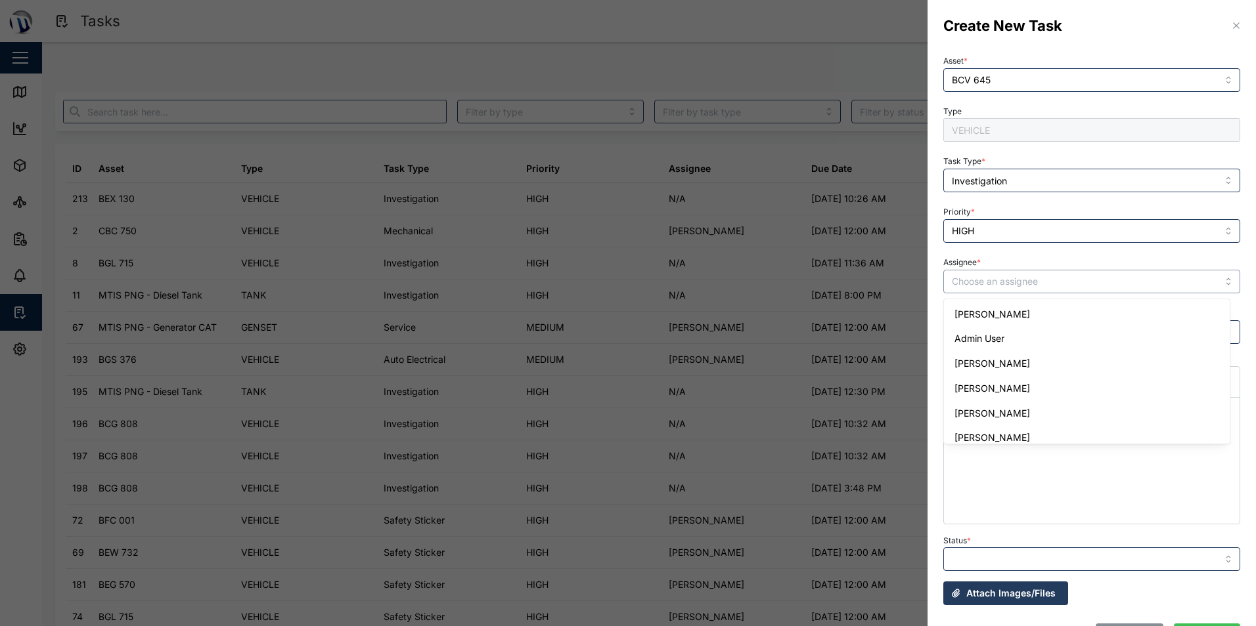
click at [1018, 292] on input "Assignee *" at bounding box center [1091, 282] width 297 height 24
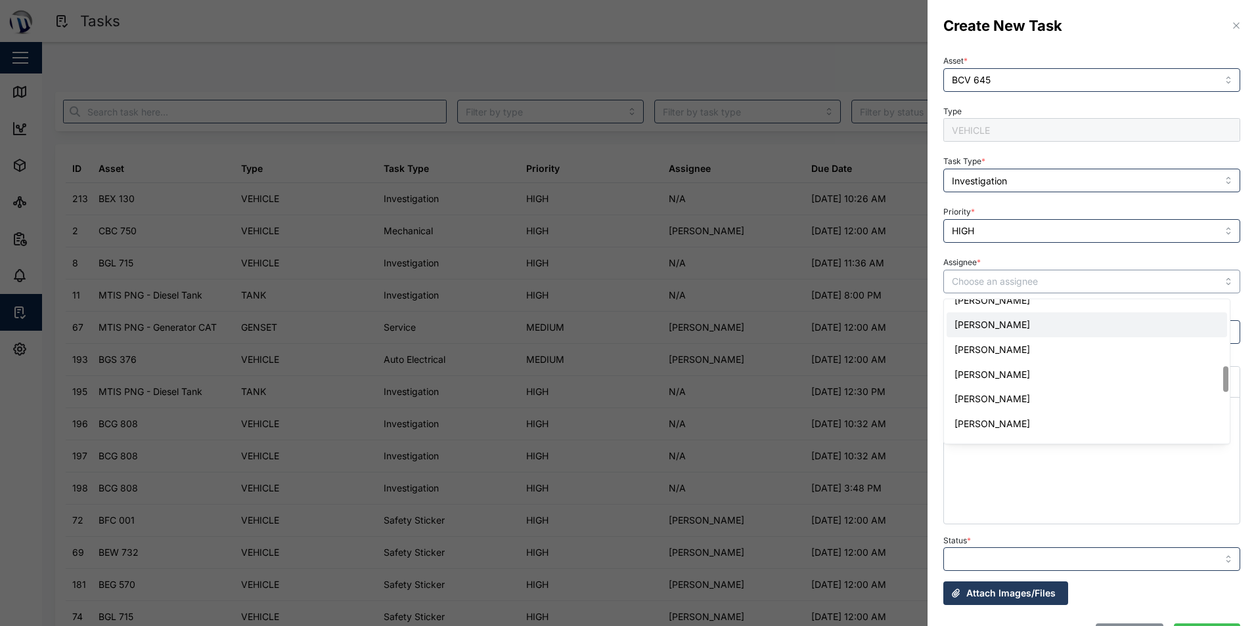
scroll to position [394, 0]
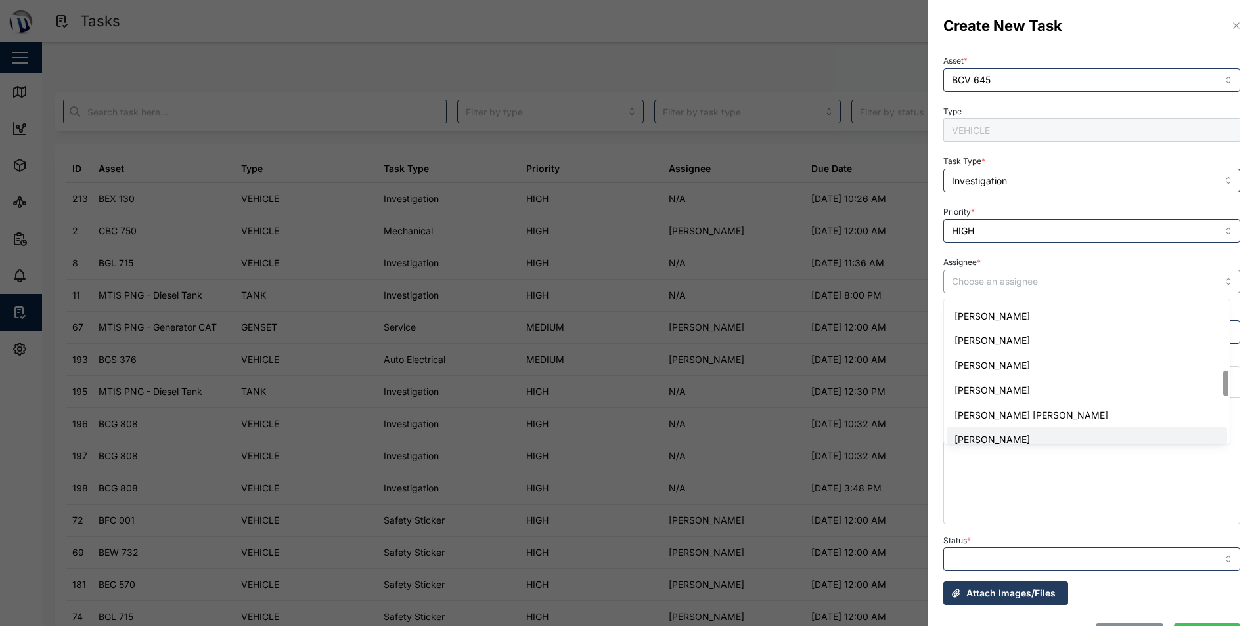
type input "[PERSON_NAME]"
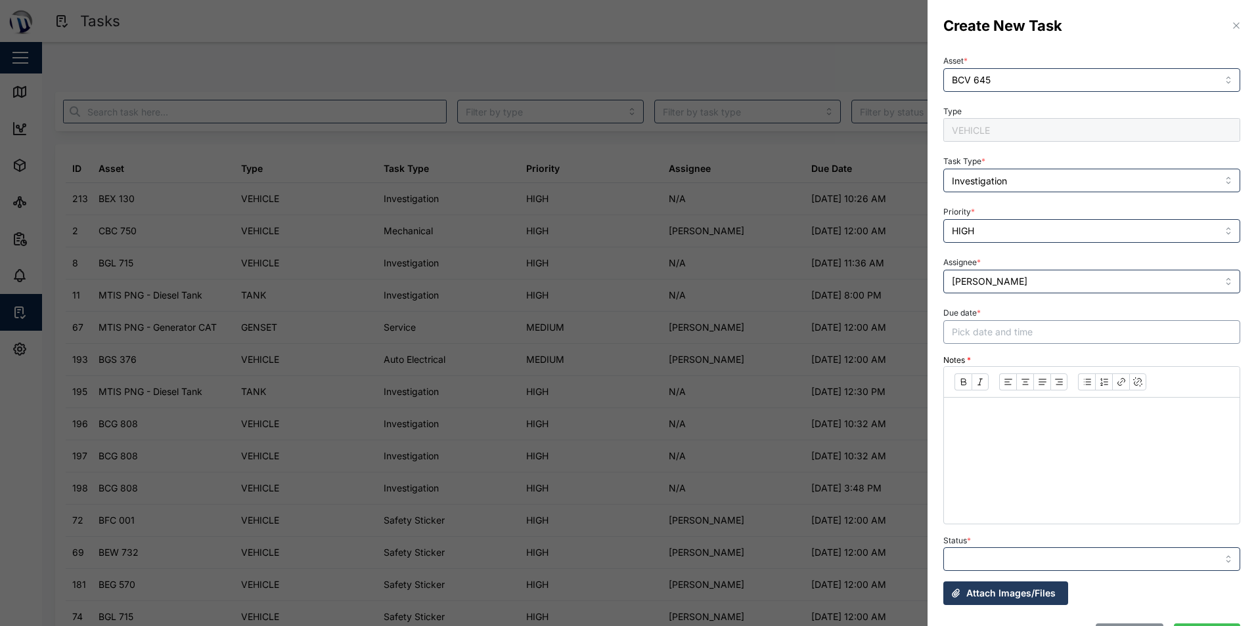
click at [1008, 331] on span "Pick date and time" at bounding box center [992, 331] width 81 height 11
click at [1065, 420] on button "5" at bounding box center [1064, 419] width 24 height 24
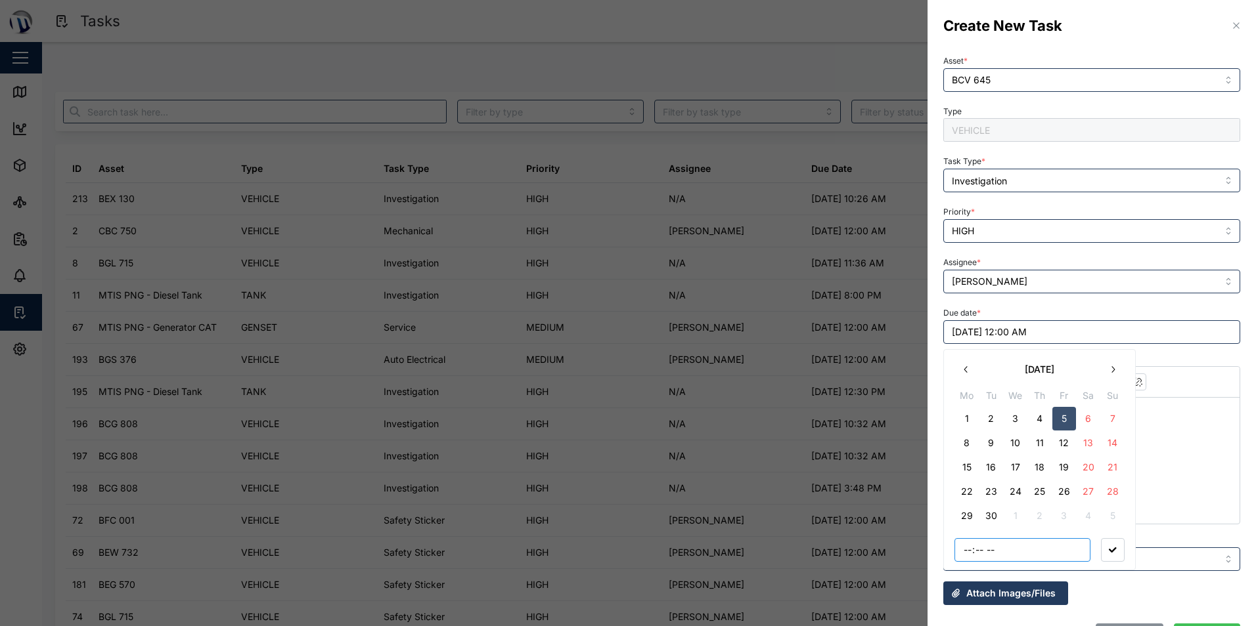
click at [989, 554] on input "time" at bounding box center [1022, 550] width 136 height 24
click at [980, 548] on input "time" at bounding box center [1022, 550] width 136 height 24
click at [967, 548] on input "time" at bounding box center [1022, 550] width 136 height 24
click at [967, 552] on input "10:00" at bounding box center [1022, 550] width 136 height 24
click at [967, 550] on input "15:00" at bounding box center [1022, 550] width 136 height 24
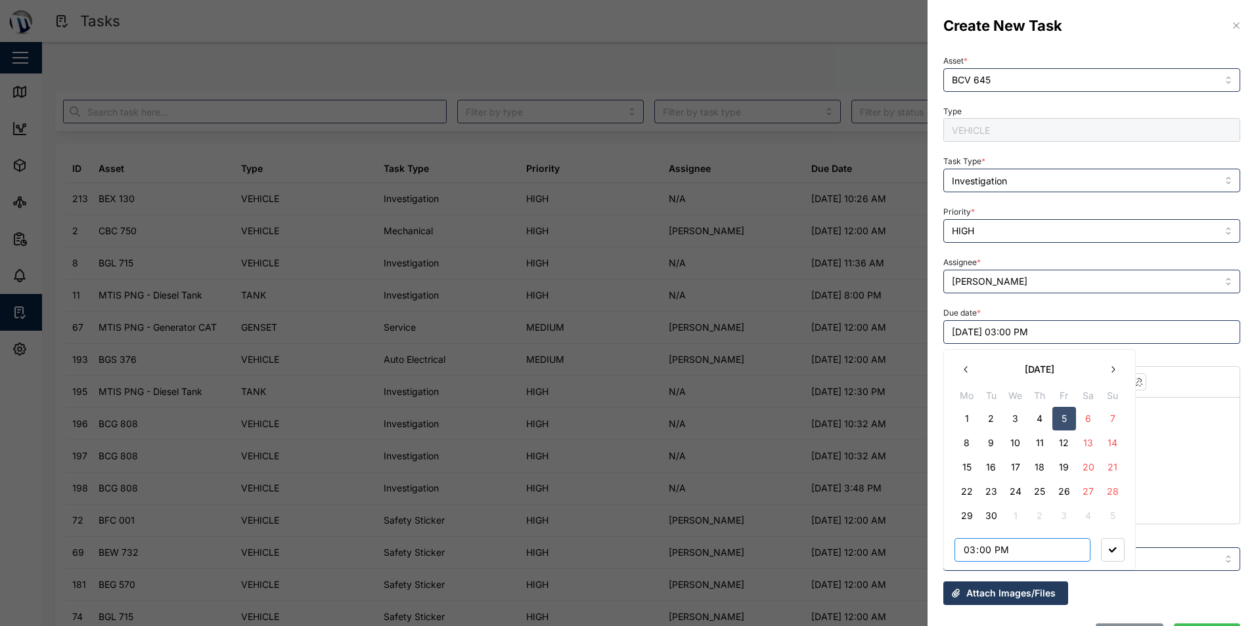
type input "13:00"
click at [1111, 558] on button "button" at bounding box center [1113, 550] width 24 height 24
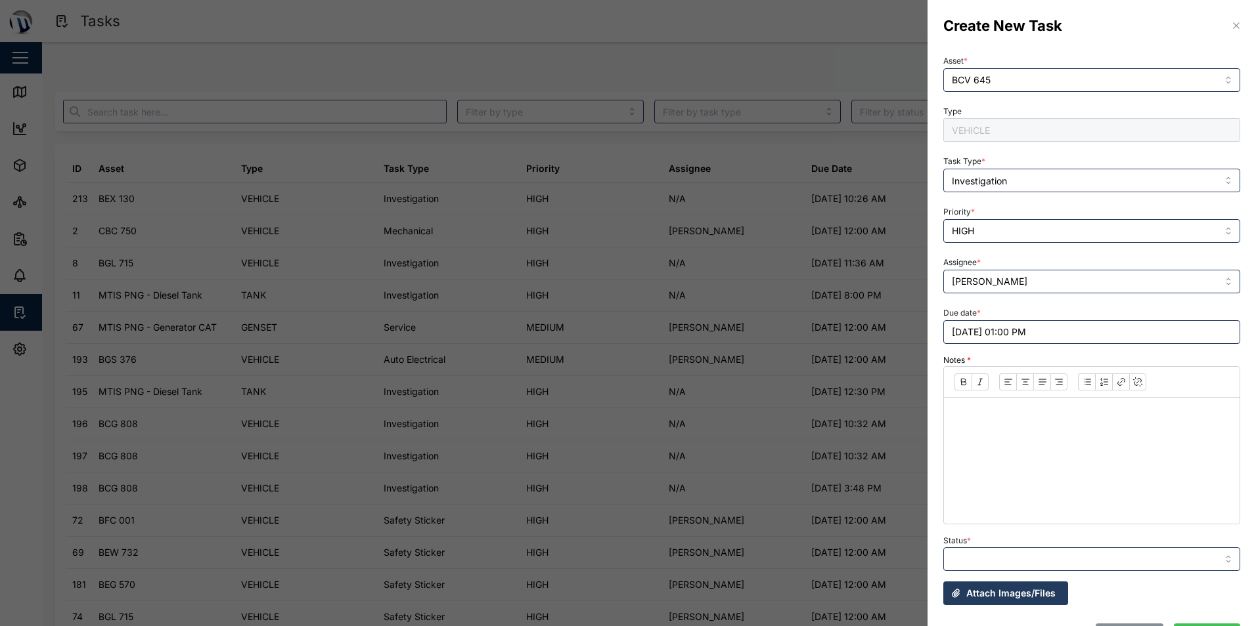
click at [1020, 445] on div at bounding box center [1091, 445] width 297 height 158
click at [1001, 424] on p at bounding box center [1091, 416] width 274 height 16
click at [1231, 26] on icon "button" at bounding box center [1236, 25] width 11 height 11
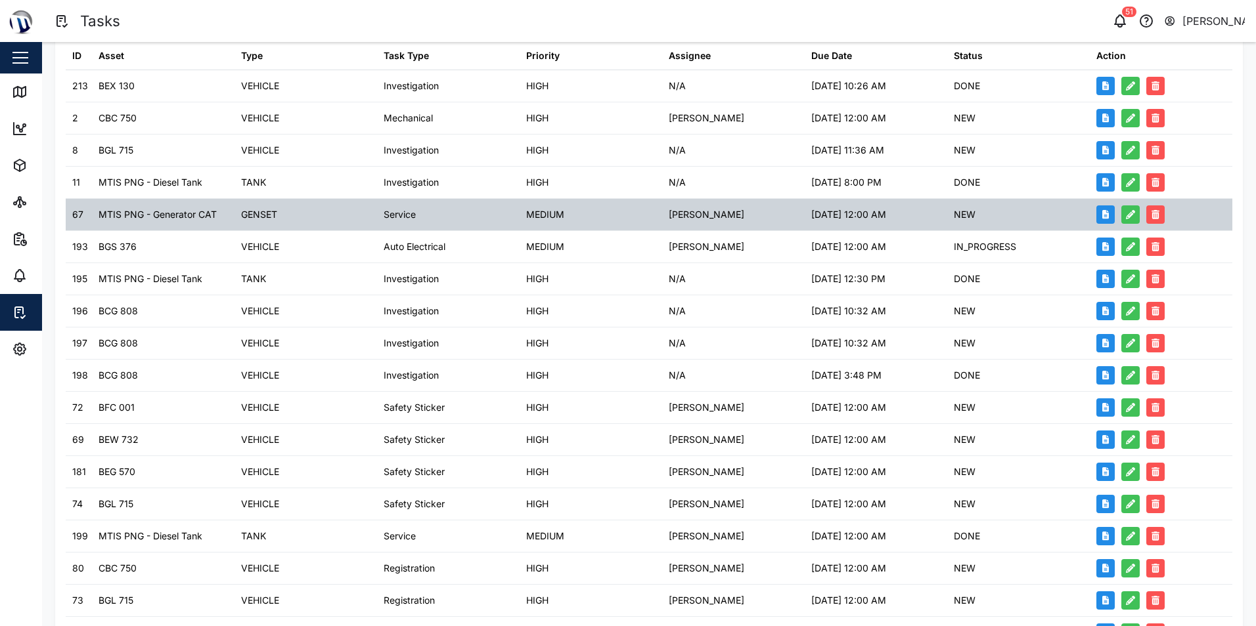
scroll to position [253, 0]
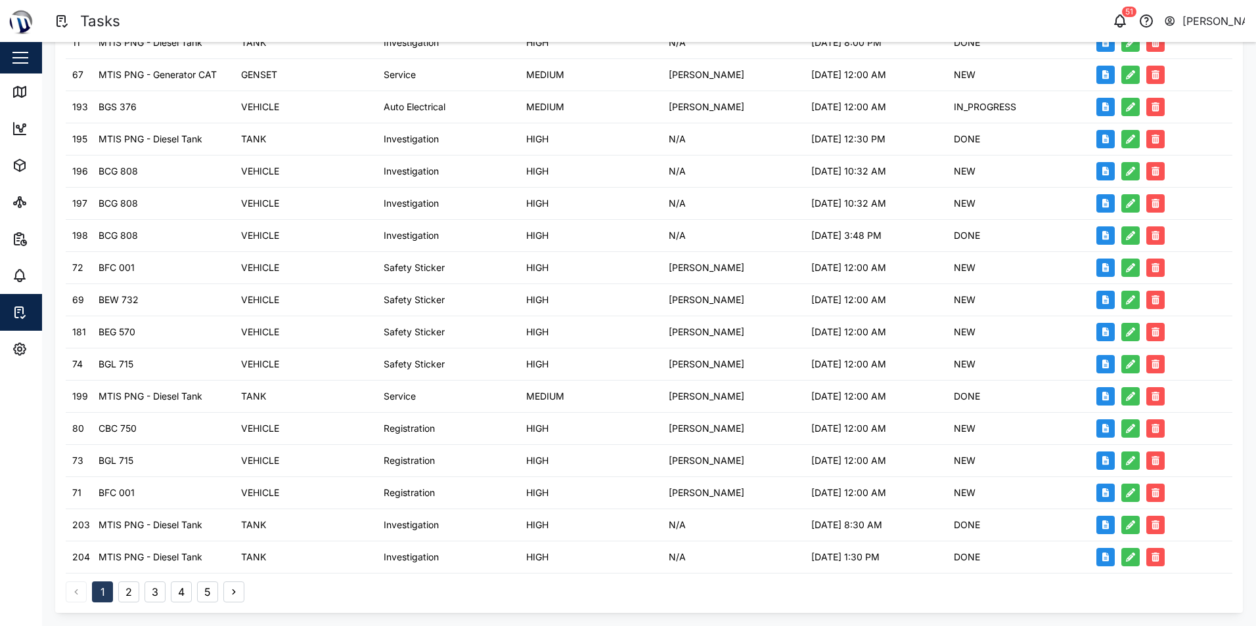
click at [156, 591] on button "3" at bounding box center [154, 592] width 21 height 21
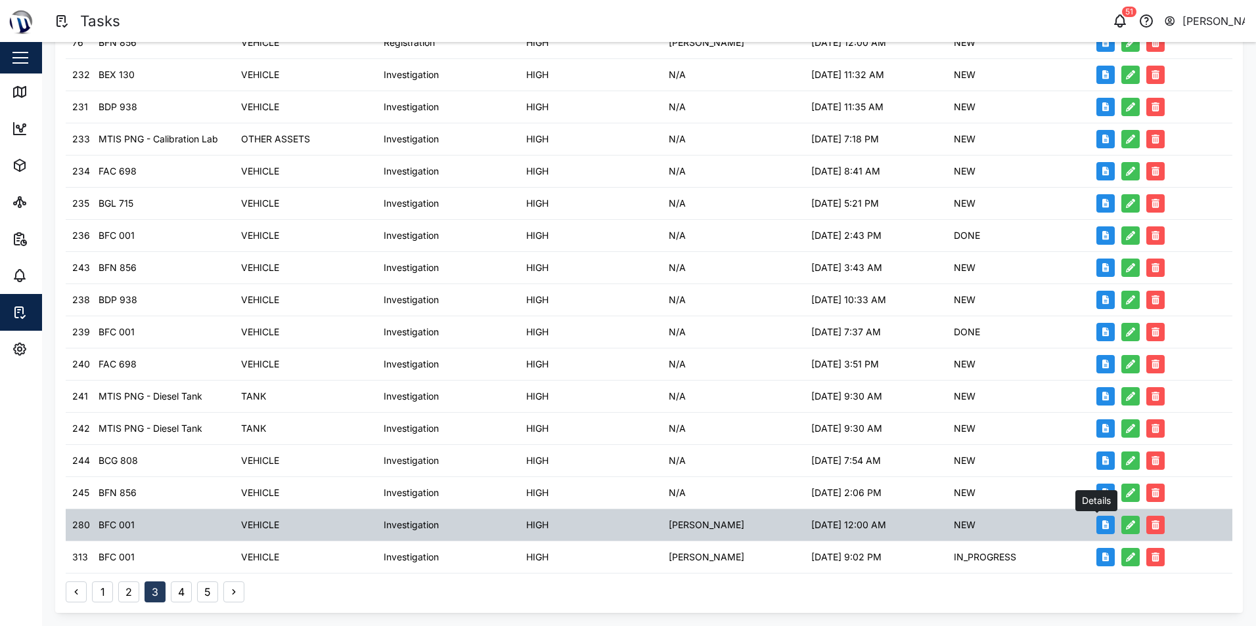
click at [1102, 529] on icon "button" at bounding box center [1105, 525] width 7 height 9
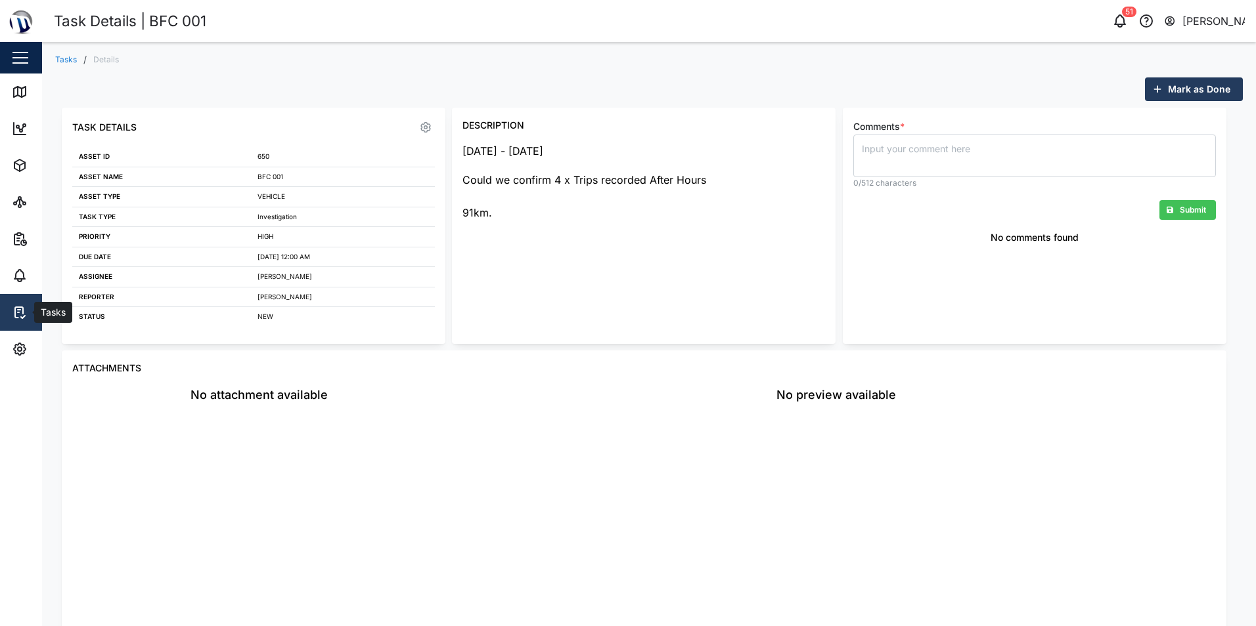
click at [13, 315] on icon at bounding box center [20, 313] width 16 height 16
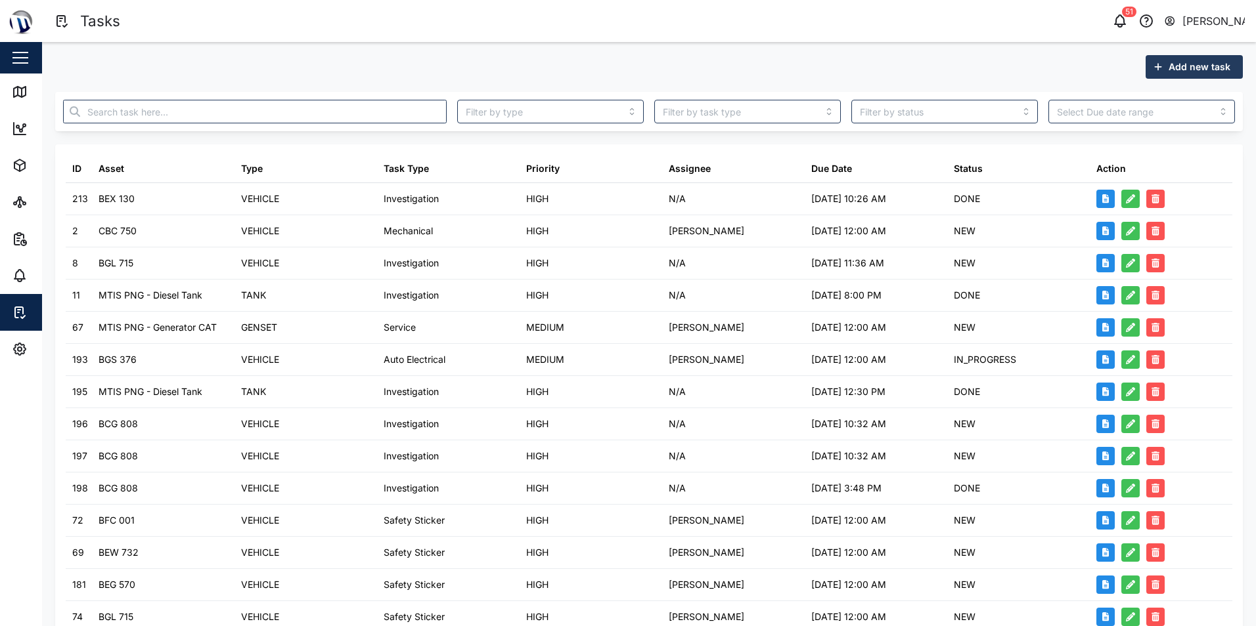
click at [967, 72] on div "Add new task" at bounding box center [648, 67] width 1187 height 24
click at [1173, 68] on span "Add new task" at bounding box center [1199, 67] width 62 height 22
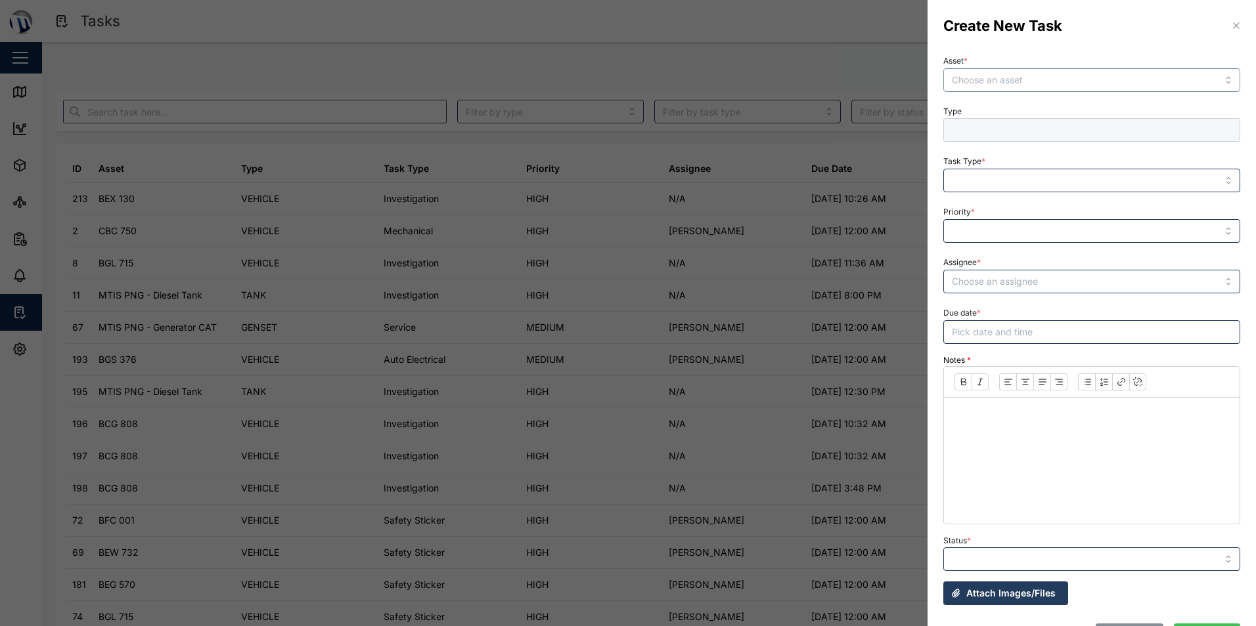
click at [1158, 77] on input "Asset *" at bounding box center [1091, 80] width 297 height 24
type input "BCV 645"
type input "VEHICLE"
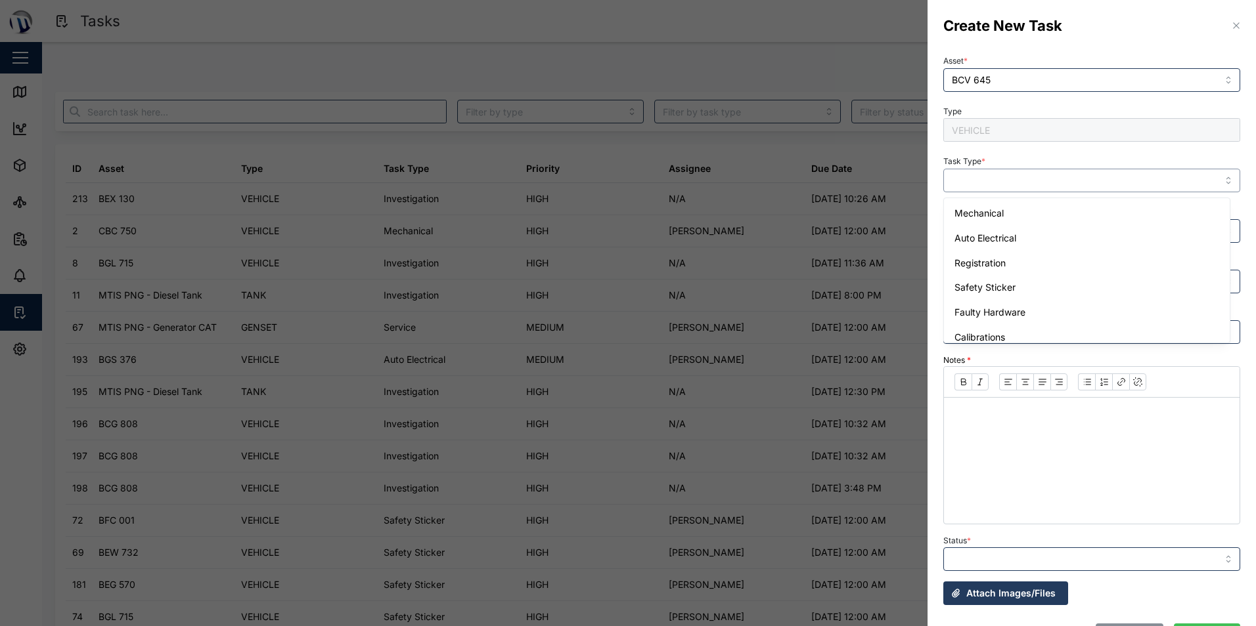
click at [1003, 185] on input "Task Type *" at bounding box center [1091, 181] width 297 height 24
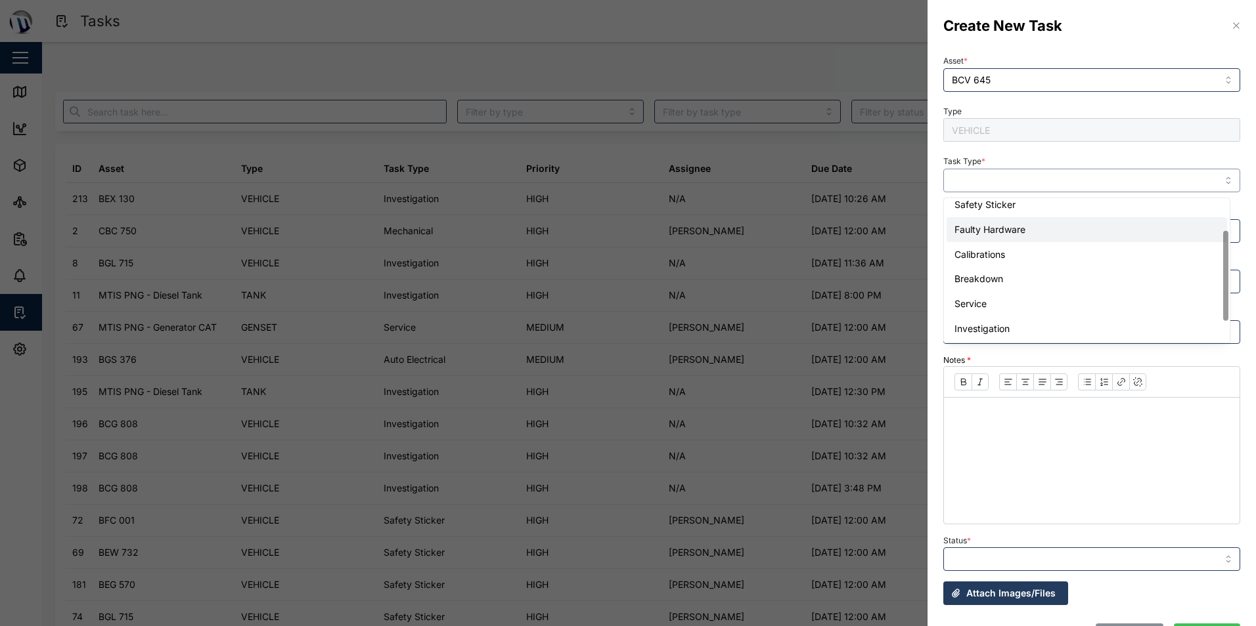
scroll to position [83, 0]
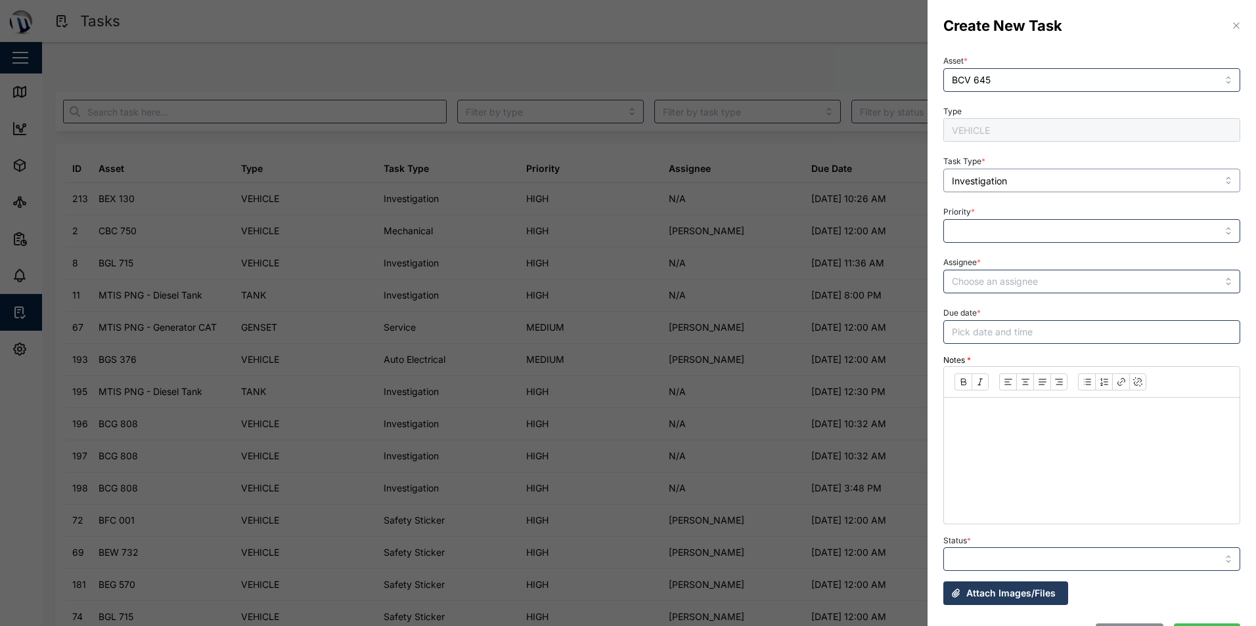
type input "Investigation"
click at [1095, 238] on input "Priority *" at bounding box center [1091, 231] width 297 height 24
type input "HIGH"
click at [1077, 274] on input "Assignee *" at bounding box center [1091, 282] width 297 height 24
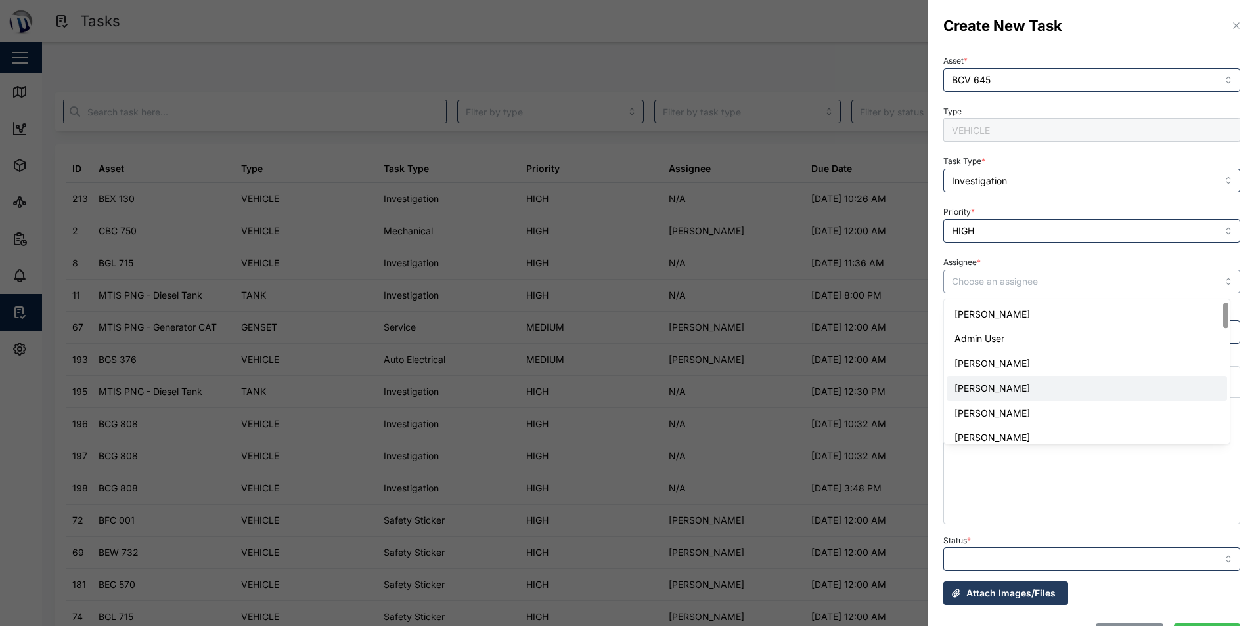
scroll to position [263, 0]
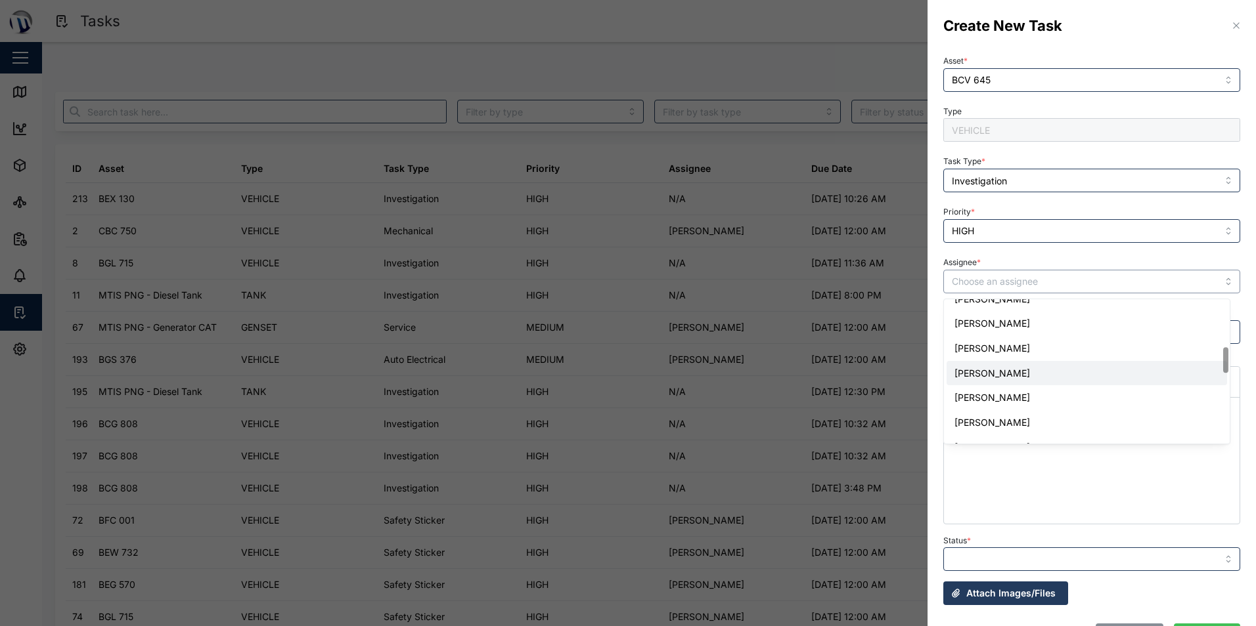
type input "[PERSON_NAME]"
click at [1095, 338] on button "Pick date and time" at bounding box center [1091, 332] width 297 height 24
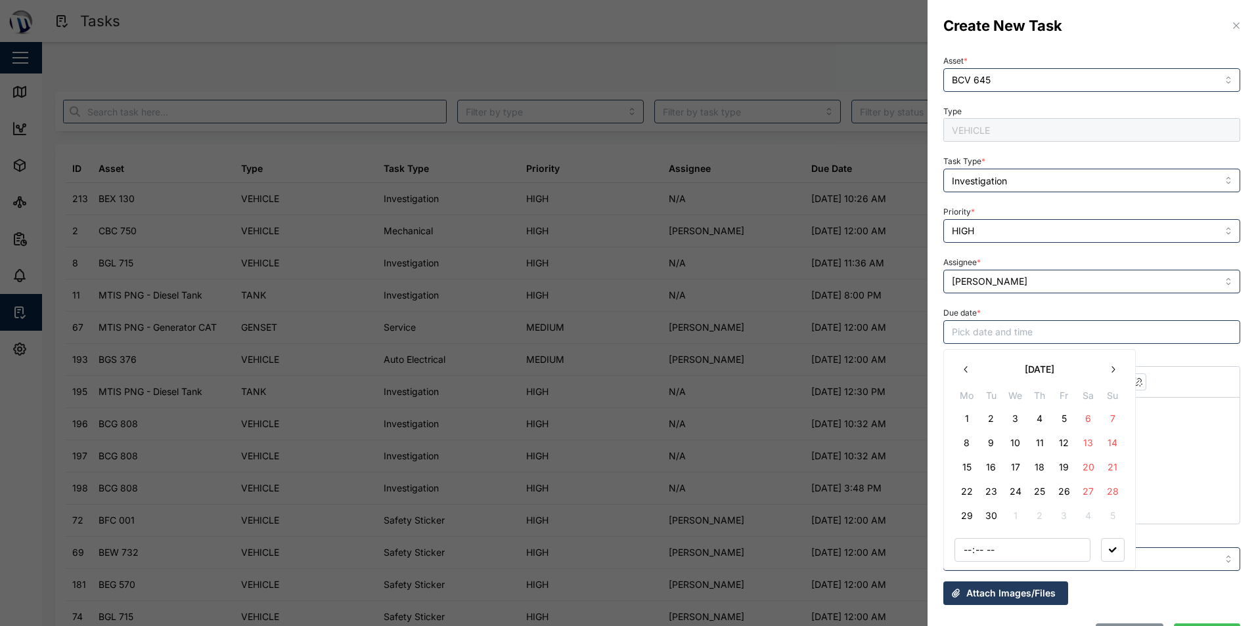
click at [1072, 422] on button "5" at bounding box center [1064, 419] width 24 height 24
type input "13:00"
click at [1114, 552] on icon "button" at bounding box center [1112, 550] width 8 height 5
click at [1056, 437] on div at bounding box center [1091, 445] width 297 height 158
click at [1074, 421] on p at bounding box center [1091, 416] width 274 height 16
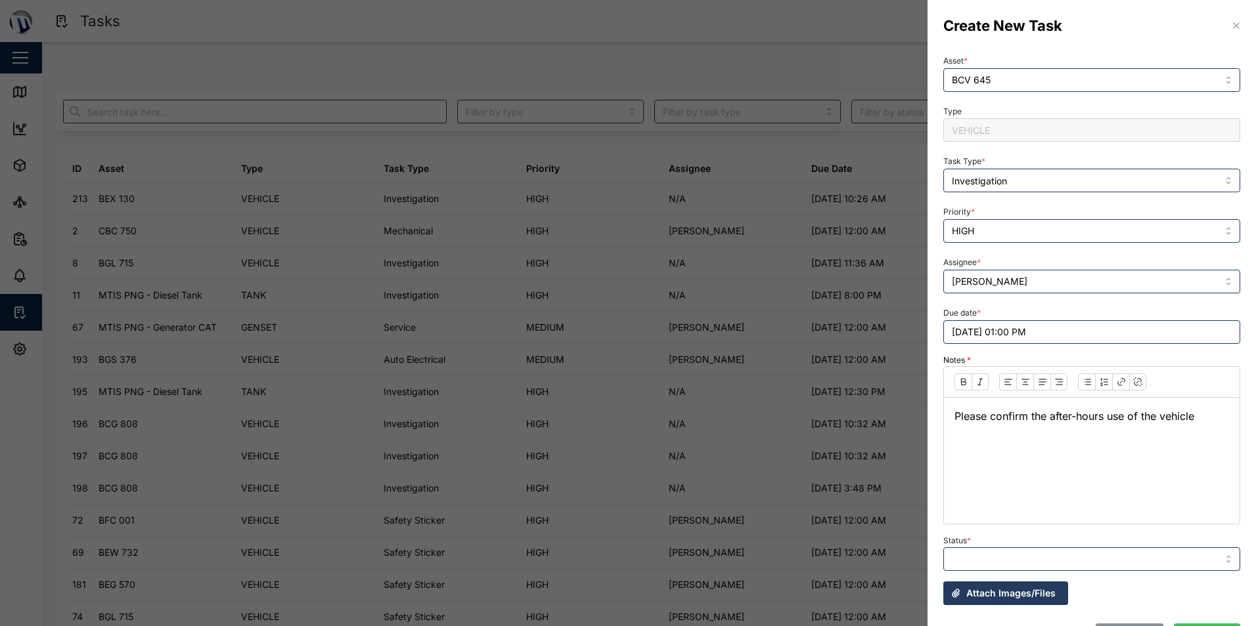
click at [1042, 414] on p "Please confirm the after-hours use of the vehicle" at bounding box center [1091, 416] width 274 height 16
click at [1049, 417] on p "Please confirm the after-hours use of the vehicle" at bounding box center [1091, 416] width 274 height 16
click at [1066, 441] on p "Please confirm the reason for the after-hours use of the vehicle from [DATE] - …" at bounding box center [1091, 424] width 274 height 33
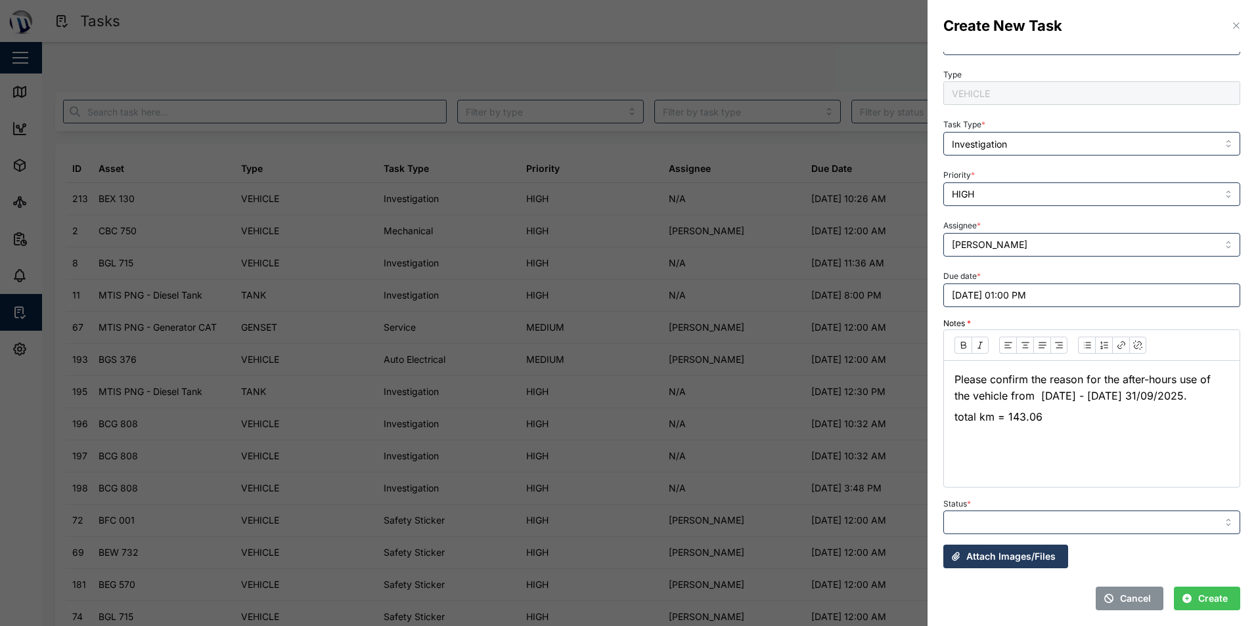
click at [1075, 443] on div "Please confirm the reason for the after-hours use of the vehicle from [DATE] - …" at bounding box center [1092, 408] width 296 height 95
click at [1043, 519] on input "Status *" at bounding box center [1091, 523] width 297 height 24
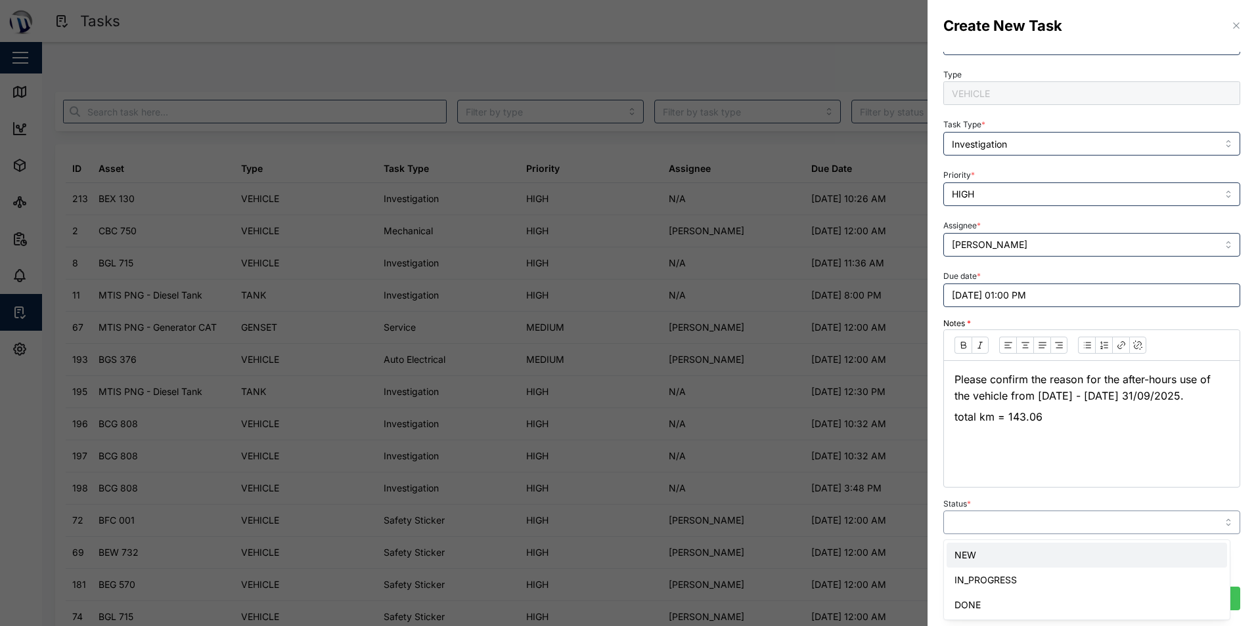
type input "NEW"
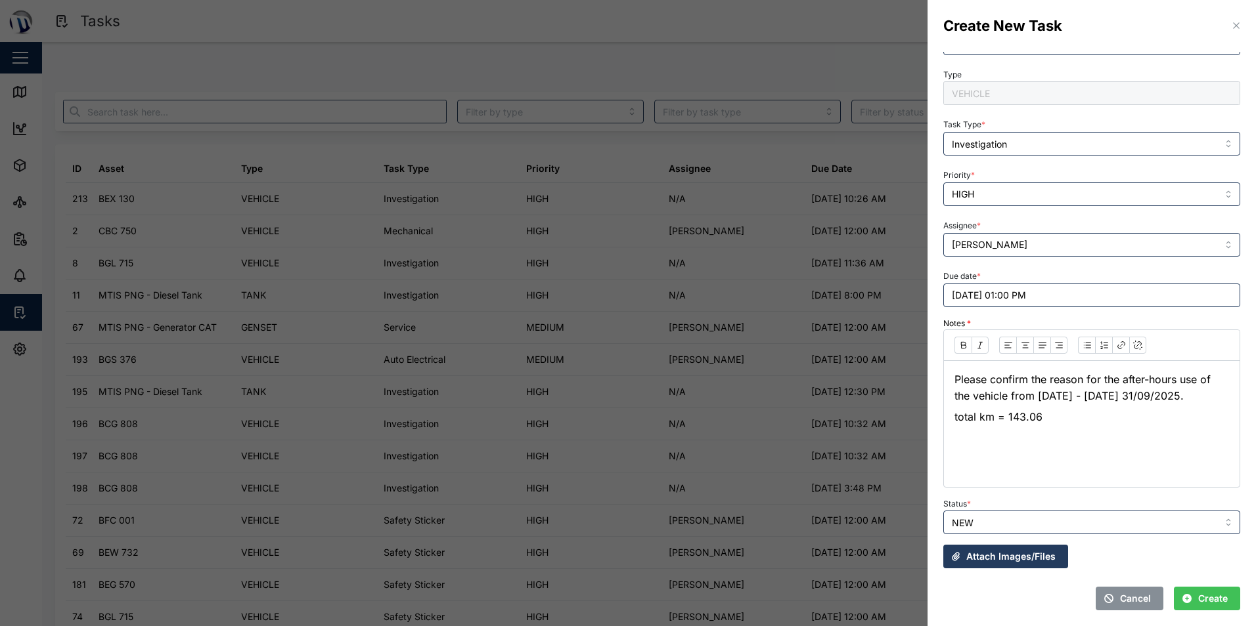
click at [1010, 555] on span "Attach Images/Files" at bounding box center [1010, 557] width 89 height 22
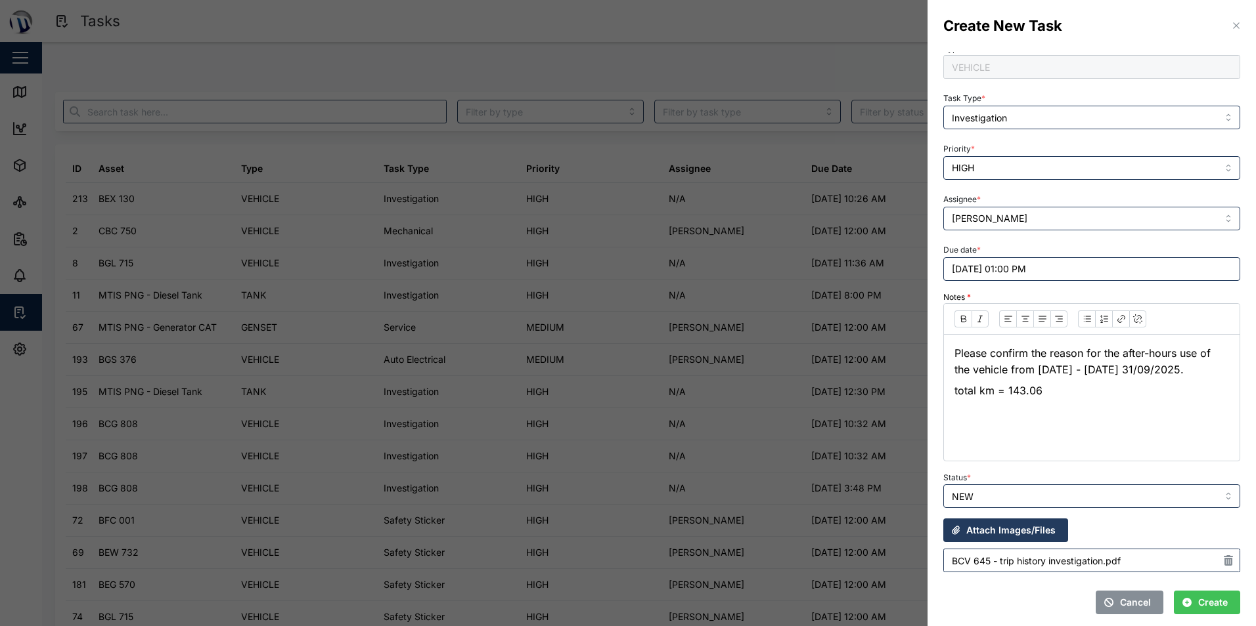
scroll to position [67, 0]
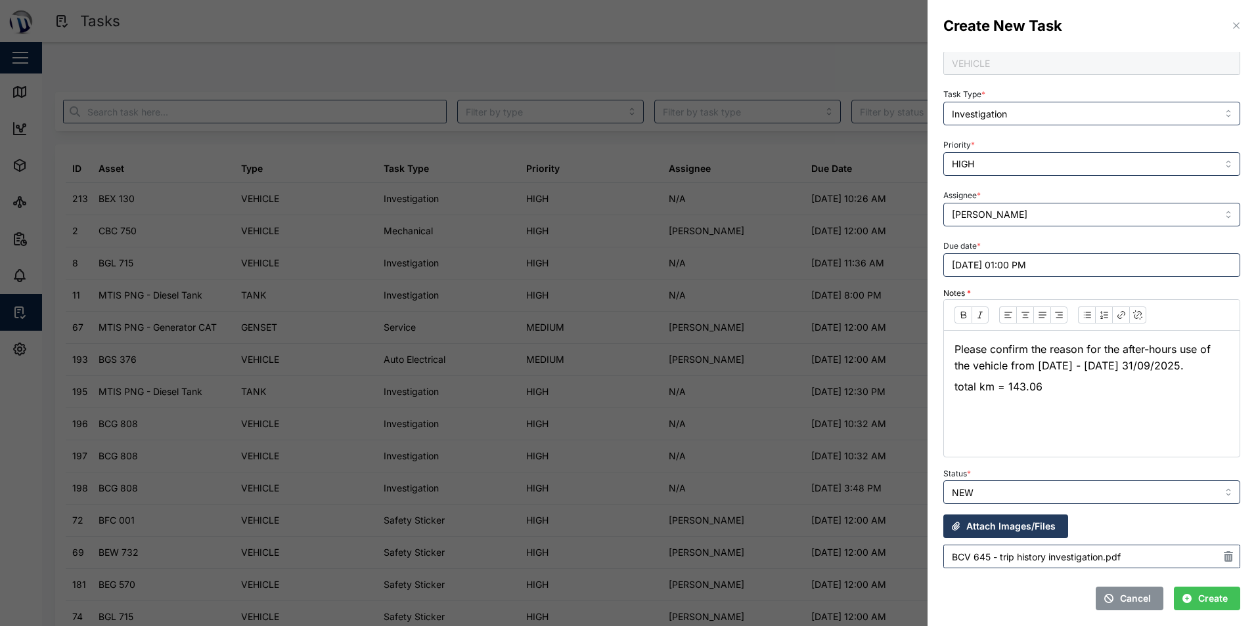
drag, startPoint x: 1201, startPoint y: 604, endPoint x: 1118, endPoint y: 544, distance: 102.5
click at [1201, 604] on span "Create" at bounding box center [1213, 599] width 30 height 22
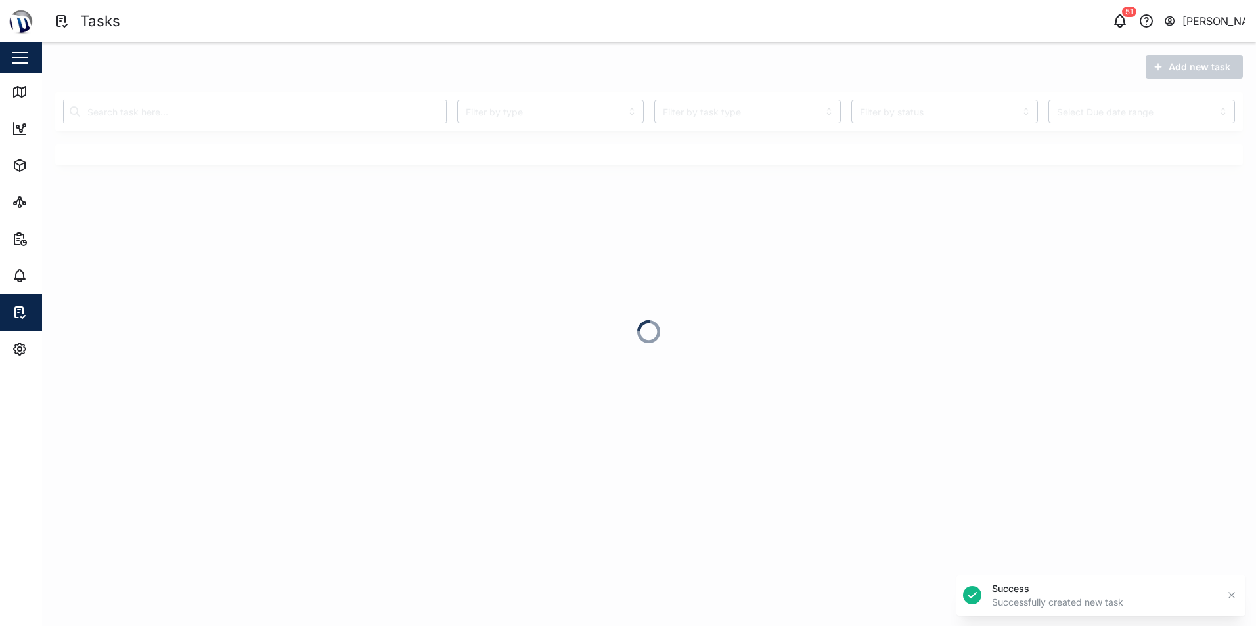
scroll to position [37, 0]
